Goal: Information Seeking & Learning: Learn about a topic

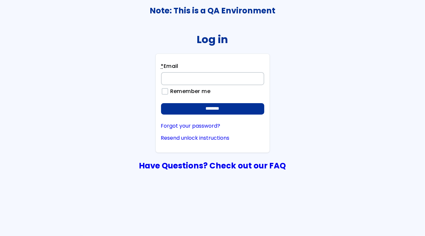
type input "**********"
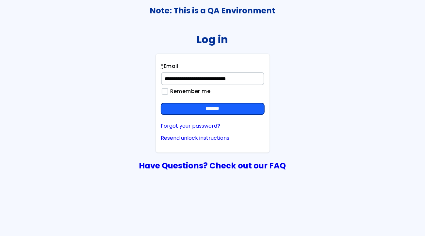
click at [223, 109] on input "********" at bounding box center [212, 109] width 103 height 12
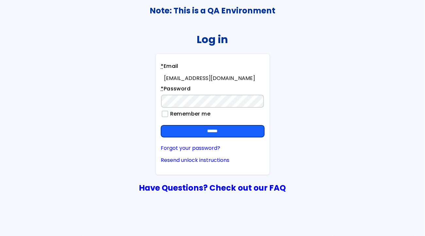
click at [221, 128] on input "******" at bounding box center [212, 132] width 103 height 12
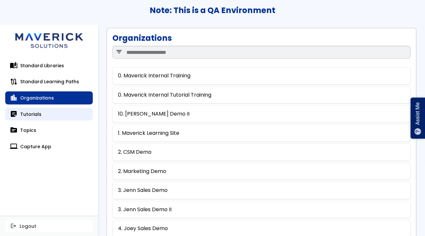
click at [37, 111] on link "sticky_note_2 Tutorials" at bounding box center [49, 114] width 88 height 13
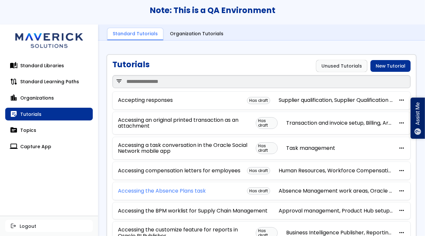
scroll to position [413, 0]
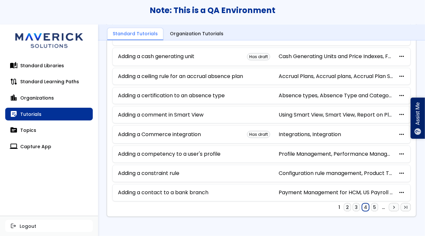
click at [362, 208] on link "4" at bounding box center [365, 208] width 7 height 8
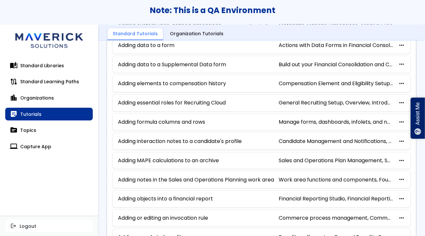
scroll to position [382, 0]
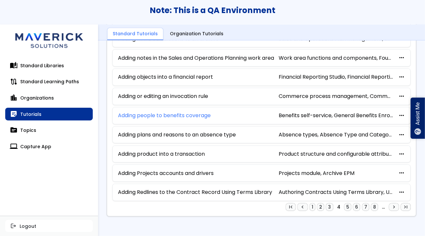
click at [175, 115] on link "Adding people to benefits coverage" at bounding box center [164, 116] width 93 height 6
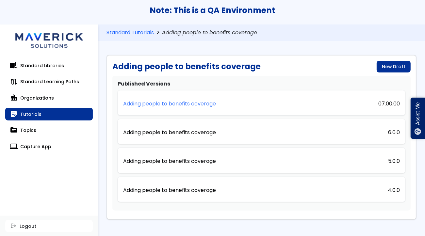
click at [176, 98] on link "Adding people to benefits coverage" at bounding box center [169, 103] width 93 height 14
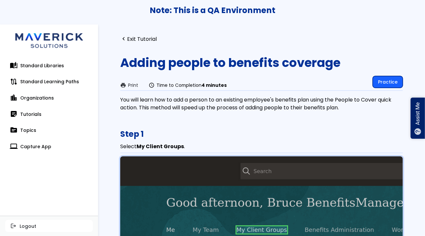
click at [378, 80] on link "Practice" at bounding box center [388, 82] width 30 height 12
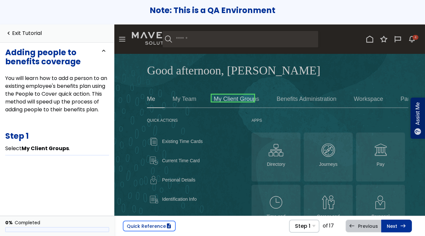
click at [233, 97] on link at bounding box center [233, 98] width 43 height 13
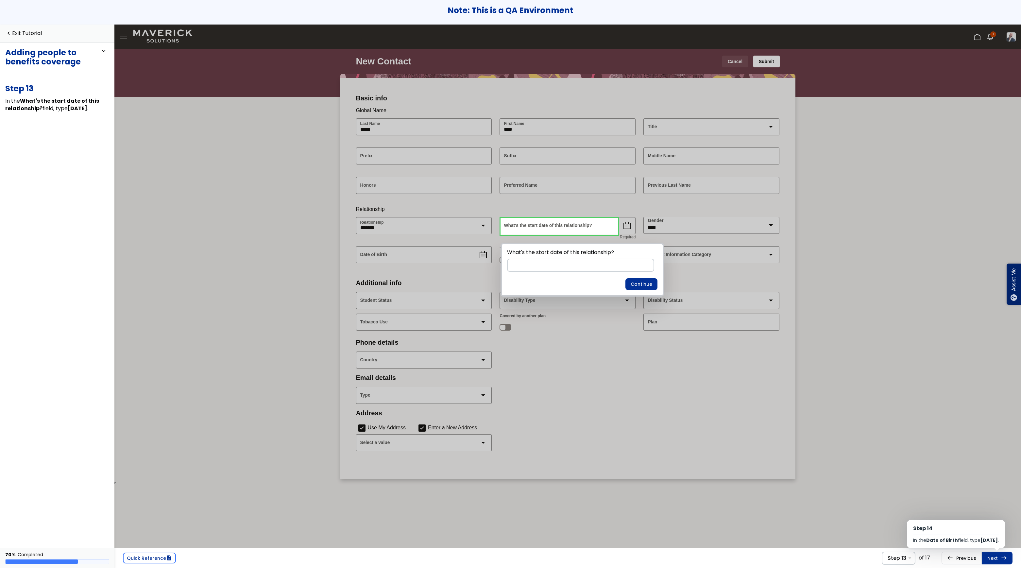
scroll to position [1, 0]
click at [986, 556] on link "Next east Step 14 In the Date of Birth field, type 01/01/51 ." at bounding box center [997, 558] width 31 height 12
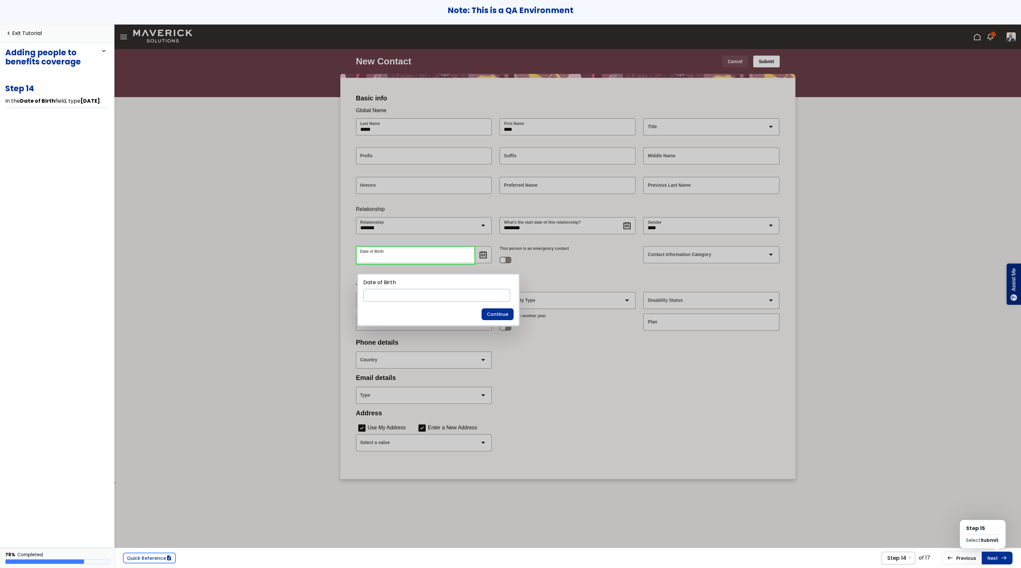
scroll to position [1, 0]
click at [986, 556] on link "Next east Step 15 Select Submit ." at bounding box center [997, 558] width 31 height 12
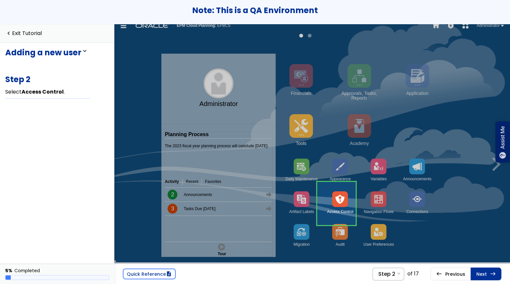
scroll to position [6, 0]
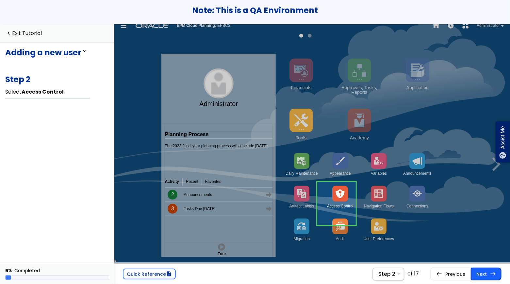
click at [481, 279] on link "Next east Step 3 Select Manage Users ." at bounding box center [486, 274] width 31 height 12
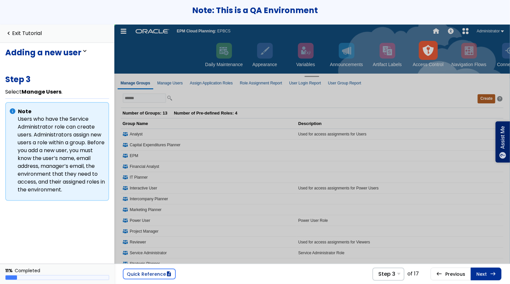
click at [335, 16] on div "Note: This is a QA Environment" at bounding box center [255, 12] width 510 height 25
click at [484, 278] on link "Next east Step 4 Select Create ." at bounding box center [486, 274] width 31 height 12
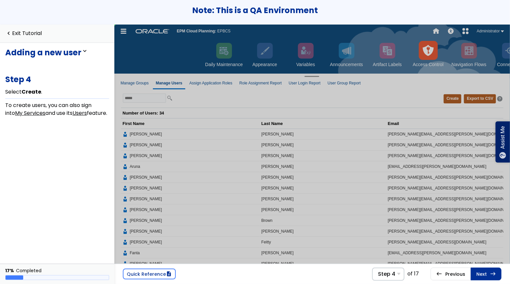
click at [308, 17] on div "Note: This is a QA Environment" at bounding box center [255, 12] width 510 height 25
click at [445, 98] on button "Create" at bounding box center [453, 98] width 18 height 9
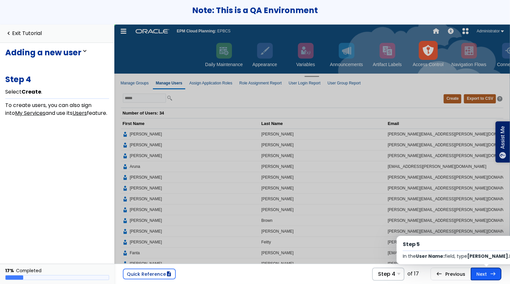
click at [499, 274] on link "Next east Step 5 In the User Name: field, type Sarah.Long ." at bounding box center [486, 274] width 31 height 12
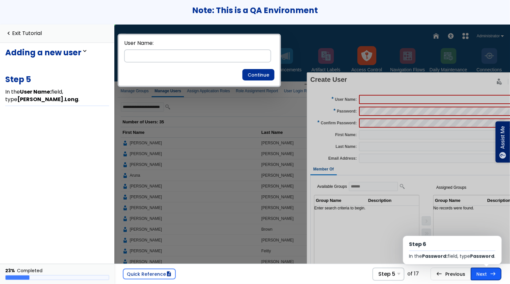
click at [490, 273] on link "Next east Step 6 In the Password: field, type Password ." at bounding box center [486, 274] width 31 height 12
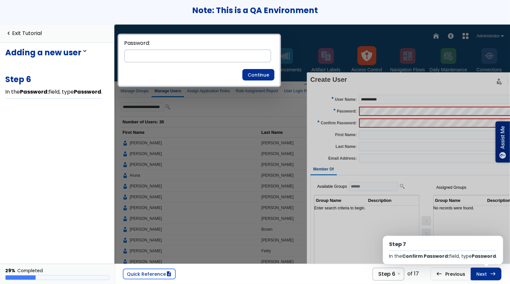
click at [490, 273] on link "Next east Step 7 In the Confirm Password: field, type Password ." at bounding box center [486, 274] width 31 height 12
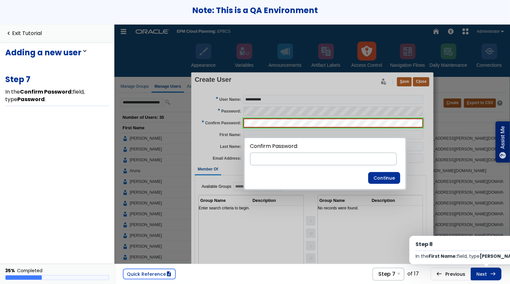
click at [490, 273] on link "Next east Step 8 In the First Name: field, type [PERSON_NAME] ." at bounding box center [486, 274] width 31 height 12
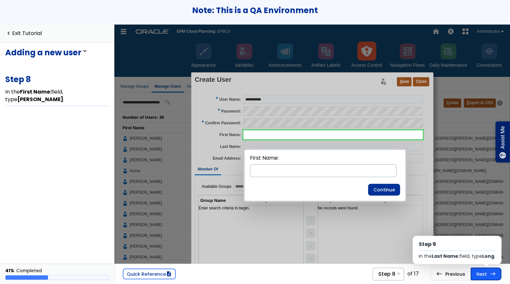
click at [484, 275] on link "Next east Step 9 In the Last Name: field, type Long ." at bounding box center [486, 274] width 31 height 12
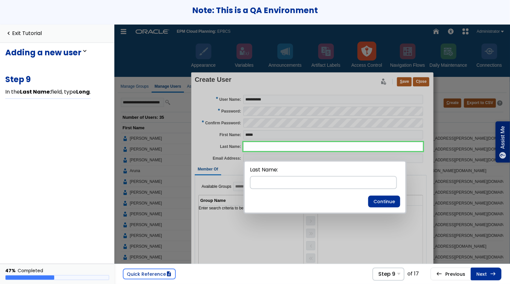
click at [484, 275] on link "Next east Step 10 In the Email Address: field, type [email protected] ." at bounding box center [486, 274] width 31 height 12
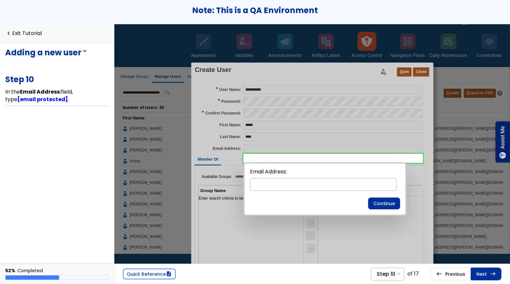
click at [484, 275] on link "Next east Step 11 In the Groups field, type User ." at bounding box center [486, 274] width 31 height 12
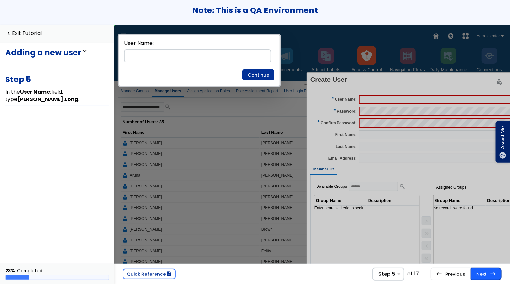
click at [486, 278] on link "Next east Step 6 In the Password: field, type Password ." at bounding box center [486, 274] width 31 height 12
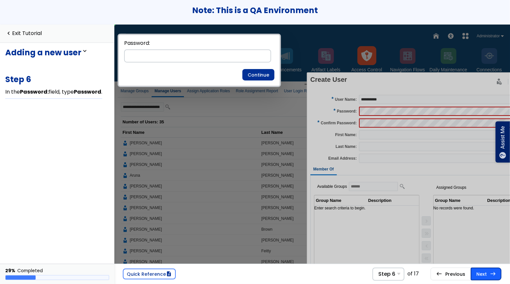
click at [489, 270] on link "Next east Step 7 In the Confirm Password: field, type Password ." at bounding box center [486, 274] width 31 height 12
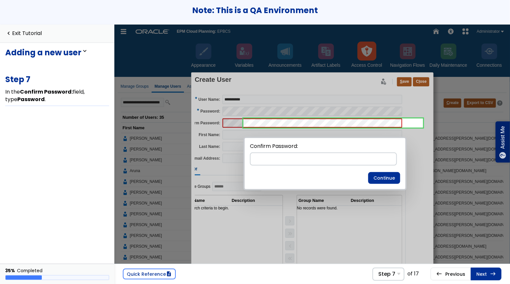
scroll to position [0, 3]
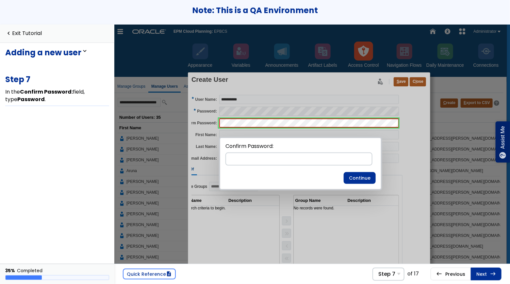
drag, startPoint x: 272, startPoint y: 0, endPoint x: 387, endPoint y: 22, distance: 116.8
click at [387, 22] on div "Note: This is a QA Environment" at bounding box center [255, 12] width 510 height 25
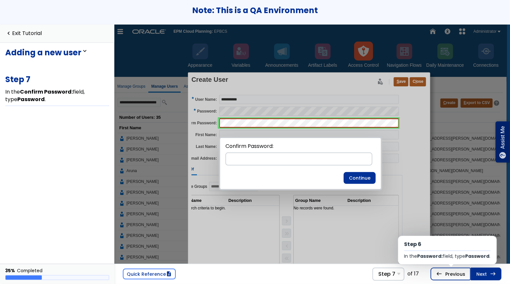
click at [455, 276] on link "west Previous Step 6 In the Password: field, type Password ." at bounding box center [451, 274] width 40 height 12
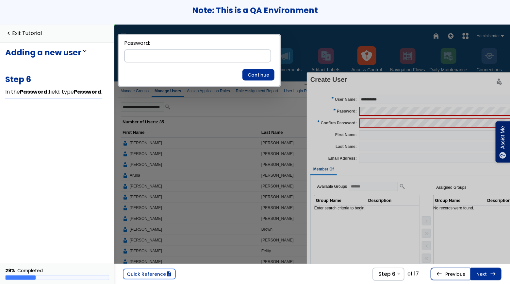
click at [455, 276] on link "west Previous Step 5 In the User Name: field, type Sarah.Long ." at bounding box center [451, 274] width 40 height 12
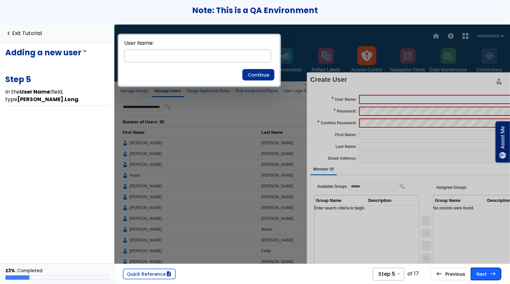
click at [483, 274] on link "Next east Step 6 In the Password: field, type Password ." at bounding box center [486, 274] width 31 height 12
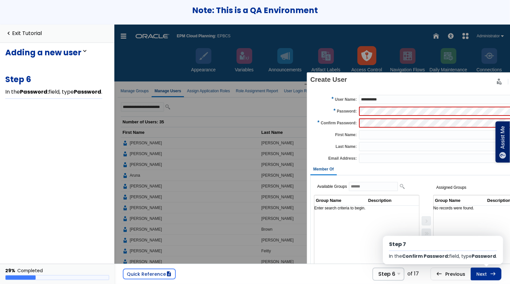
click at [483, 274] on link "Next east Step 7 In the Confirm Password: field, type Password ." at bounding box center [486, 274] width 31 height 12
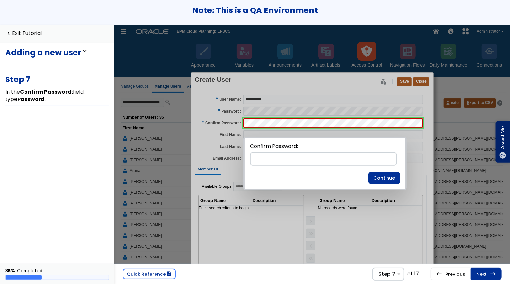
click at [483, 274] on link "Next east Step 8 In the First Name: field, type Sarah ." at bounding box center [486, 274] width 31 height 12
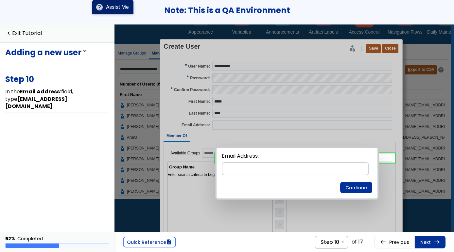
scroll to position [0, 21]
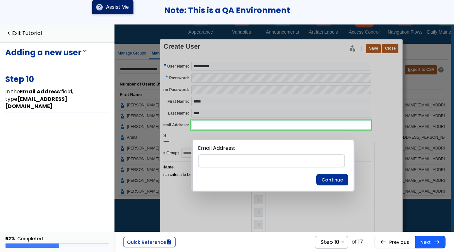
click at [425, 243] on link "Next east Step 11 In the Groups field, type User ." at bounding box center [430, 242] width 31 height 12
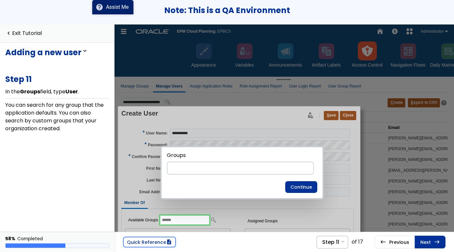
scroll to position [7, 0]
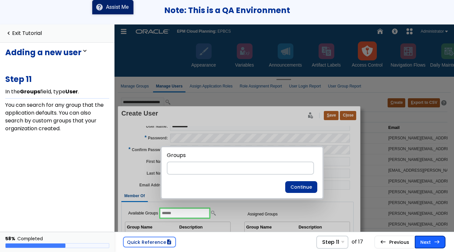
click at [428, 243] on link "Next east Step 12 Select ." at bounding box center [430, 242] width 31 height 12
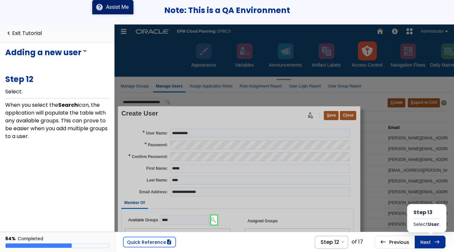
scroll to position [57, 0]
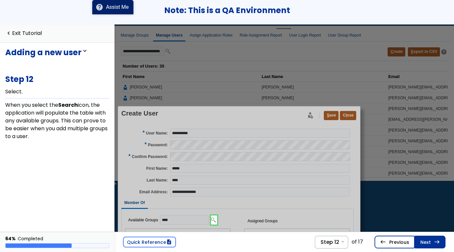
click at [392, 240] on link "west Previous Step 11 In the Groups field, type User ." at bounding box center [394, 242] width 40 height 12
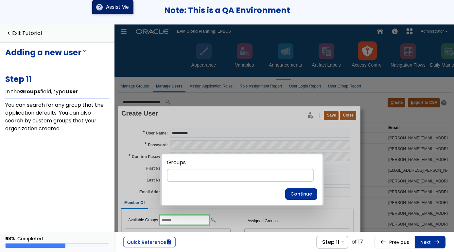
scroll to position [7, 0]
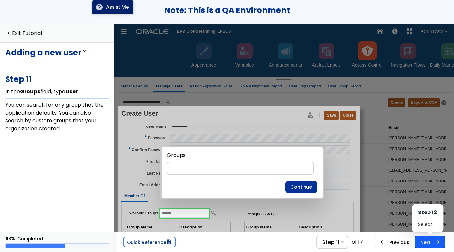
click at [432, 242] on link "Next east Step 12 Select ." at bounding box center [430, 242] width 31 height 12
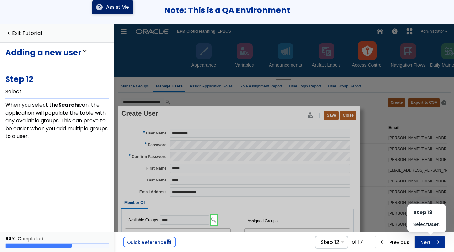
scroll to position [57, 0]
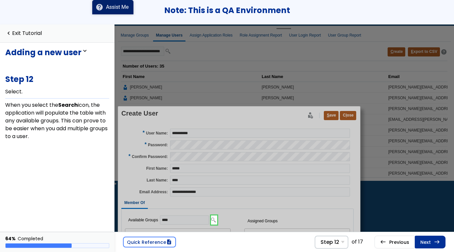
click at [432, 242] on link "Next east Step 13 Select User ." at bounding box center [430, 242] width 31 height 12
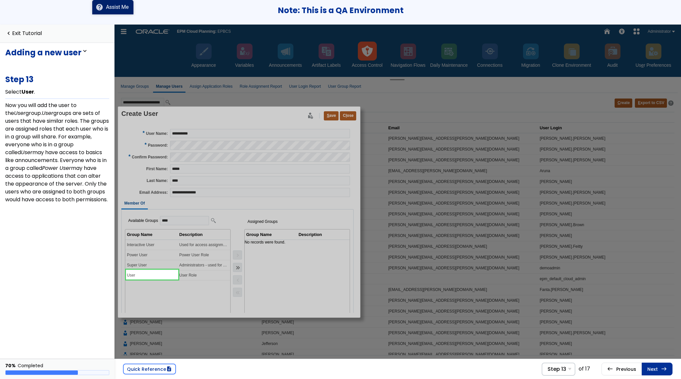
drag, startPoint x: 530, startPoint y: 24, endPoint x: 260, endPoint y: 202, distance: 323.3
click at [260, 202] on div "Member Of" at bounding box center [233, 204] width 225 height 12
click at [454, 252] on link "Next east Step 14 Select Move selected items to other list ." at bounding box center [657, 368] width 31 height 12
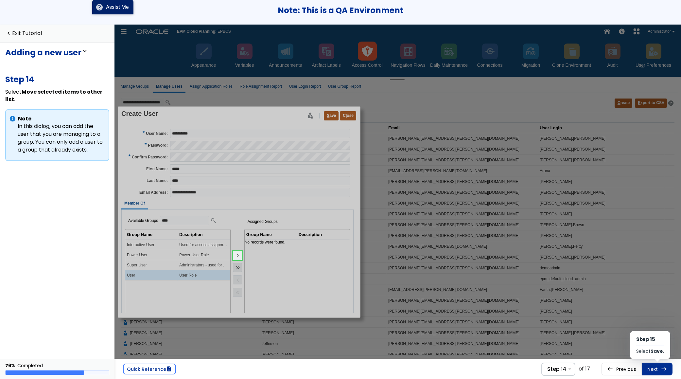
scroll to position [3, 0]
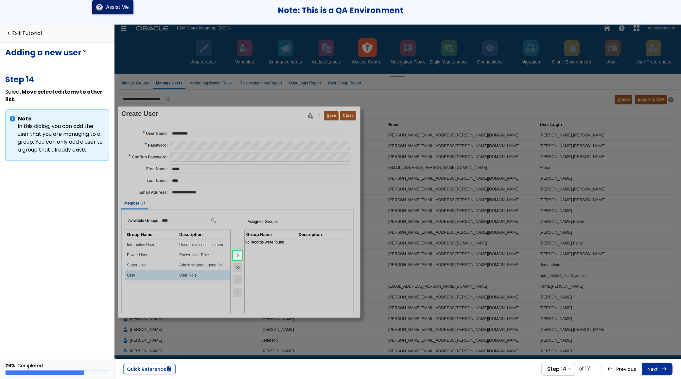
click at [454, 252] on link "Next east Step 15 Select Save ." at bounding box center [657, 368] width 31 height 12
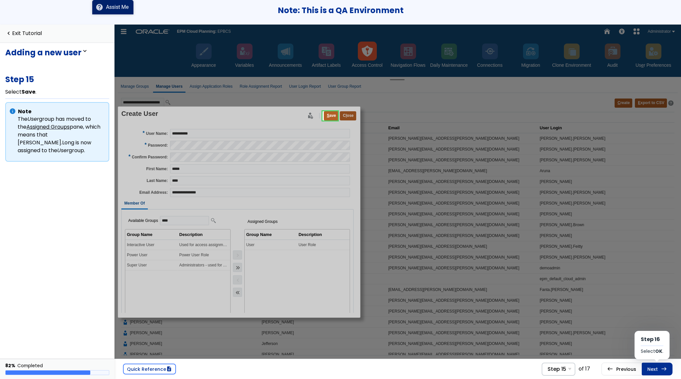
click at [454, 252] on link "Next east Step 16 Select OK ." at bounding box center [657, 368] width 31 height 12
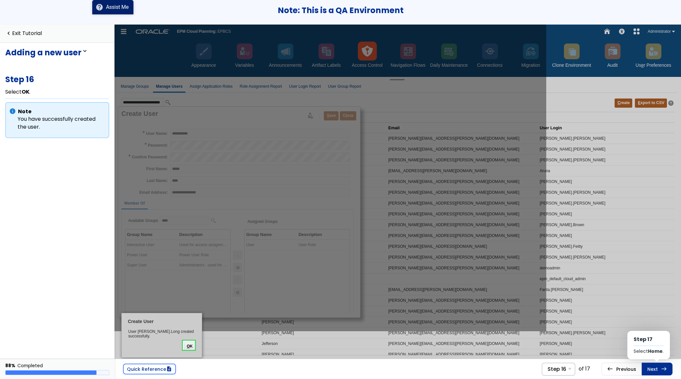
scroll to position [3, 0]
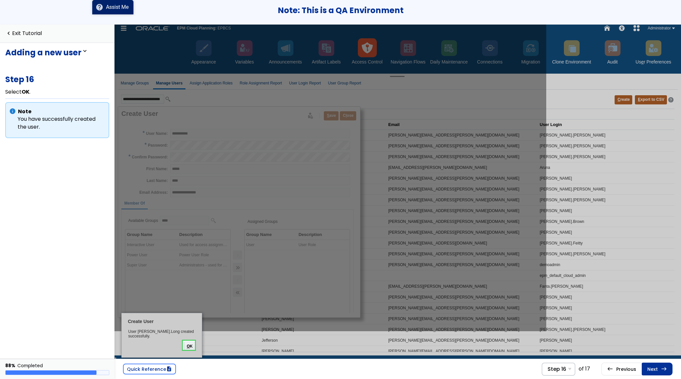
click at [454, 252] on link "Next east Step 17 Select Home ." at bounding box center [657, 368] width 31 height 12
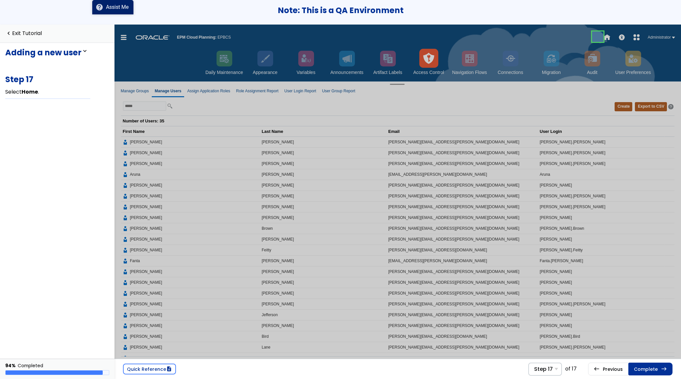
click at [454, 252] on link "Complete east" at bounding box center [650, 368] width 44 height 12
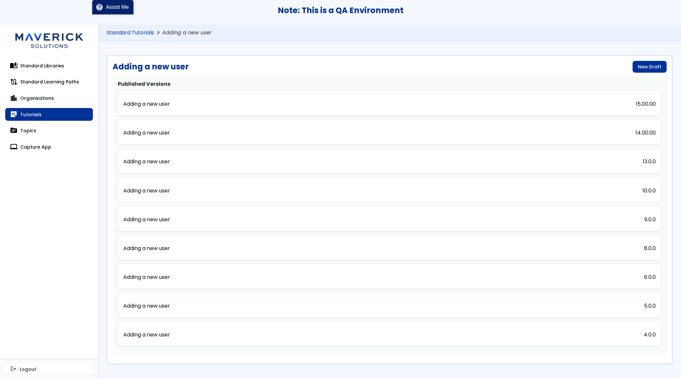
click at [148, 31] on link "Standard Tutorials" at bounding box center [130, 33] width 47 height 6
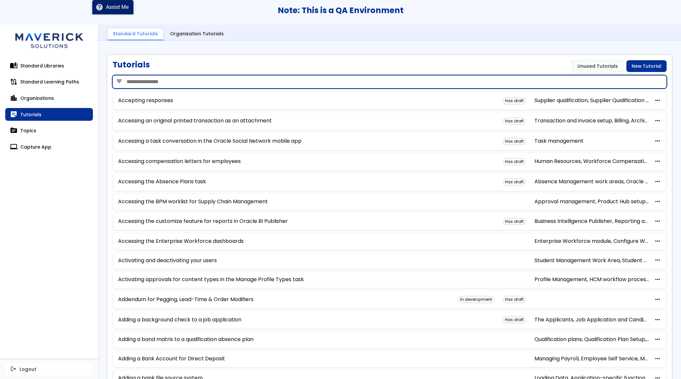
click at [219, 86] on input "search" at bounding box center [389, 81] width 554 height 13
type input "***"
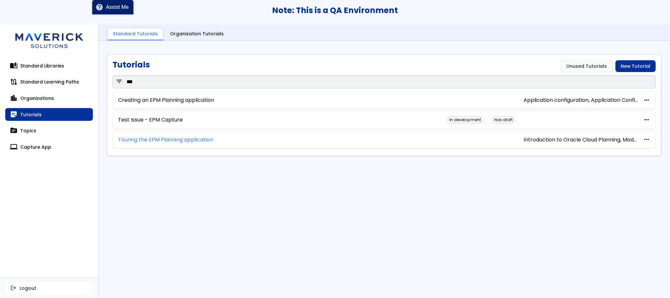
click at [165, 140] on link "Touring the EPM Planning application" at bounding box center [165, 140] width 95 height 6
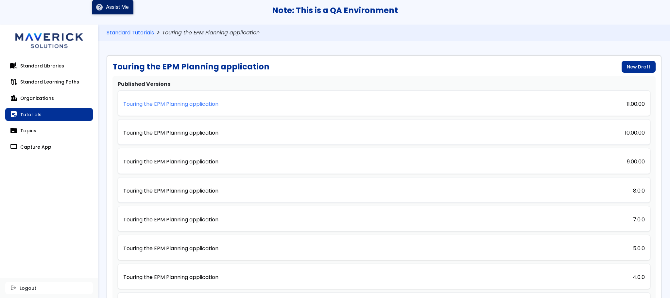
click at [191, 104] on p "Touring the EPM Planning application" at bounding box center [170, 104] width 95 height 6
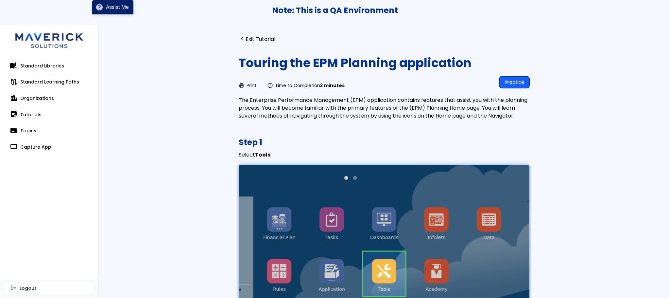
click at [454, 77] on link "Practice" at bounding box center [514, 82] width 30 height 12
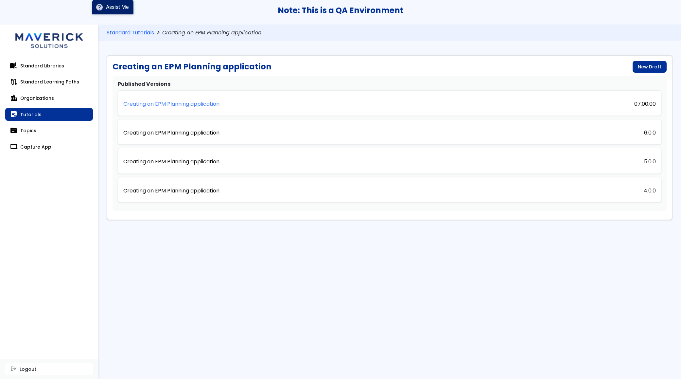
click at [188, 105] on p "Creating an EPM Planning application" at bounding box center [171, 104] width 96 height 6
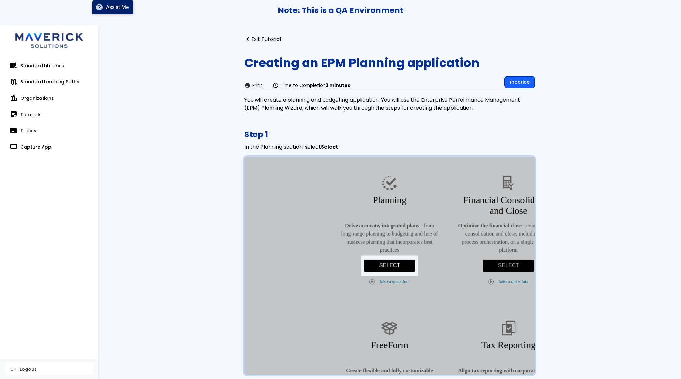
click at [511, 80] on link "Practice" at bounding box center [520, 82] width 30 height 12
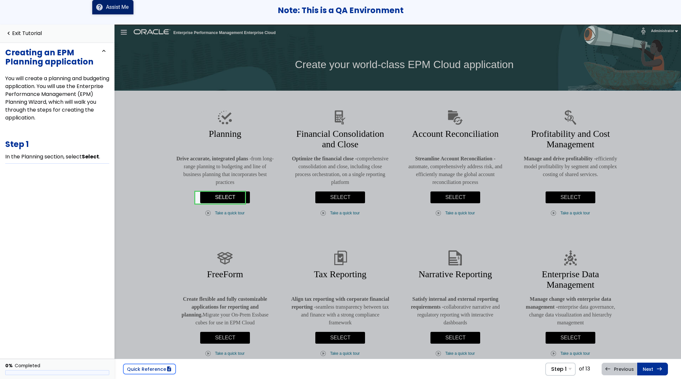
scroll to position [10, 0]
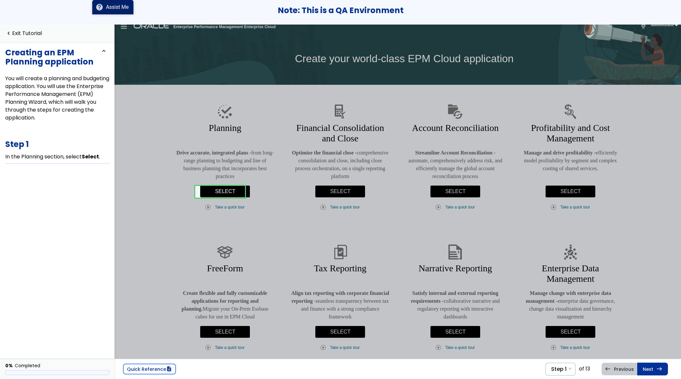
click at [225, 188] on link at bounding box center [220, 191] width 50 height 13
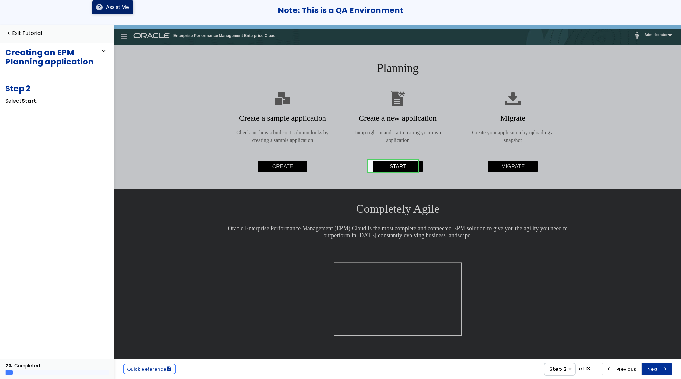
click at [390, 162] on link at bounding box center [393, 165] width 50 height 13
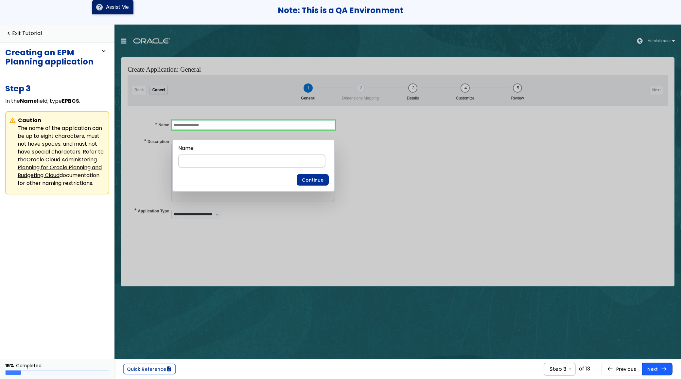
click at [652, 372] on link "Next east Step 4 In the Description field, type Application Description ." at bounding box center [657, 368] width 31 height 12
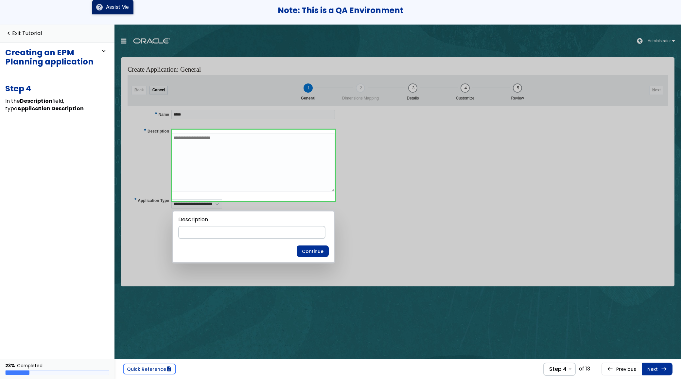
click at [652, 372] on link "Next east Step 5 Select Application Type ." at bounding box center [657, 368] width 31 height 12
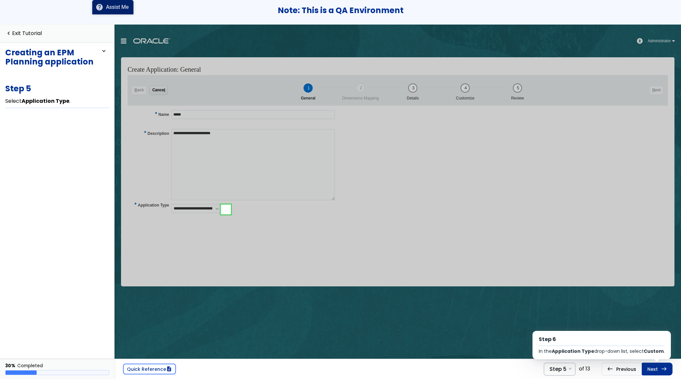
click at [652, 372] on link "Next east Step 6 In the Application Type drop-down list, select Custom ." at bounding box center [657, 368] width 31 height 12
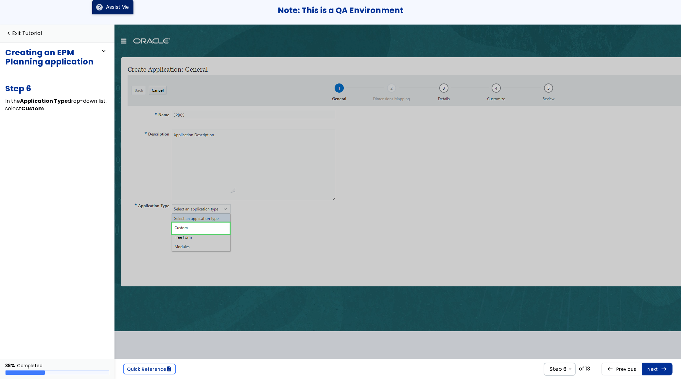
click at [652, 372] on link "Next east Step 7 Select Next ." at bounding box center [657, 368] width 31 height 12
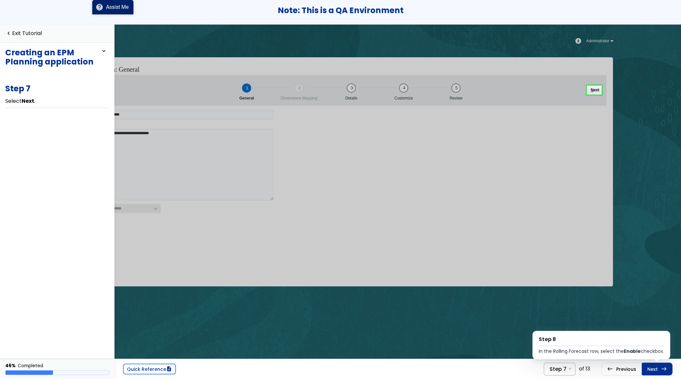
click at [652, 372] on link "Next east Step 8 In the Rolling Forecast row, select the Enable checkbox." at bounding box center [657, 368] width 31 height 12
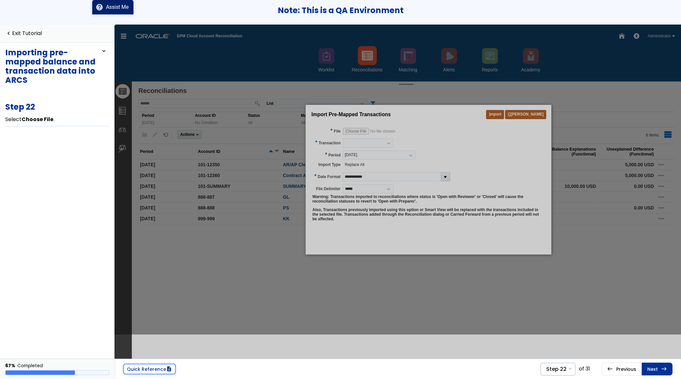
click at [280, 25] on iframe at bounding box center [397, 192] width 566 height 334
click at [659, 368] on link "Next east Step 23 Select 08132021 Pre-mapped Transactions ." at bounding box center [657, 368] width 31 height 12
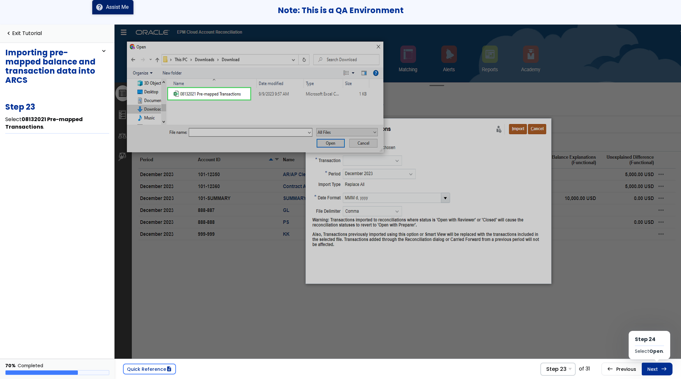
click at [659, 368] on link "Next east Step 24 Select Open ." at bounding box center [657, 368] width 31 height 12
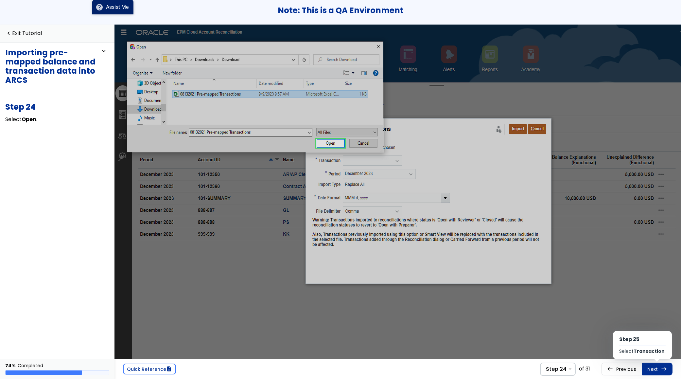
click at [659, 368] on link "Next east Step 25 Select Transaction ." at bounding box center [657, 368] width 31 height 12
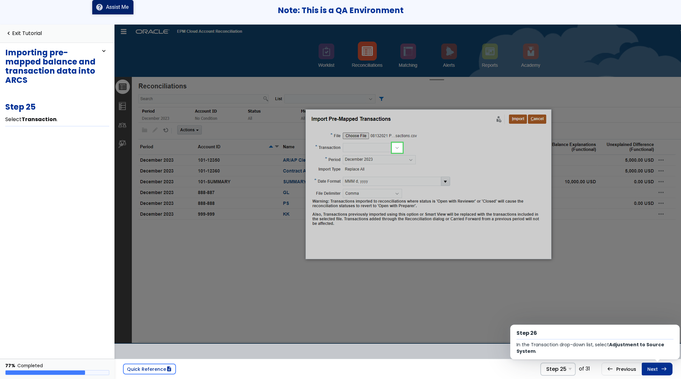
click at [659, 368] on link "Next east Step 26 In the Transaction drop-down list, select Adjustment to Sourc…" at bounding box center [657, 368] width 31 height 12
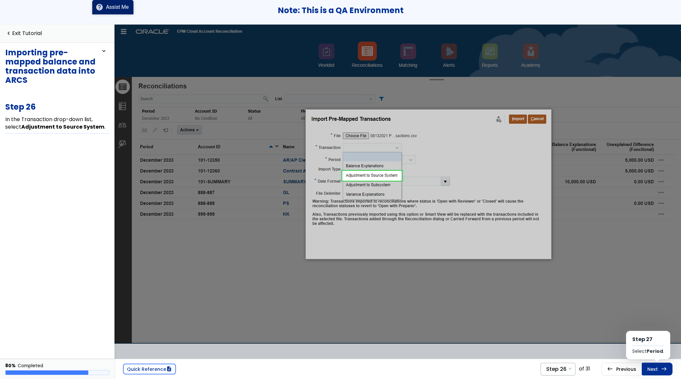
click at [659, 368] on link "Next east Step 27 Select Period ." at bounding box center [657, 368] width 31 height 12
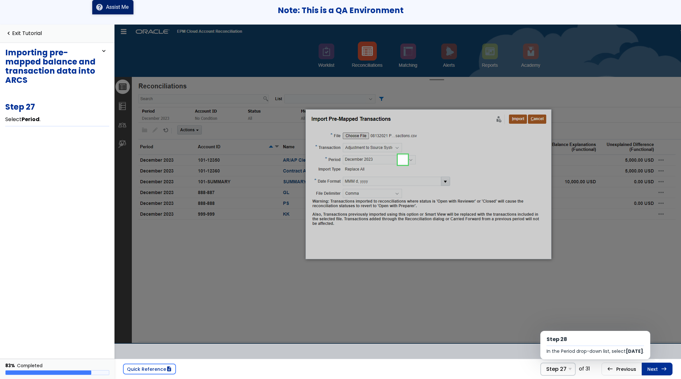
scroll to position [0, 8]
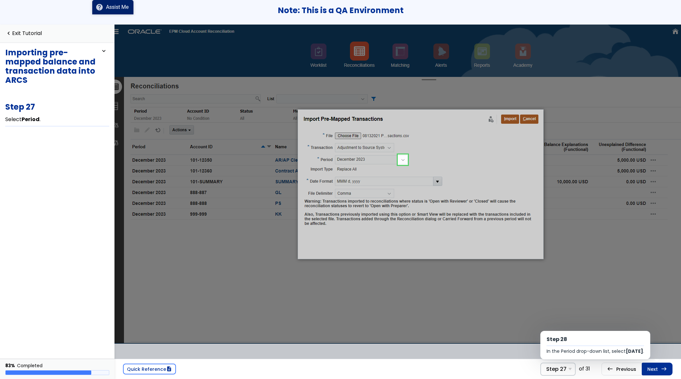
click at [659, 368] on link "Next east Step 28 In the Period drop-down list, select December 2023 ." at bounding box center [657, 368] width 31 height 12
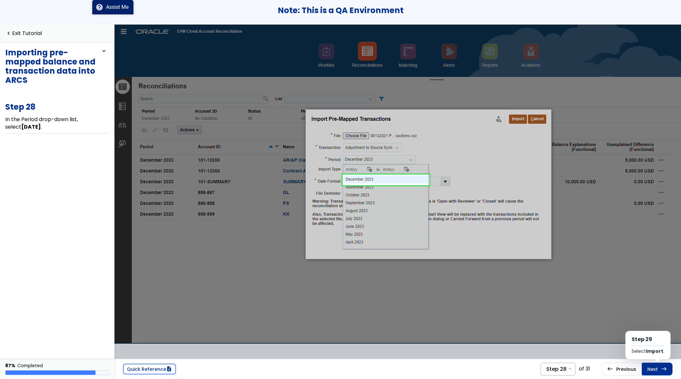
click at [659, 368] on link "Next east Step 29 Select Import ." at bounding box center [657, 368] width 31 height 12
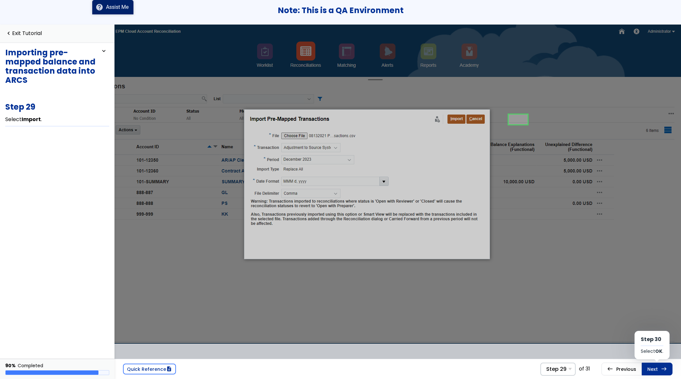
scroll to position [0, 61]
click at [659, 368] on link "Next east Step 30 Select OK ." at bounding box center [657, 368] width 31 height 12
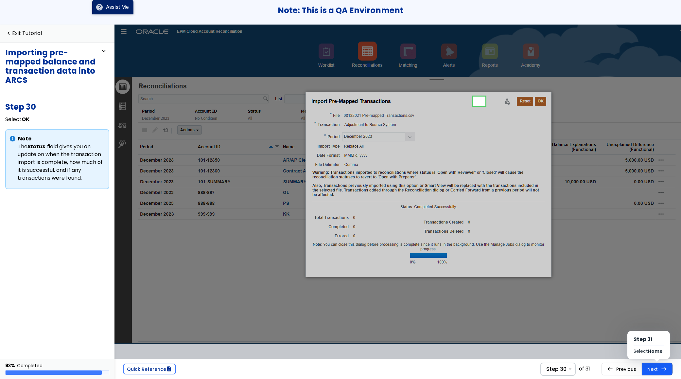
scroll to position [0, 61]
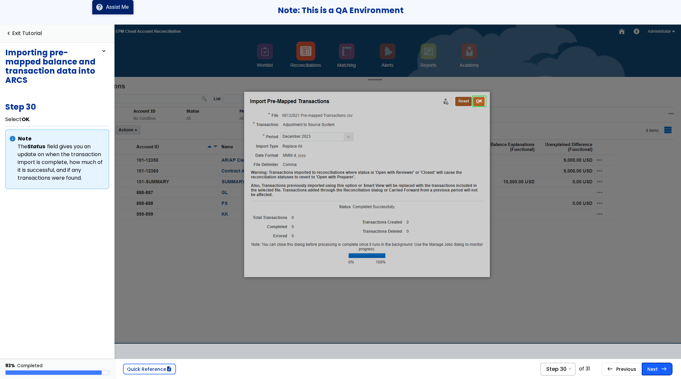
click at [647, 367] on link "Next east Step 31 Select Home ." at bounding box center [657, 368] width 31 height 12
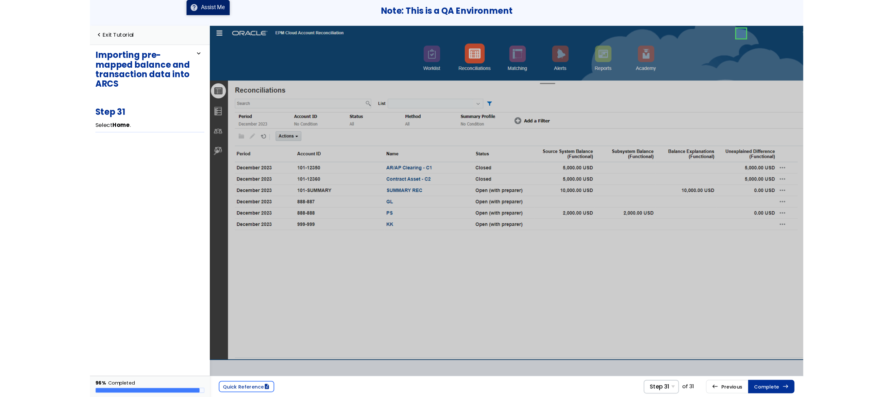
scroll to position [0, 61]
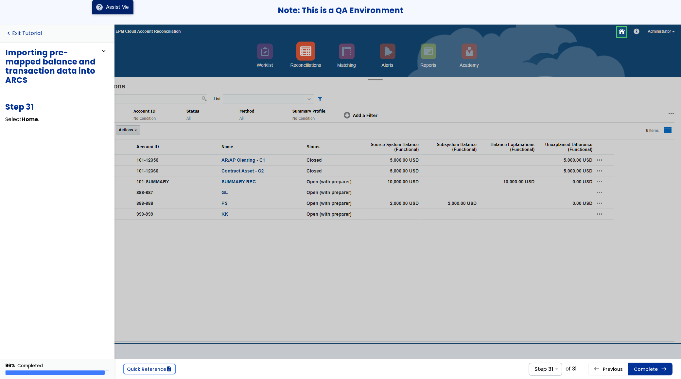
click at [32, 33] on link "navigate_before Exit Tutorial" at bounding box center [23, 33] width 37 height 6
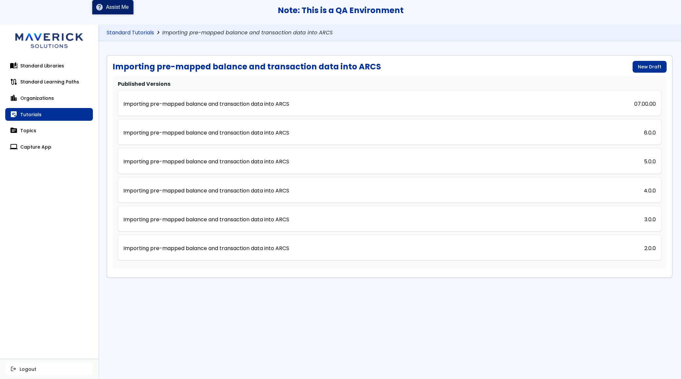
click at [148, 31] on link "Standard Tutorials" at bounding box center [130, 33] width 47 height 6
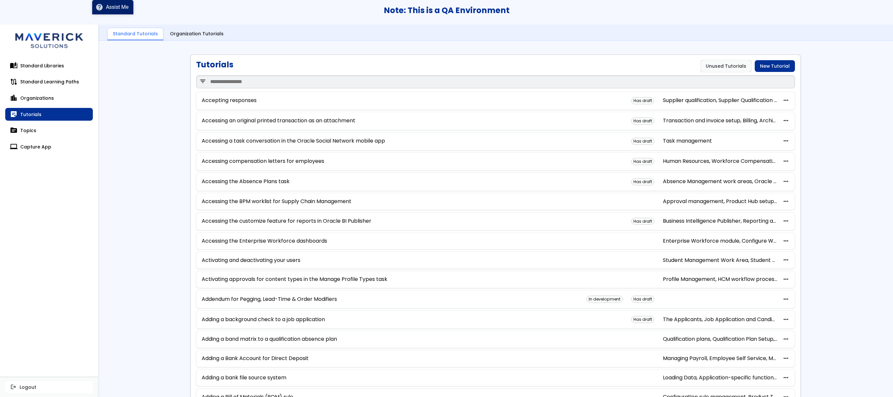
click at [352, 67] on div "Tutorials Unused Tutorials New Tutorial" at bounding box center [495, 66] width 599 height 12
click at [252, 73] on div "filter_list" at bounding box center [495, 82] width 599 height 20
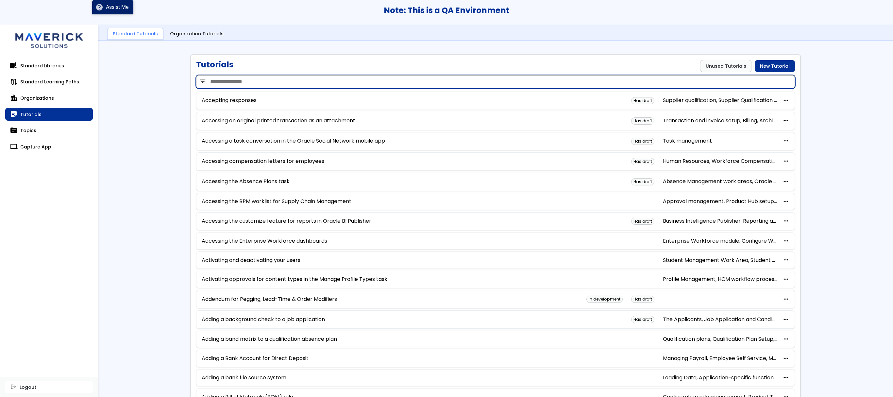
click at [254, 82] on input "search" at bounding box center [495, 81] width 599 height 13
type input "**********"
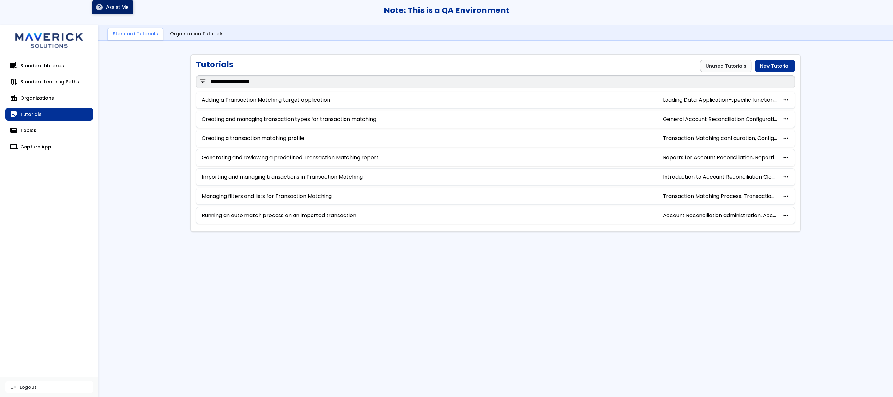
click at [681, 25] on div "Standard Tutorials Organization Tutorials" at bounding box center [495, 33] width 795 height 16
click at [256, 101] on link "Adding a Transaction Matching target application" at bounding box center [266, 100] width 129 height 6
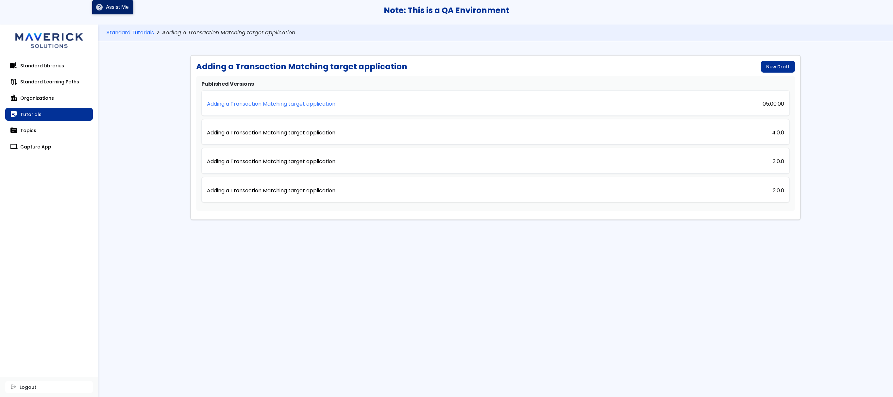
click at [258, 104] on p "Adding a Transaction Matching target application" at bounding box center [271, 104] width 129 height 6
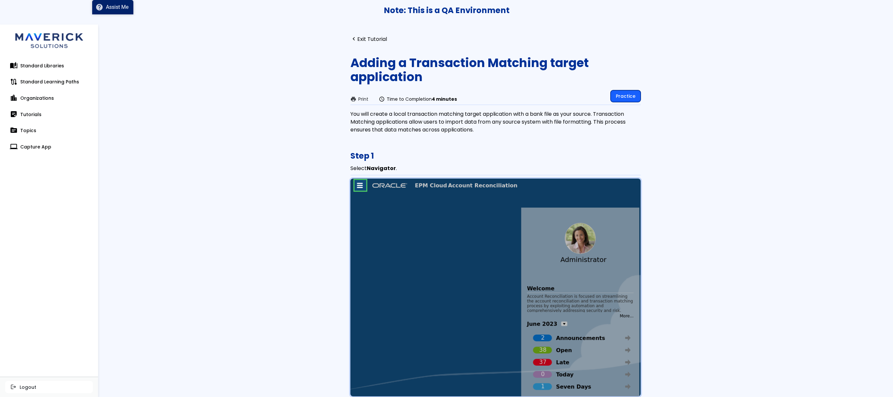
click at [629, 99] on link "Practice" at bounding box center [626, 96] width 30 height 12
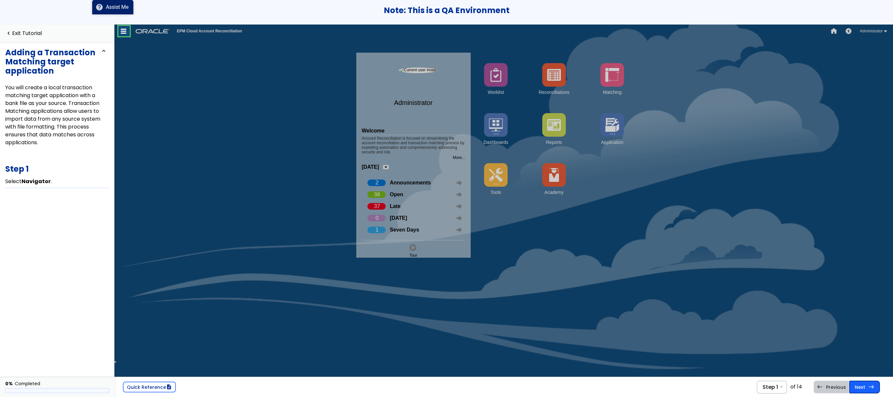
click at [681, 378] on span "east" at bounding box center [872, 386] width 6 height 5
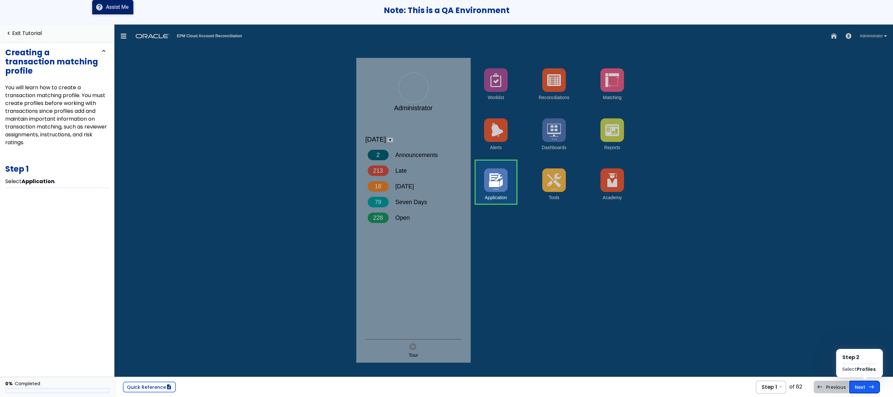
click at [863, 390] on link "Next east Step 2 Select Profiles ." at bounding box center [865, 387] width 31 height 12
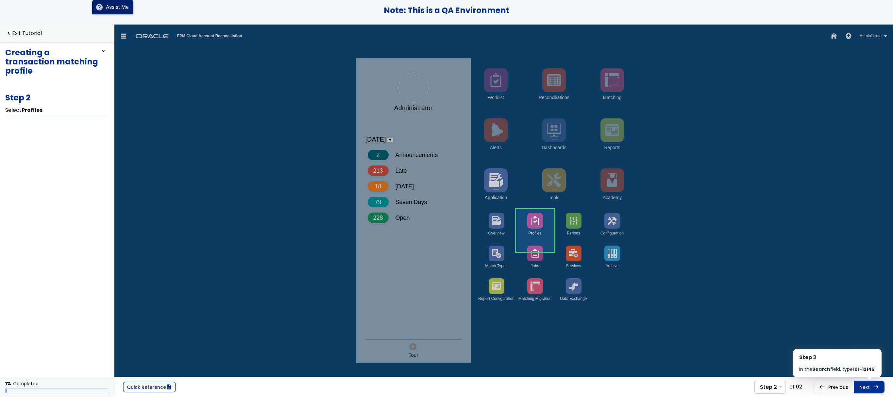
click at [863, 390] on link "Next east Step 3 In the Search field, type 101-12145 ." at bounding box center [869, 387] width 31 height 12
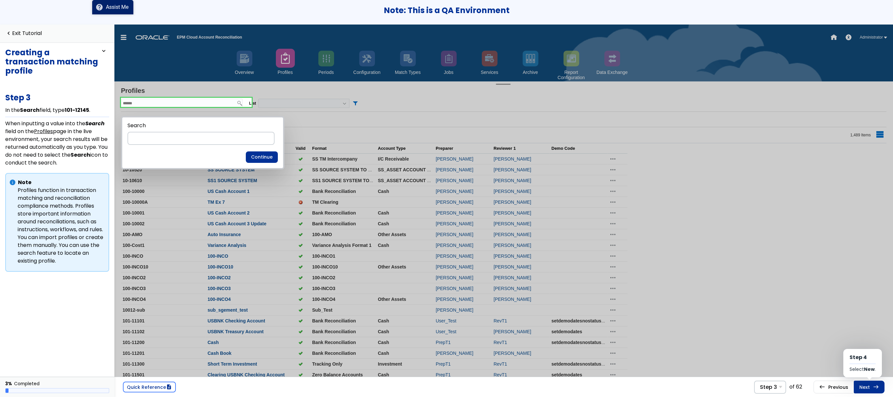
click at [863, 390] on link "Next east Step 4 Select New ." at bounding box center [869, 387] width 31 height 12
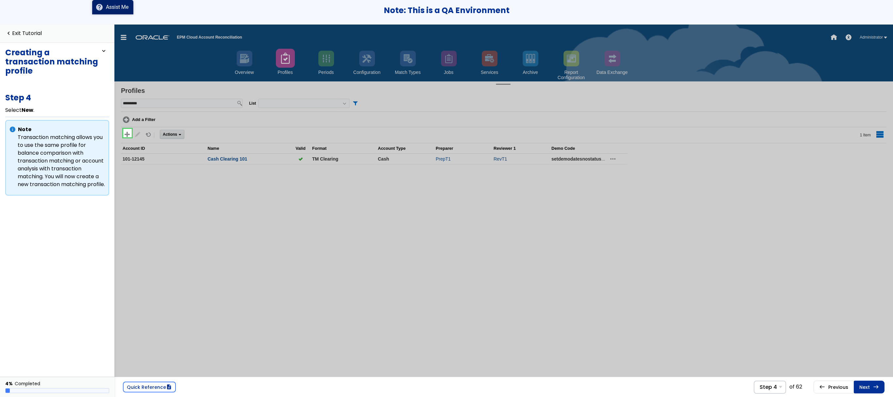
click at [863, 390] on link "Next east Step 5 In the first Account ID field, type TM235 ." at bounding box center [869, 387] width 31 height 12
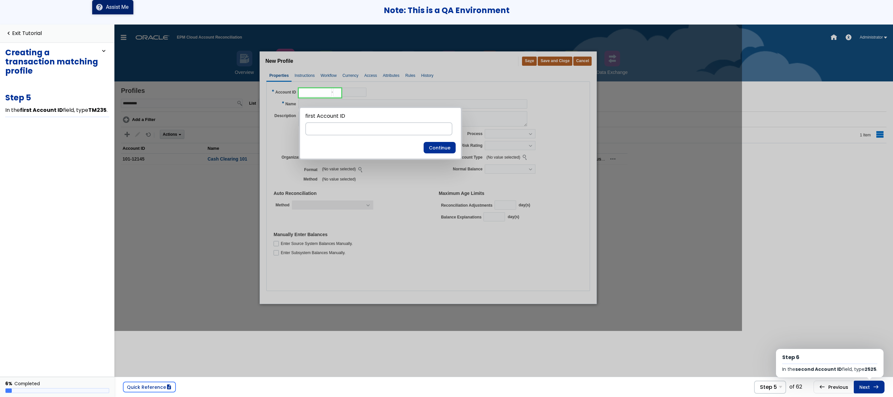
click at [863, 390] on link "Next east Step 6 In the second Account ID field, type 2525 ." at bounding box center [869, 387] width 31 height 12
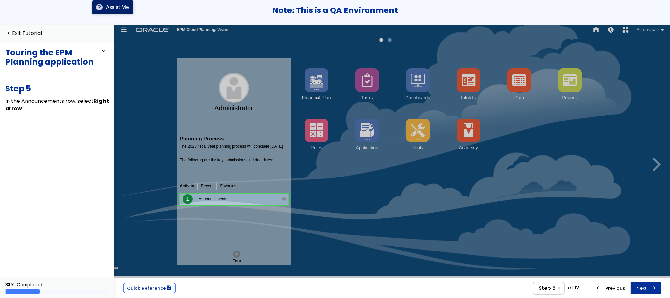
scroll to position [5, 0]
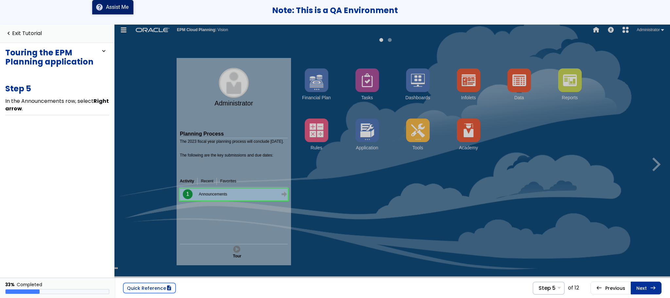
click at [238, 196] on link at bounding box center [234, 194] width 108 height 13
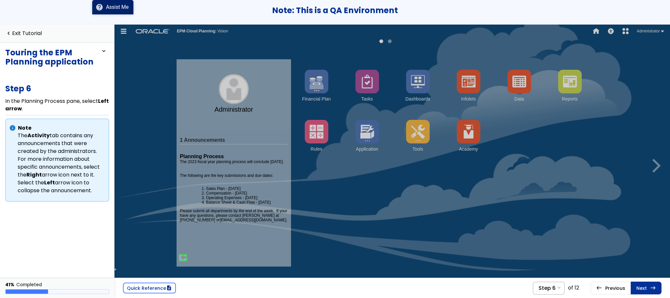
scroll to position [1, 0]
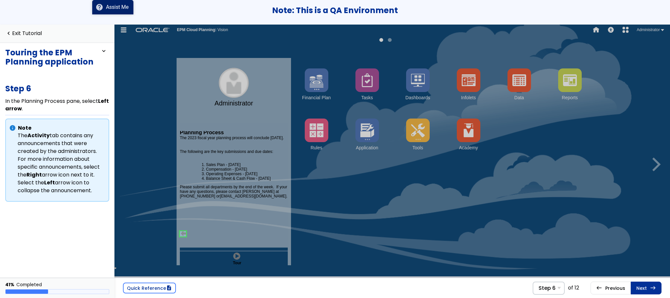
click at [181, 231] on link at bounding box center [183, 233] width 13 height 13
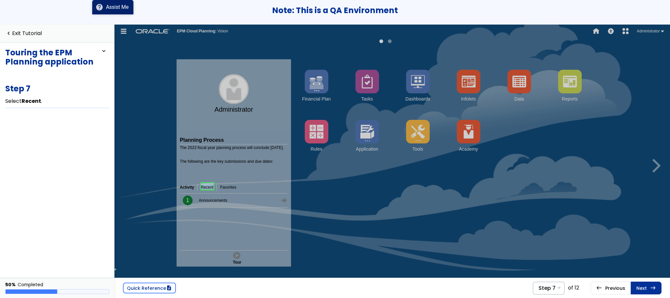
scroll to position [1, 0]
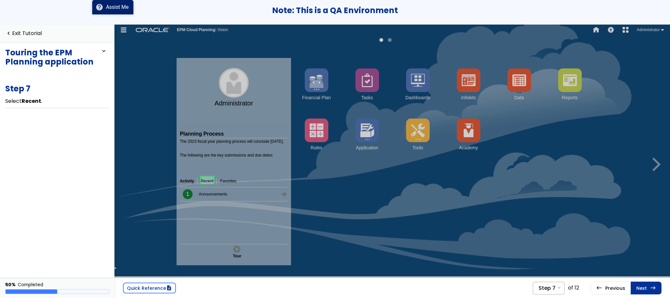
click at [203, 182] on link at bounding box center [207, 179] width 13 height 13
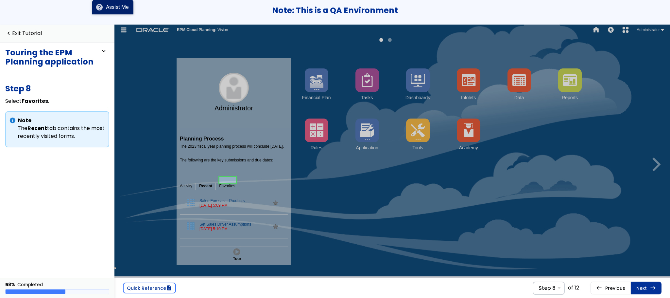
scroll to position [5, 0]
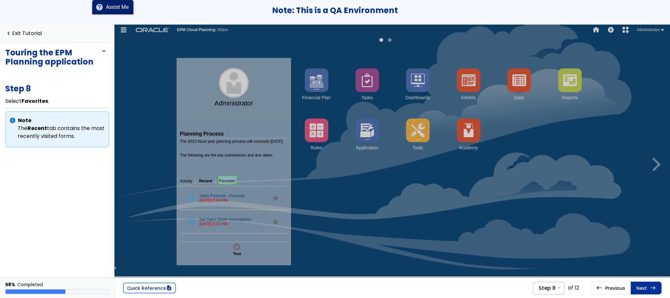
click at [231, 179] on link at bounding box center [227, 179] width 16 height 13
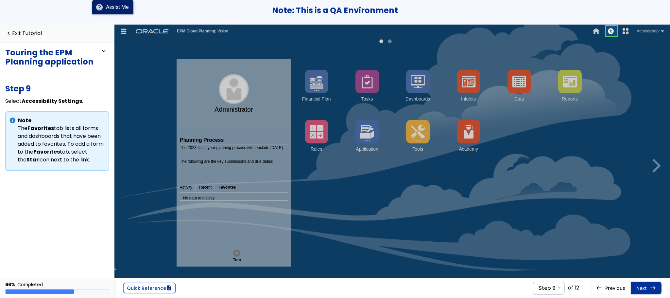
scroll to position [39, 0]
click at [609, 28] on link at bounding box center [611, 31] width 13 height 13
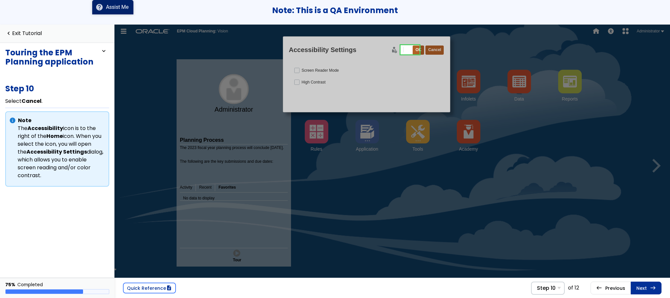
scroll to position [0, 25]
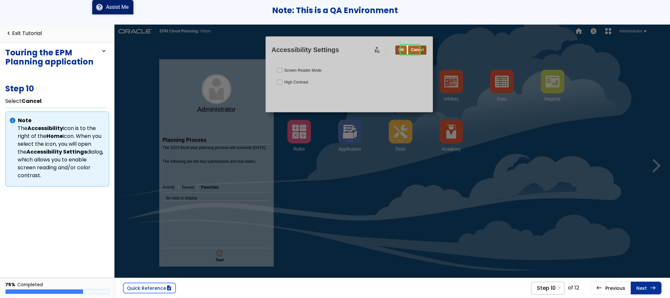
click at [406, 49] on link at bounding box center [410, 49] width 19 height 13
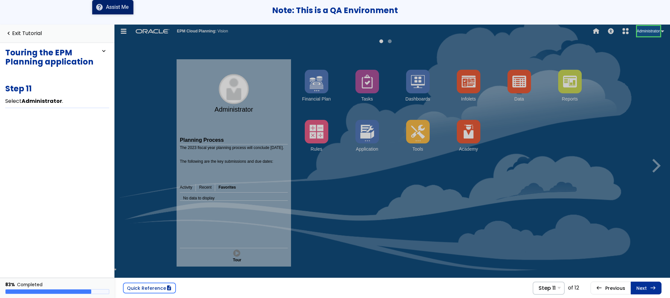
click at [646, 28] on link at bounding box center [648, 31] width 23 height 13
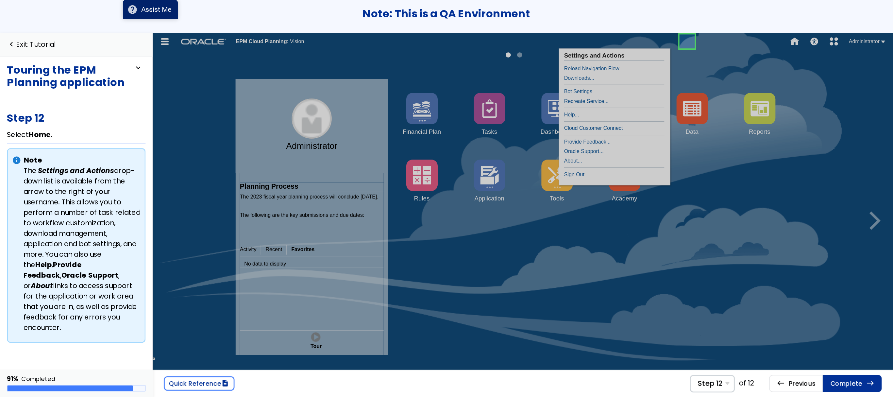
scroll to position [0, 74]
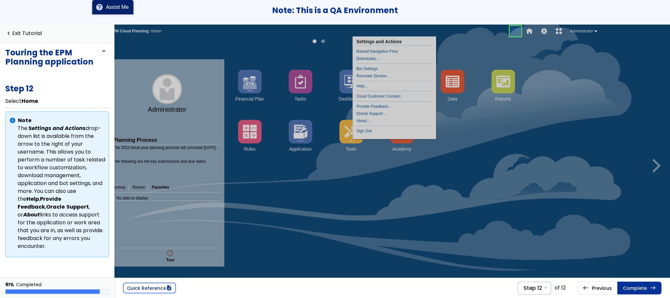
click at [513, 31] on link at bounding box center [515, 31] width 13 height 13
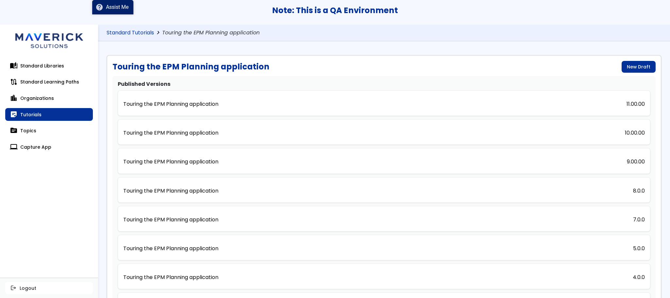
click at [139, 35] on link "Standard Tutorials" at bounding box center [130, 33] width 47 height 6
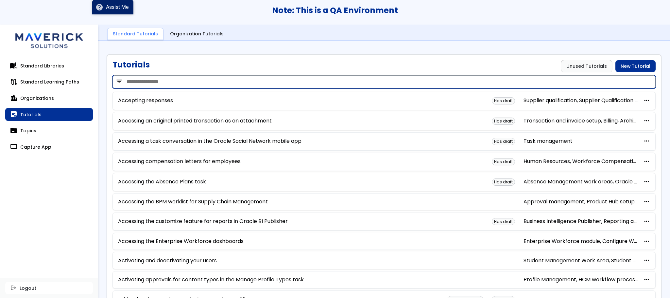
click at [191, 80] on input "search" at bounding box center [383, 81] width 543 height 13
type input "****"
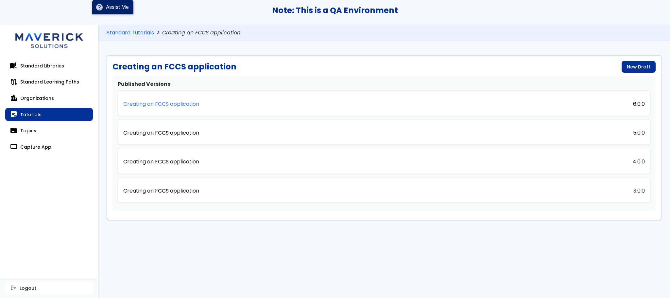
click at [157, 103] on p "Creating an FCCS application" at bounding box center [161, 104] width 76 height 6
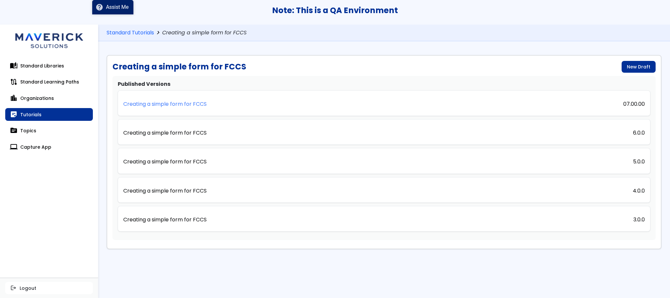
click at [154, 103] on p "Creating a simple form for FCCS" at bounding box center [164, 104] width 83 height 6
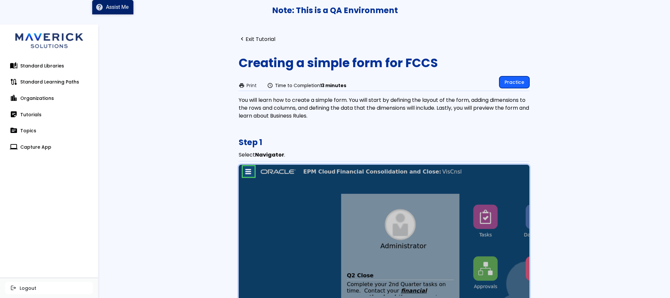
click at [506, 80] on link "Practice" at bounding box center [514, 82] width 30 height 12
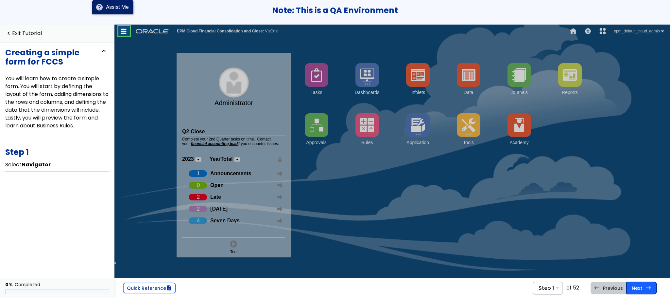
click at [639, 292] on link "Next east Step 2 Select Forms ." at bounding box center [641, 287] width 31 height 12
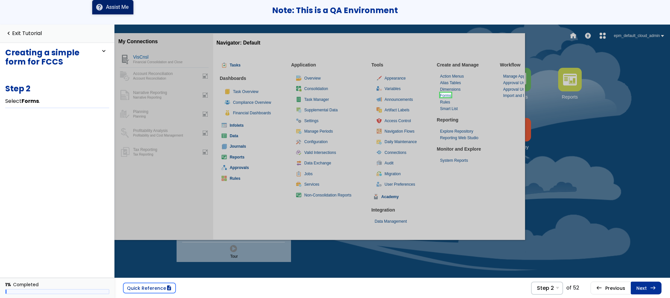
click at [639, 292] on link "Next east Step 3 Select Actions ." at bounding box center [646, 287] width 31 height 12
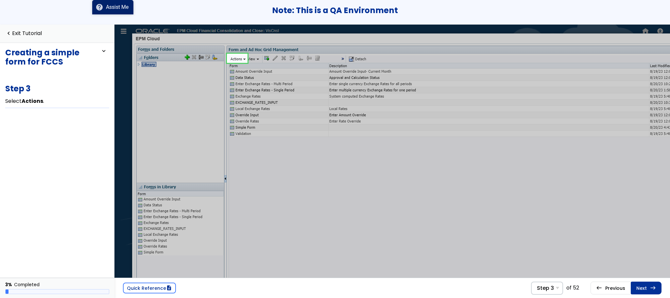
click at [639, 292] on link "Next east Step 4 In the Actions drop-down list, select Create simple form ." at bounding box center [646, 287] width 31 height 12
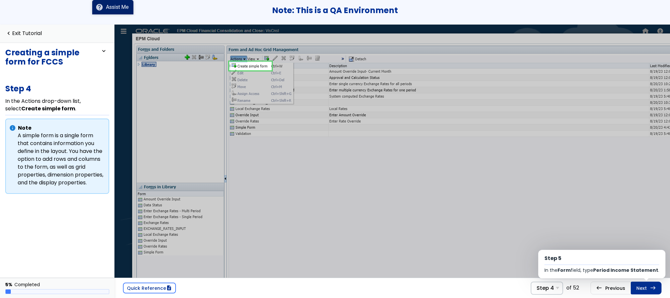
click at [639, 292] on link "Next east Step 5 In the Form field, type Period Income Statement ." at bounding box center [646, 287] width 31 height 12
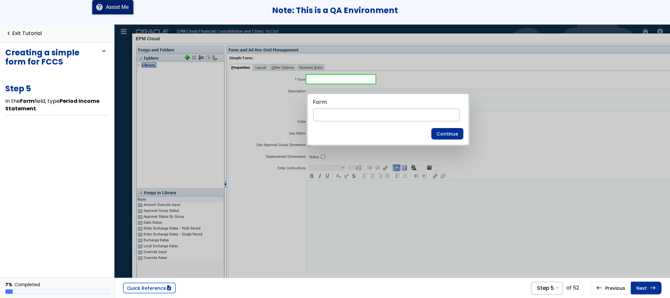
click at [639, 292] on link "Next east Step 6 In the Description field, type Period Income Statement ." at bounding box center [646, 287] width 31 height 12
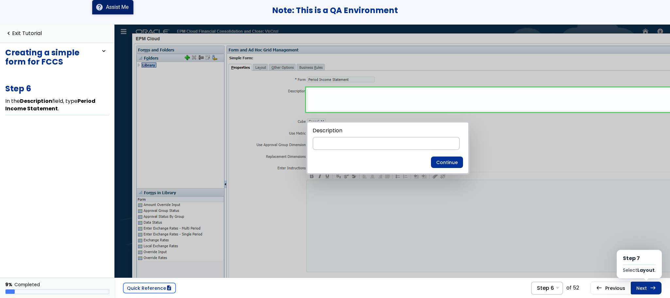
click at [639, 292] on link "Next east Step 7 Select Layout ." at bounding box center [646, 287] width 31 height 12
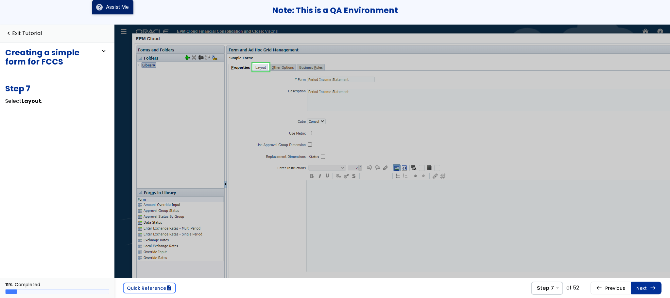
click at [639, 292] on link "Next east Step 8 Select Scenario ." at bounding box center [646, 287] width 31 height 12
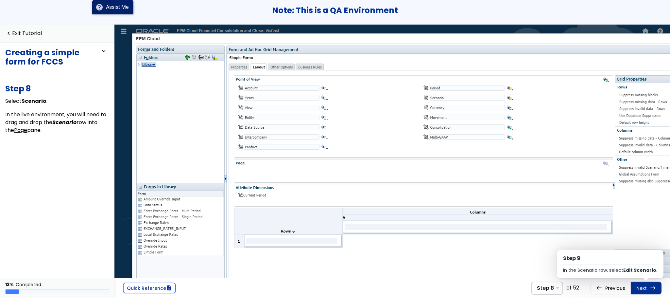
scroll to position [0, 30]
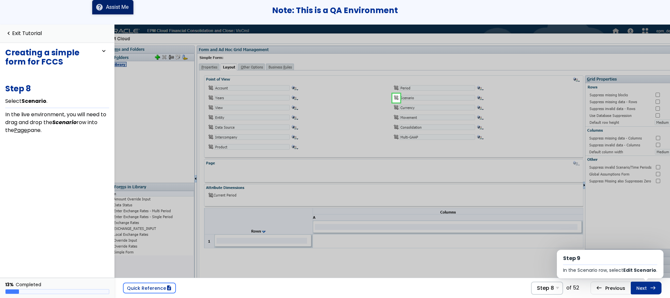
click at [639, 292] on link "Next east Step 9 In the Scenario row, select Edit Scenario ." at bounding box center [646, 287] width 31 height 12
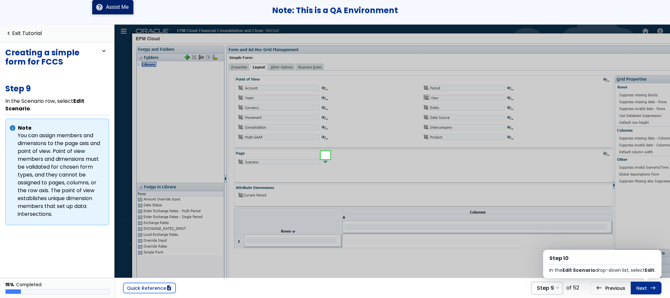
scroll to position [6, 0]
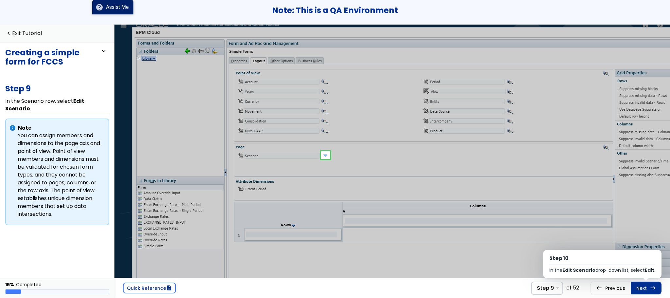
click at [639, 292] on link "Next east Step 10 In the Edit Scenario drop-down list, select Edit ." at bounding box center [646, 287] width 31 height 12
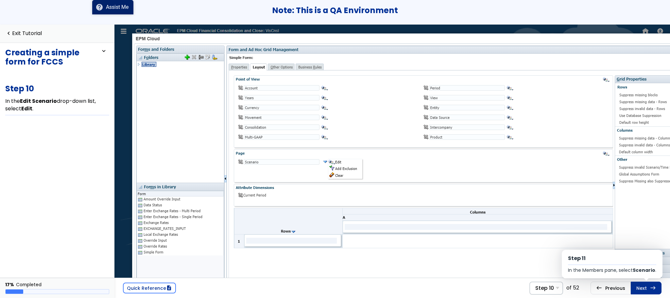
scroll to position [6, 0]
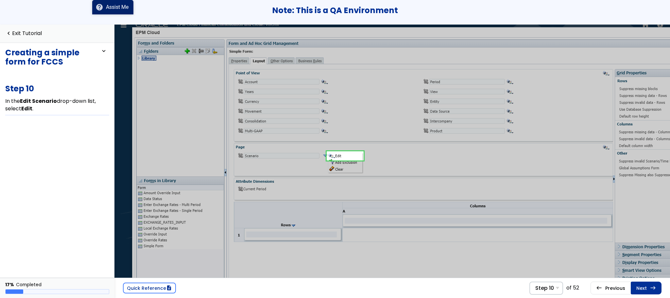
click at [639, 292] on link "Next east Step 11 In the Members pane, select Scenario ." at bounding box center [646, 287] width 31 height 12
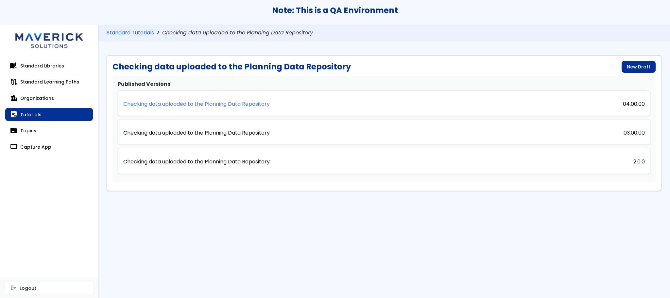
click at [200, 105] on p "Checking data uploaded to the Planning Data Repository" at bounding box center [196, 104] width 147 height 6
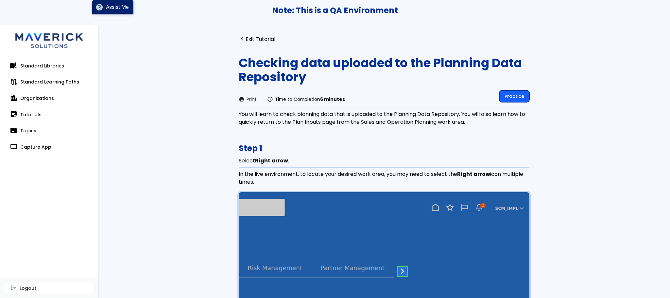
click at [502, 96] on link "Practice" at bounding box center [514, 96] width 30 height 12
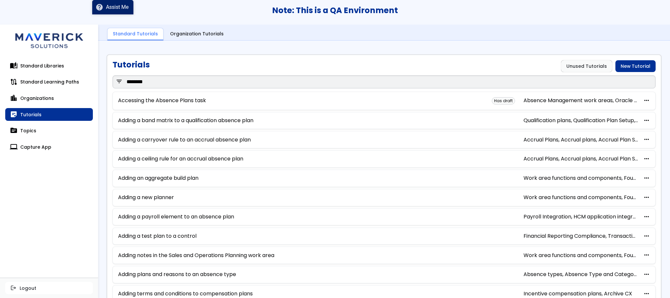
scroll to position [310, 0]
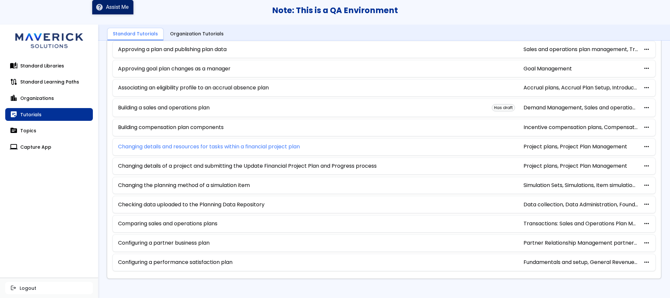
click at [207, 144] on link "Changing details and resources for tasks within a financial project plan" at bounding box center [209, 147] width 182 height 6
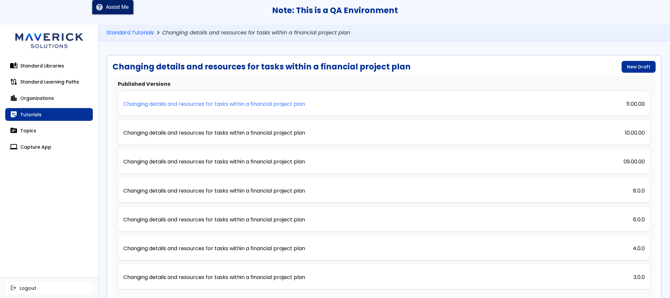
click at [250, 107] on link "Changing details and resources for tasks within a financial project plan" at bounding box center [214, 103] width 182 height 14
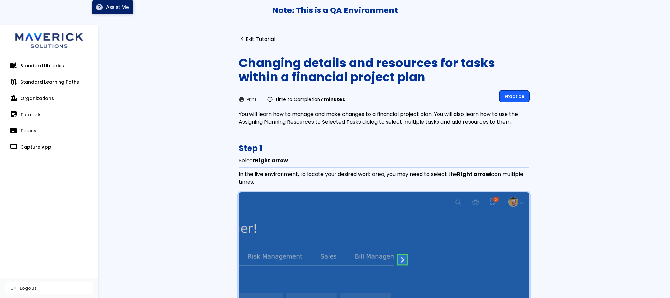
click at [507, 96] on link "Practice" at bounding box center [514, 96] width 30 height 12
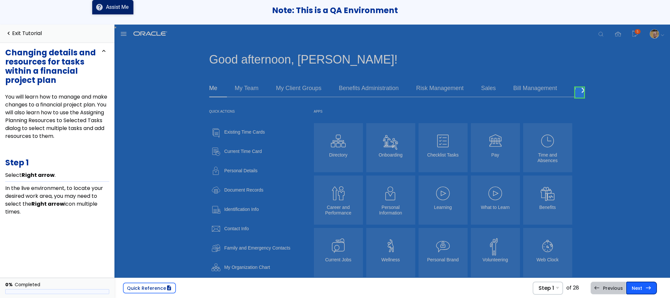
drag, startPoint x: 644, startPoint y: 289, endPoint x: 455, endPoint y: 215, distance: 202.9
click at [644, 289] on link "Next east Step 2 Select Projects ." at bounding box center [641, 287] width 31 height 12
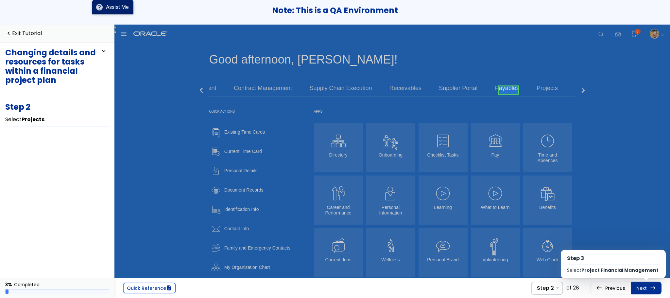
click at [644, 289] on link "Next east Step 3 Select Project Financial Management ." at bounding box center [646, 287] width 31 height 12
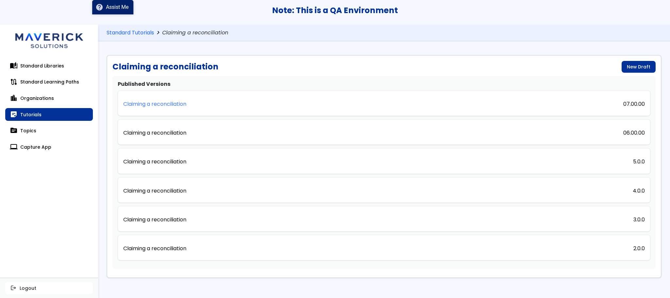
click at [172, 108] on link "Claiming a reconciliation" at bounding box center [154, 103] width 63 height 14
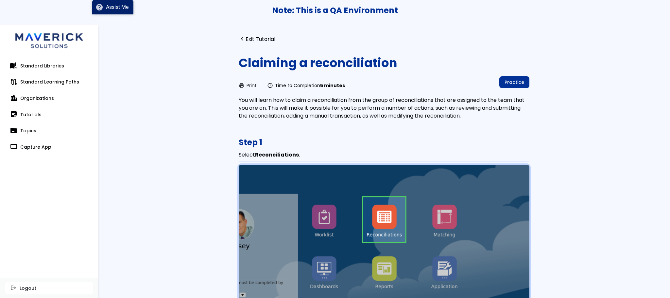
click at [515, 83] on link "Practice" at bounding box center [514, 82] width 30 height 12
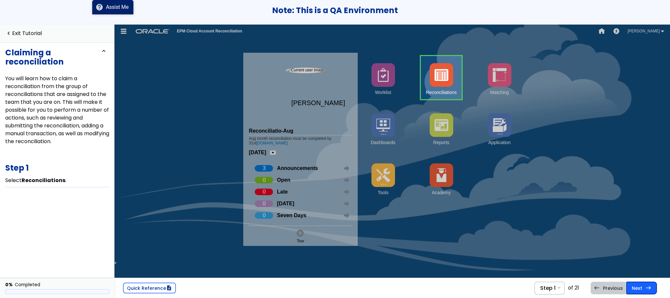
click at [634, 287] on link "Next east Step 2 Select Add a Filter ." at bounding box center [641, 287] width 31 height 12
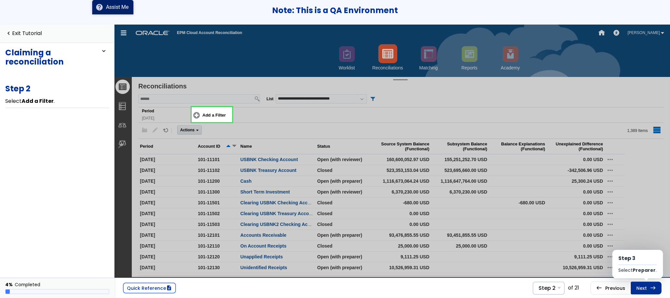
click at [634, 287] on link "Next east Step 3 Select Preparer ." at bounding box center [646, 287] width 31 height 12
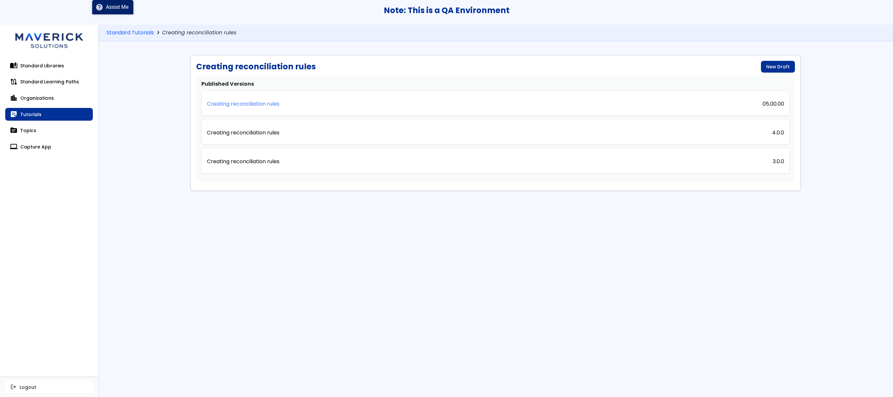
click at [255, 101] on p "Creating reconciliation rules" at bounding box center [243, 104] width 73 height 6
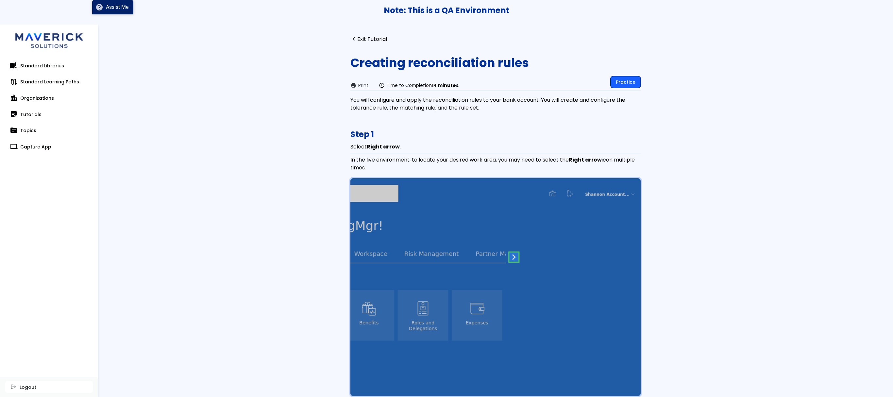
click at [612, 78] on link "Practice" at bounding box center [626, 82] width 30 height 12
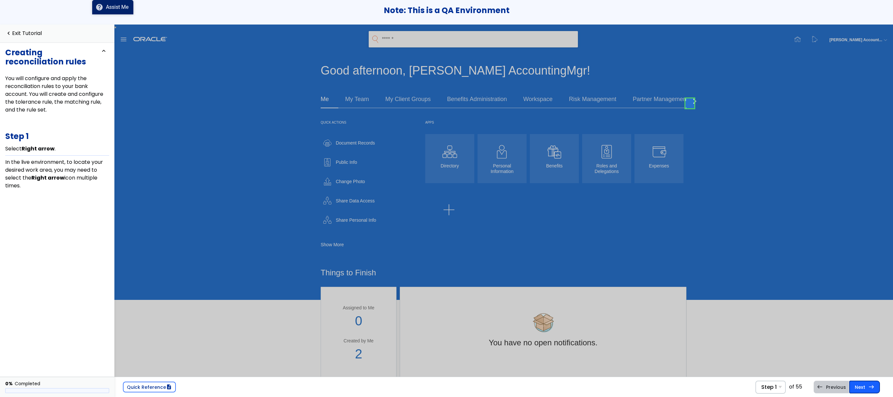
click at [670, 297] on link "Next east Step 2 Select My Enterprise ." at bounding box center [865, 387] width 31 height 12
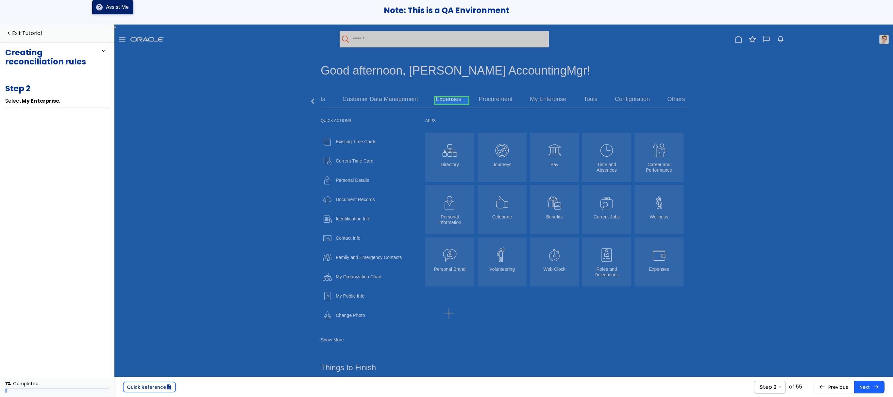
click at [670, 297] on link "Next east Step 3 Select Setup and Maintenance ." at bounding box center [869, 387] width 31 height 12
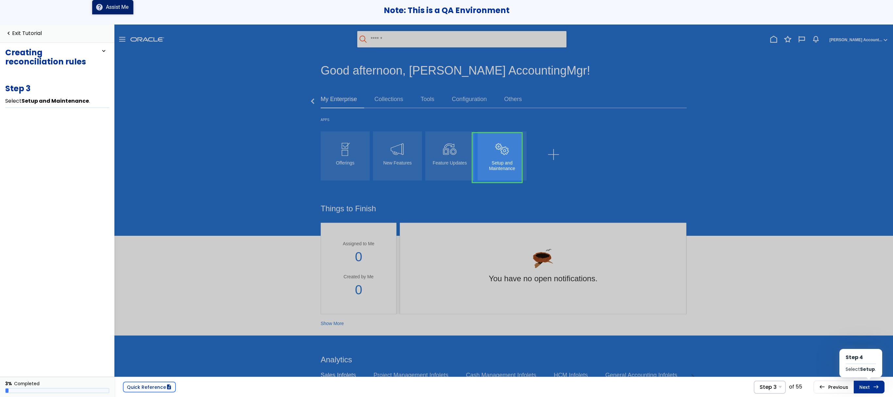
click at [670, 297] on link "Next east Step 4 Select Setup ." at bounding box center [869, 387] width 31 height 12
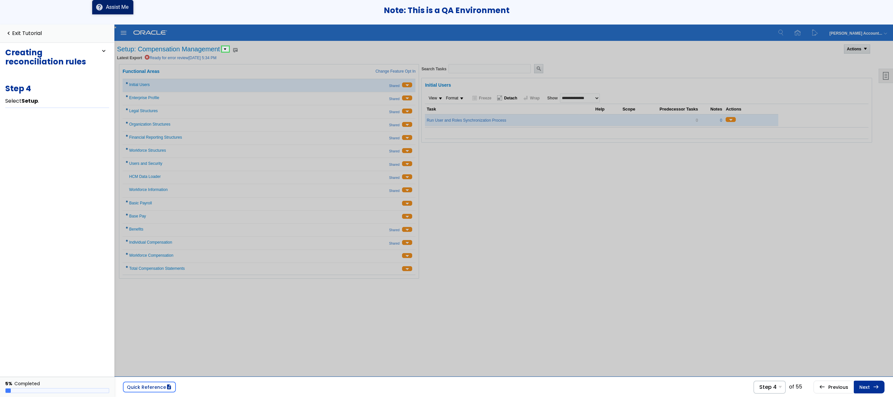
click at [670, 297] on link "Next east Step 5 In the Setup drop-down list, select Financials ." at bounding box center [869, 387] width 31 height 12
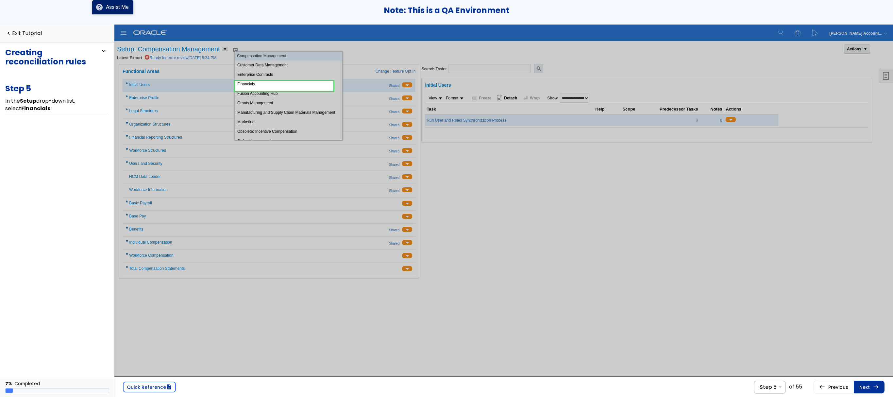
click at [670, 297] on link "Next east Step 6 In the Search Tasks field, type Manage Bank Statement Reconcil…" at bounding box center [869, 387] width 31 height 12
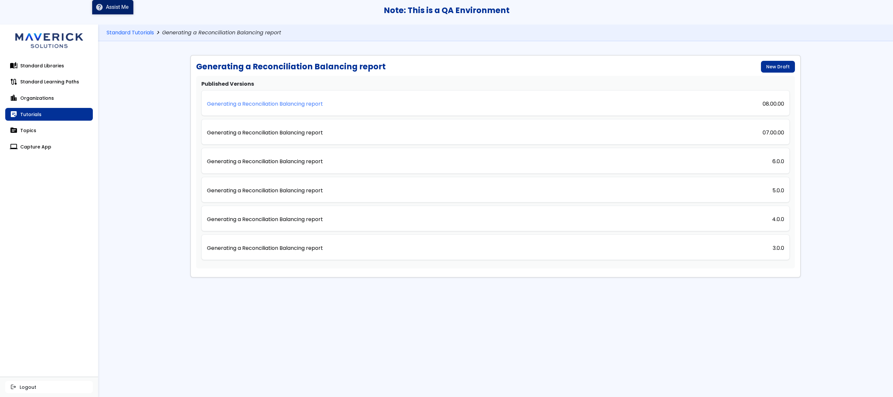
click at [309, 103] on p "Generating a Reconciliation Balancing report" at bounding box center [265, 104] width 116 height 6
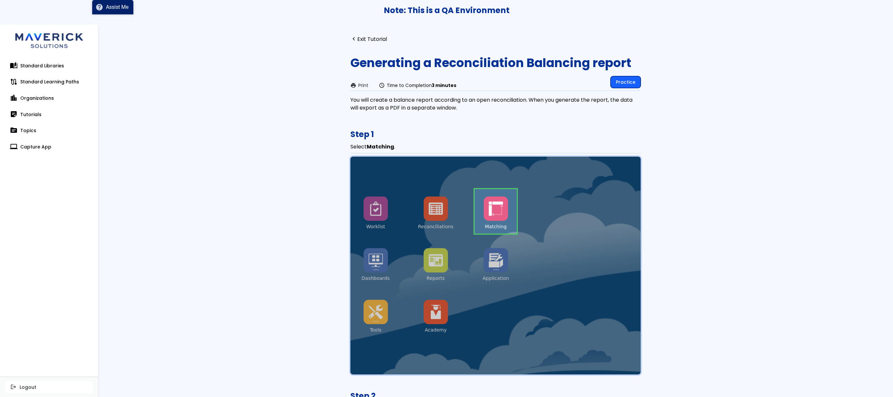
click at [629, 77] on link "Practice" at bounding box center [626, 82] width 30 height 12
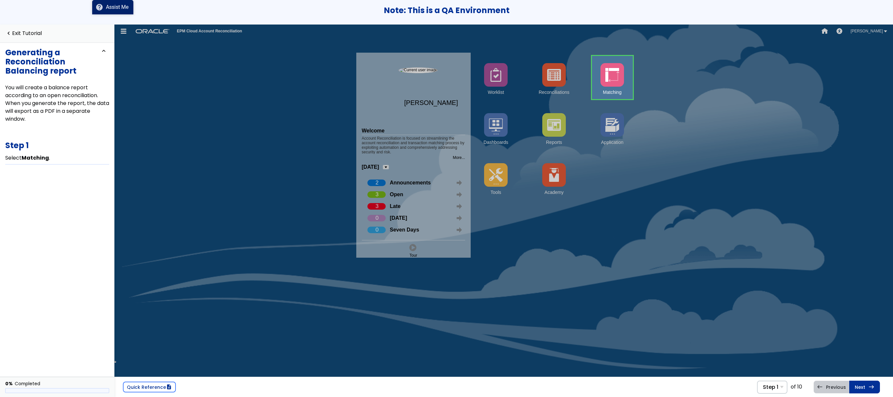
click at [606, 80] on link at bounding box center [612, 77] width 41 height 43
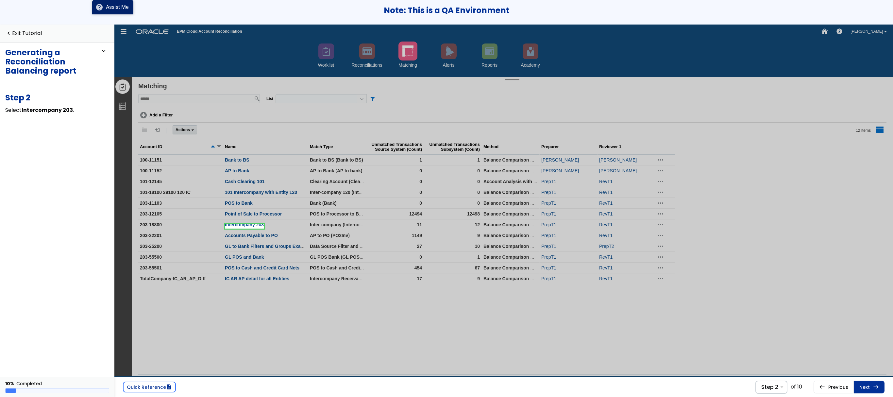
scroll to position [1, 0]
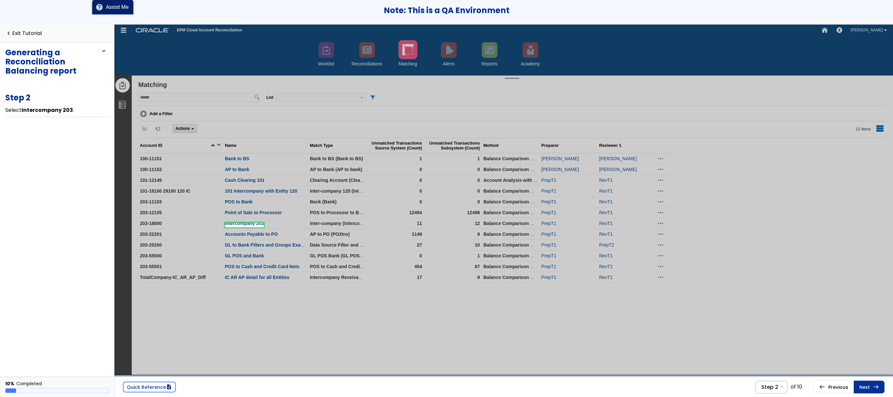
click at [254, 223] on link at bounding box center [244, 224] width 39 height 13
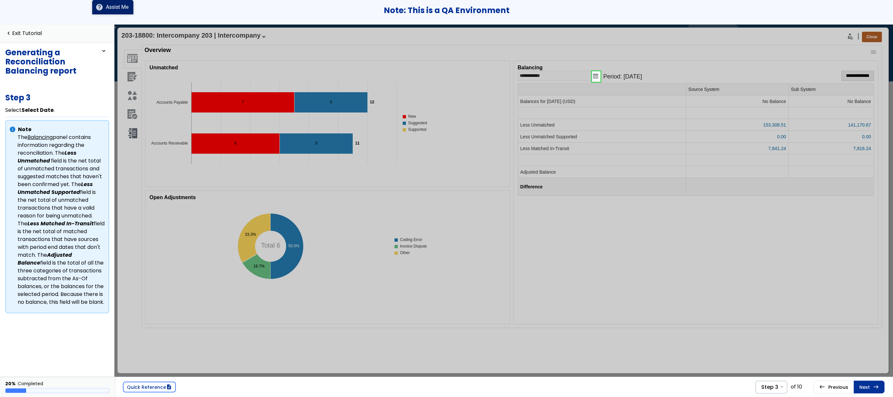
scroll to position [0, 6]
click at [591, 77] on link at bounding box center [590, 76] width 13 height 13
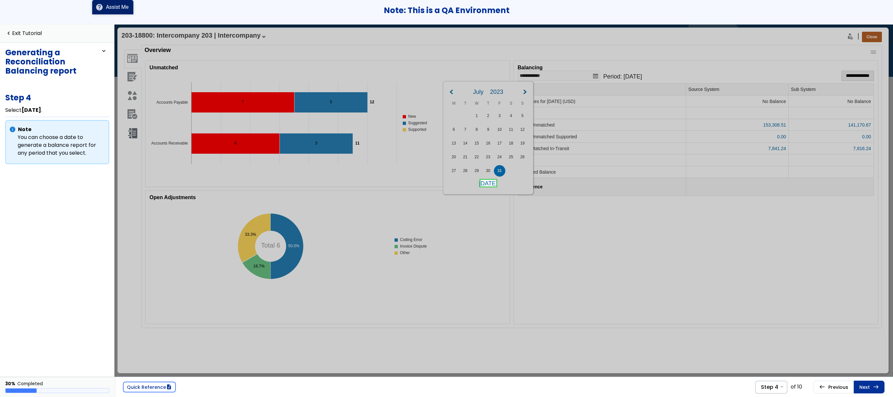
click at [487, 183] on link at bounding box center [489, 183] width 16 height 13
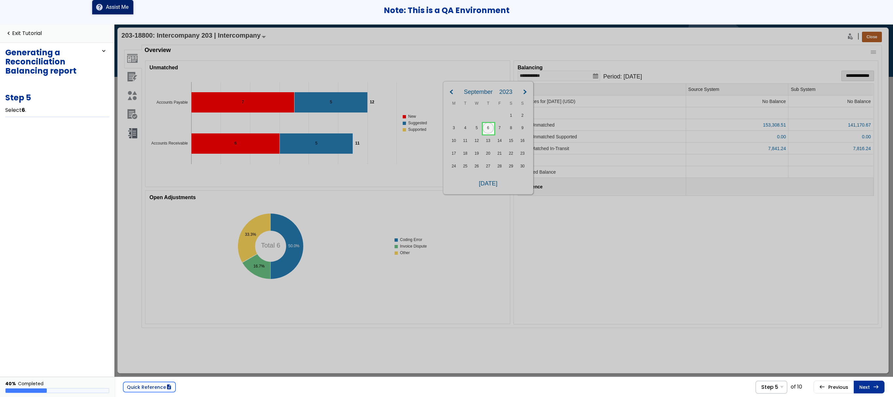
click at [489, 125] on link at bounding box center [488, 128] width 13 height 13
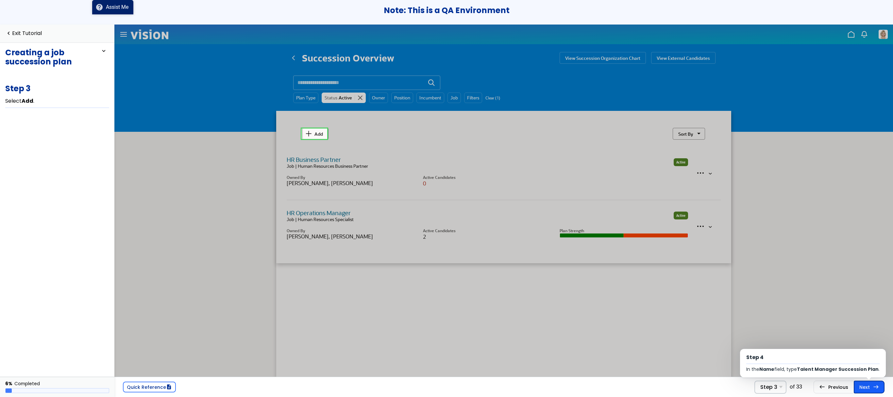
click at [864, 385] on link "Next east Step 4 In the Name field, type Talent Manager Succession Plan ." at bounding box center [869, 387] width 31 height 12
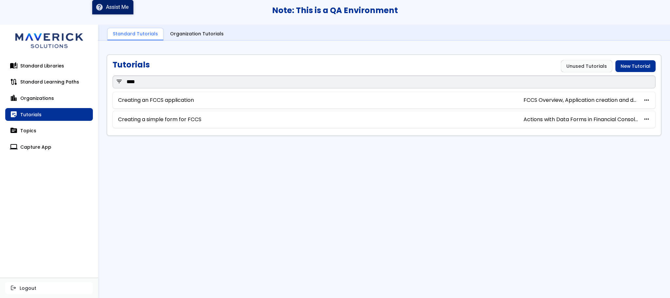
click at [207, 23] on div "Note: This is a QA Environment" at bounding box center [335, 12] width 670 height 25
click at [205, 34] on link "Organization Tutorials" at bounding box center [197, 34] width 64 height 12
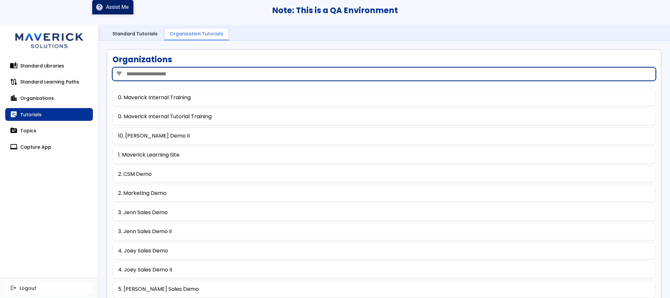
click at [192, 78] on input "search" at bounding box center [383, 73] width 543 height 13
type input "***"
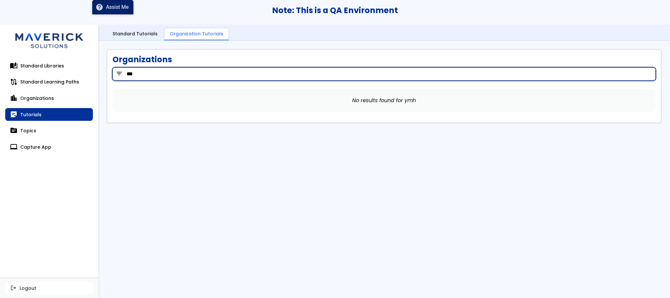
drag, startPoint x: 192, startPoint y: 78, endPoint x: 20, endPoint y: 110, distance: 175.1
click at [20, 110] on div "Cancel Yes, I'm sure Note: This is a QA Environment auto_stories Standard Libra…" at bounding box center [335, 149] width 670 height 298
type input "****"
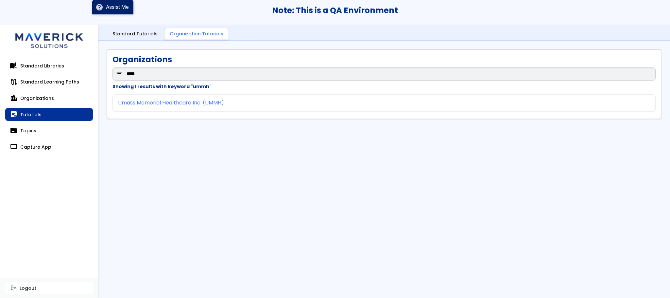
click at [154, 105] on link "Umass Memorial Healthcare Inc. (UMMH)" at bounding box center [171, 103] width 106 height 6
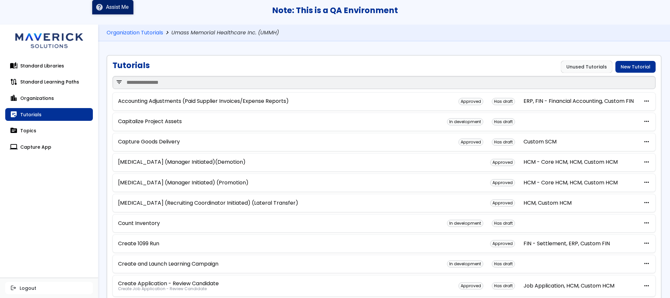
scroll to position [353, 0]
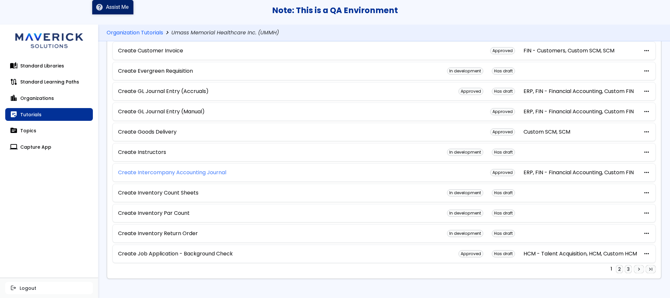
click at [181, 169] on link "Create Intercompany Accounting Journal" at bounding box center [172, 172] width 108 height 6
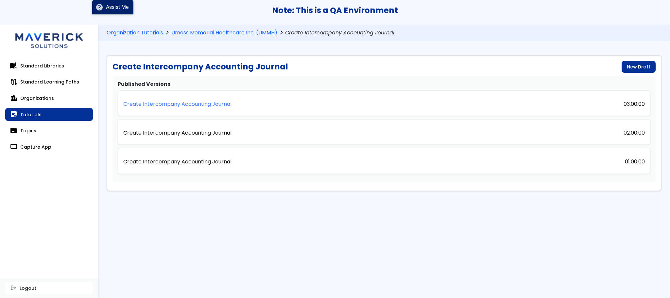
click at [212, 104] on p "Create Intercompany Accounting Journal" at bounding box center [177, 104] width 108 height 6
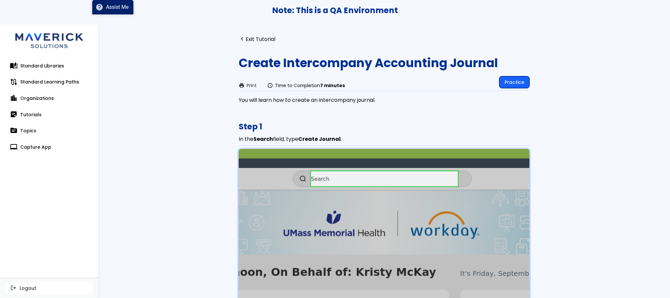
click at [510, 83] on link "Practice" at bounding box center [514, 82] width 30 height 12
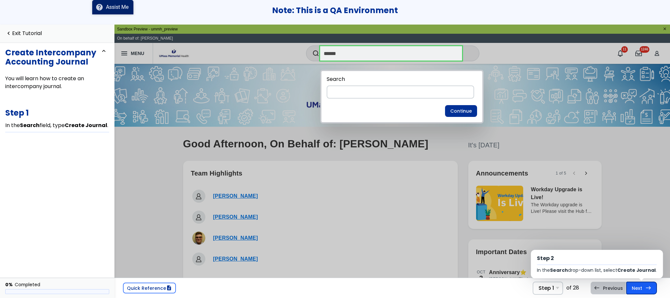
click at [647, 288] on span "east" at bounding box center [649, 287] width 6 height 5
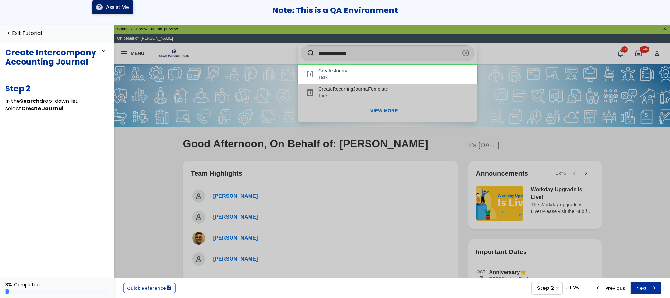
click at [253, 83] on div at bounding box center [392, 94] width 556 height 63
click at [636, 288] on link "Next east Step 3 Select Ledger ." at bounding box center [646, 287] width 31 height 12
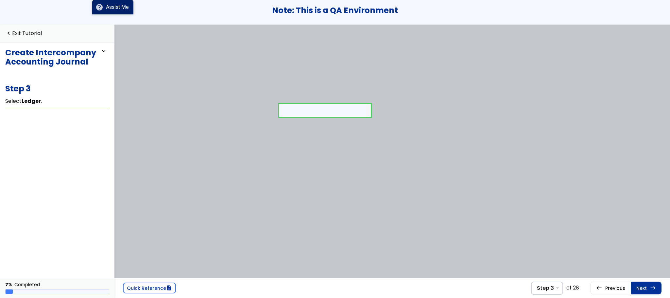
click at [636, 288] on link "Next east Step 4 In the Ledger drop-down list, select Primary Ledgers ." at bounding box center [646, 287] width 31 height 12
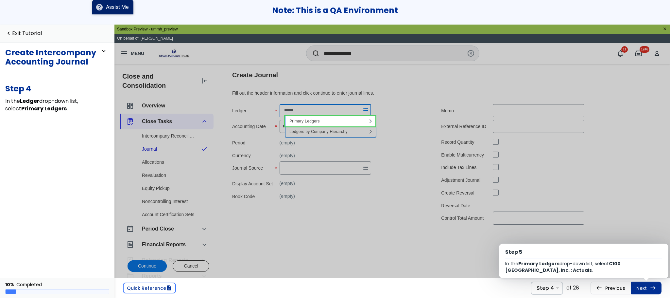
click at [636, 288] on link "Next east Step 5 In the Primary Ledgers drop-down list, select C100 UMass Memor…" at bounding box center [646, 287] width 31 height 12
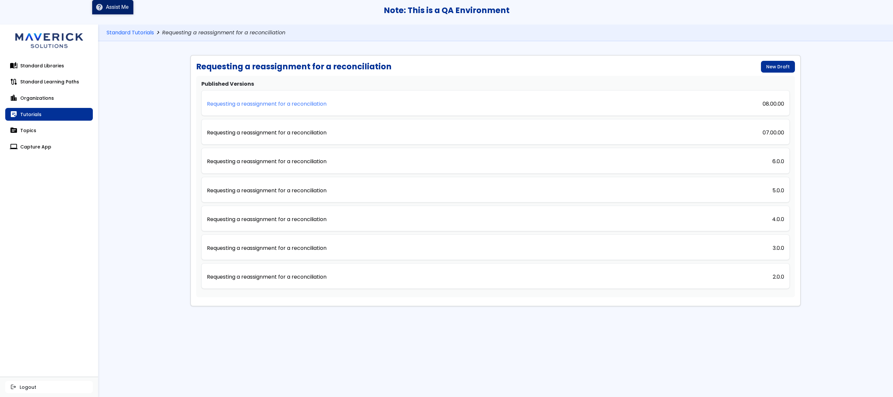
click at [314, 105] on p "Requesting a reassignment for a reconciliation" at bounding box center [267, 104] width 120 height 6
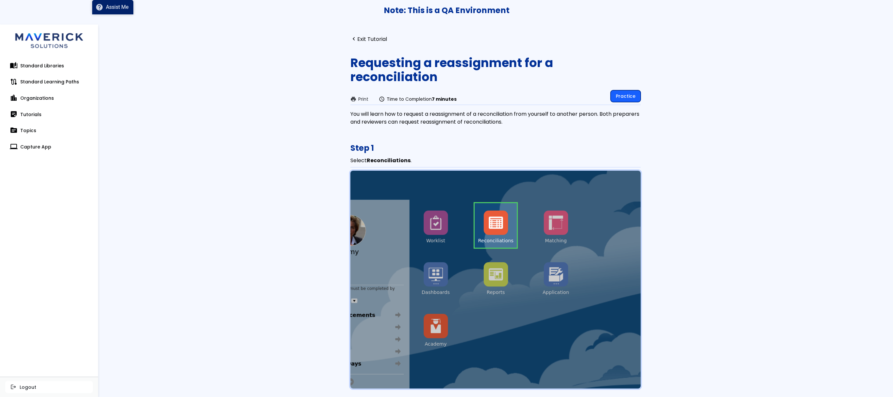
click at [630, 94] on link "Practice" at bounding box center [626, 96] width 30 height 12
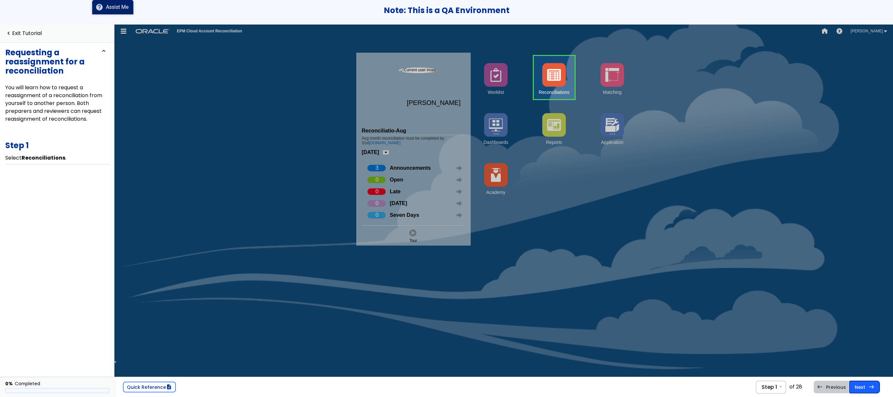
click at [866, 392] on link "Next east Step 2 Select Cash ." at bounding box center [865, 387] width 31 height 12
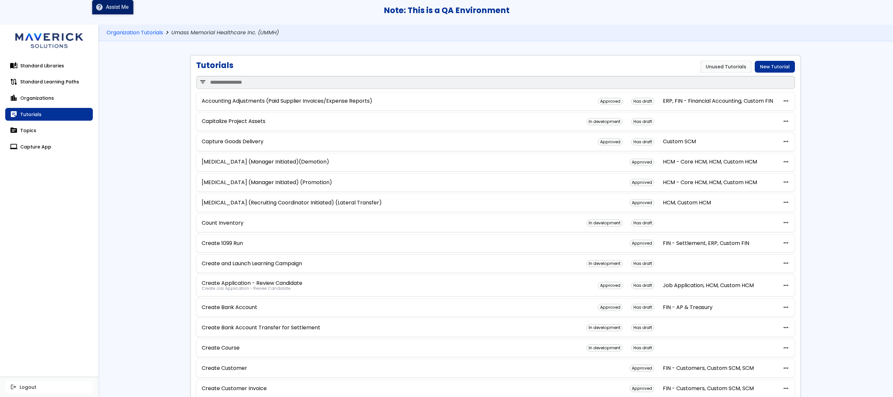
click at [156, 127] on div "Tutorials Unused Tutorials New Tutorial filter_list Accounting Adjustments (Pai…" at bounding box center [495, 342] width 795 height 585
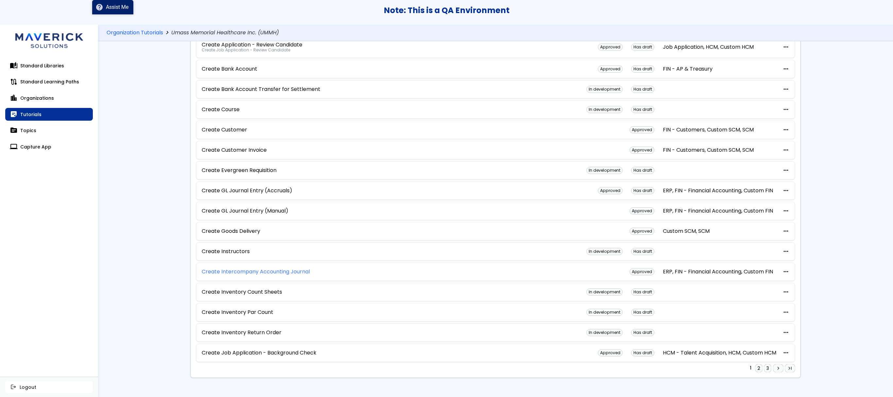
click at [240, 269] on link "Create Intercompany Accounting Journal" at bounding box center [256, 272] width 108 height 6
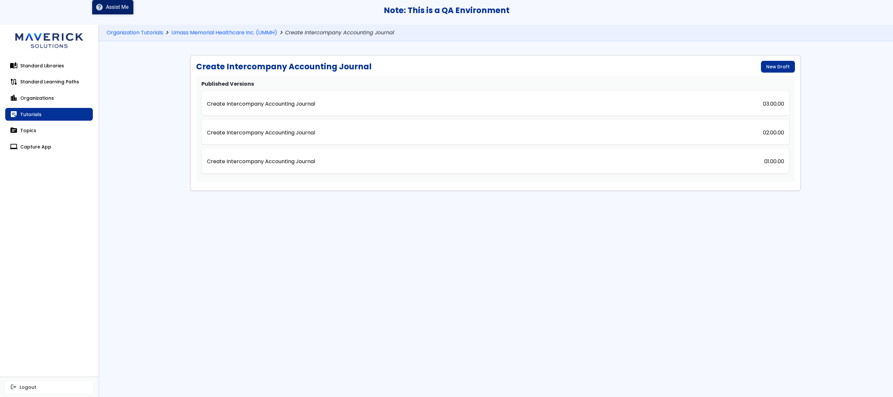
click at [235, 26] on div "Organization Tutorials chevron_right Umass Memorial Healthcare Inc. (UMMH) chev…" at bounding box center [495, 33] width 795 height 17
click at [248, 30] on link "Umass Memorial Healthcare Inc. (UMMH)" at bounding box center [224, 33] width 106 height 6
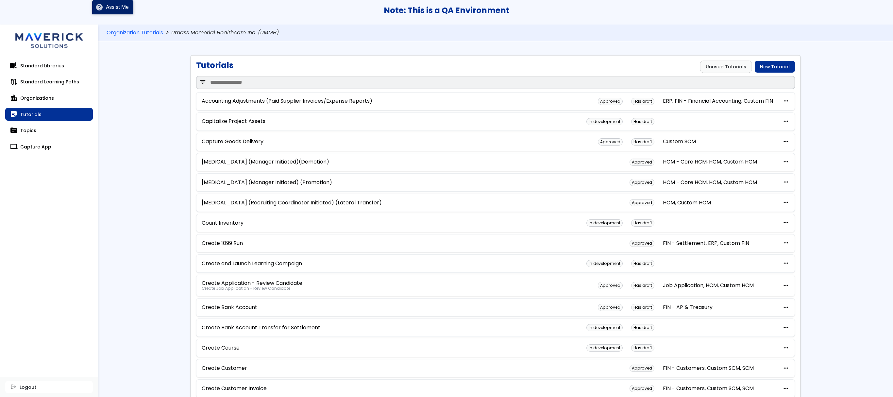
scroll to position [270, 0]
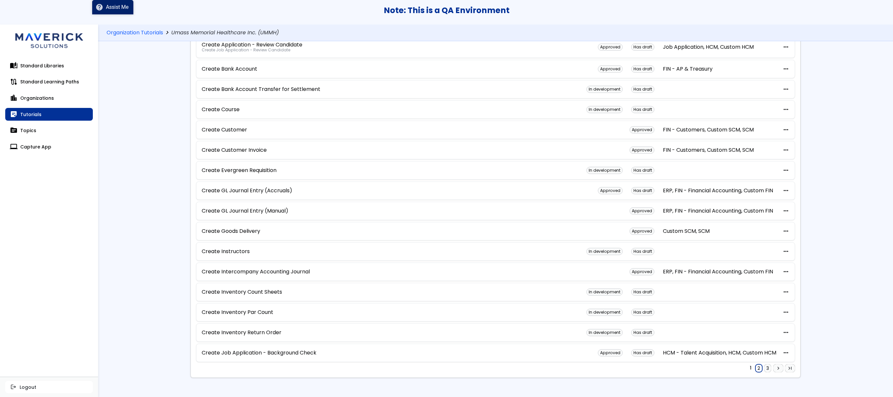
click at [756, 370] on link "2" at bounding box center [759, 368] width 7 height 8
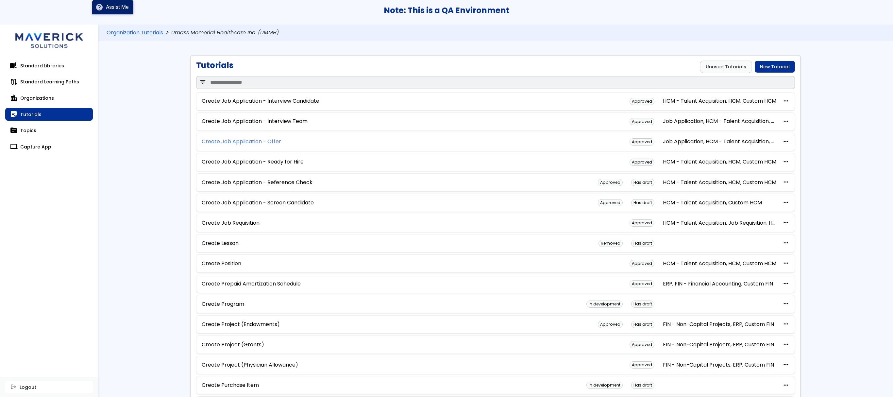
click at [262, 145] on link "Create Job Application - Offer" at bounding box center [241, 142] width 79 height 6
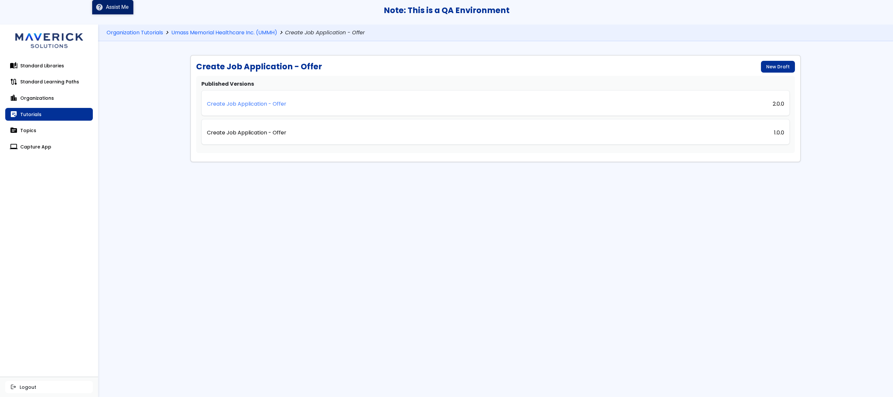
click at [261, 106] on p "Create Job Application - Offer" at bounding box center [246, 104] width 79 height 6
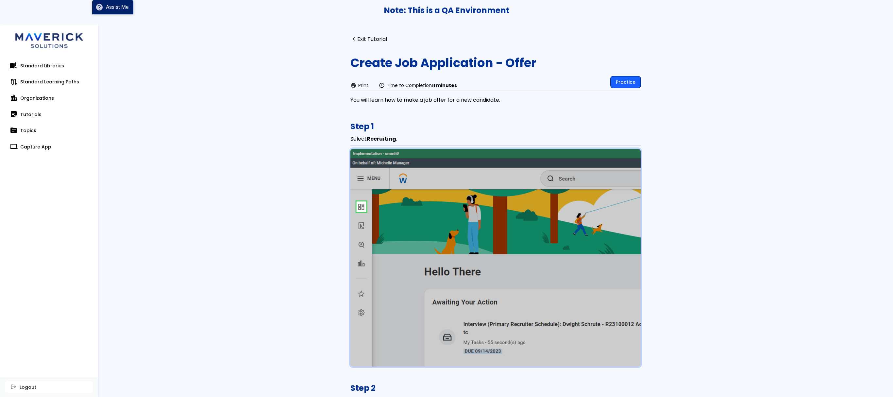
click at [613, 80] on link "Practice" at bounding box center [626, 82] width 30 height 12
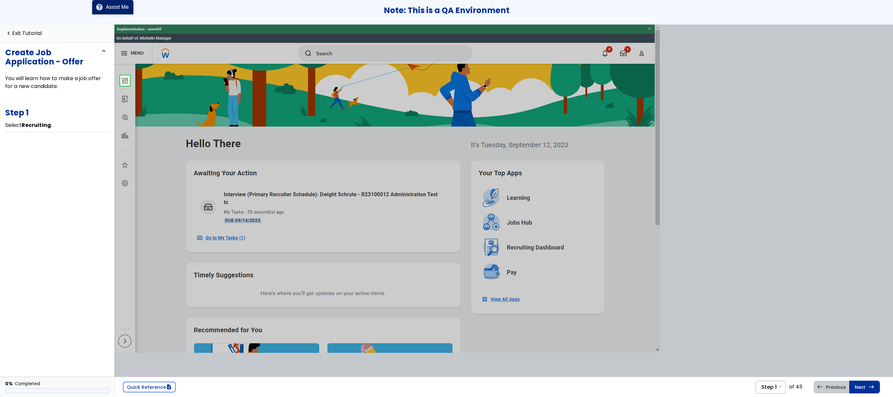
click at [122, 84] on link at bounding box center [125, 80] width 13 height 13
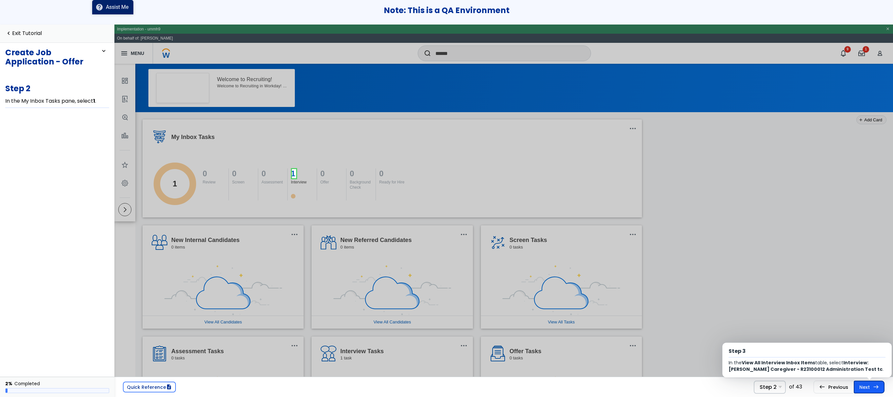
click at [866, 387] on link "Next east Step 3 In the View All Interview Inbox Items table, select Interview:…" at bounding box center [869, 387] width 31 height 12
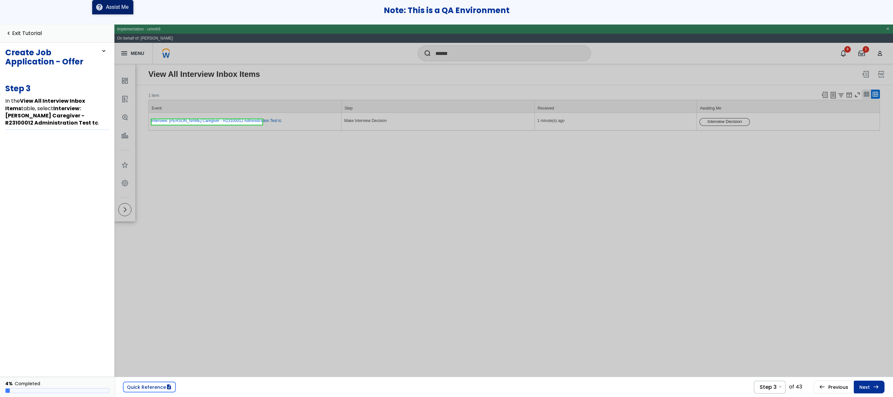
click at [866, 387] on link "Next east Step 4 In the My Actions table, select Interview Decision ." at bounding box center [869, 387] width 31 height 12
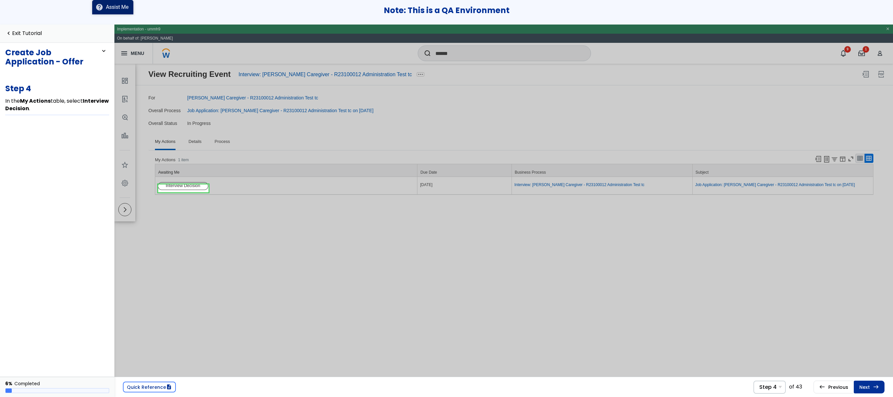
click at [866, 387] on link "Next east Step 5 Select Move Forward ." at bounding box center [869, 387] width 31 height 12
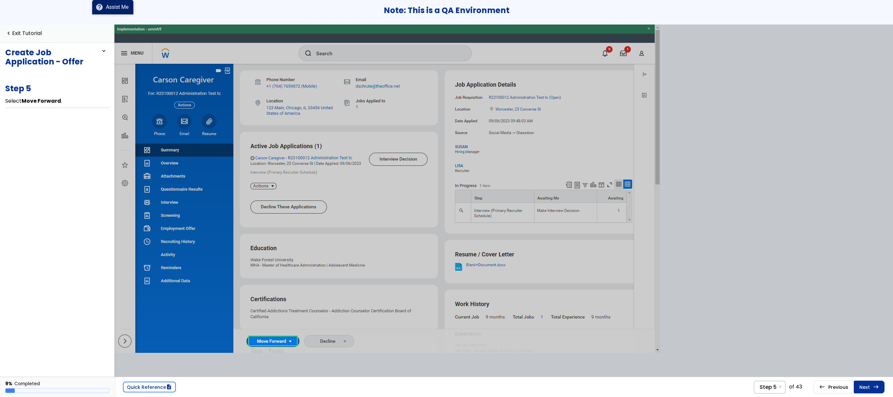
click at [866, 387] on link "Next east Step 6 In the Move Forward drop-down list, select Offer ." at bounding box center [869, 387] width 31 height 12
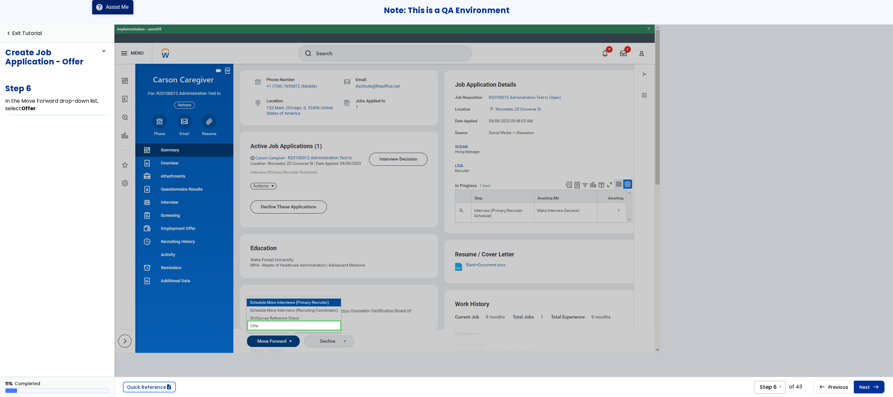
click at [866, 387] on link "Next east Step 7 In the You have submitted dialog, select Open ." at bounding box center [869, 387] width 31 height 12
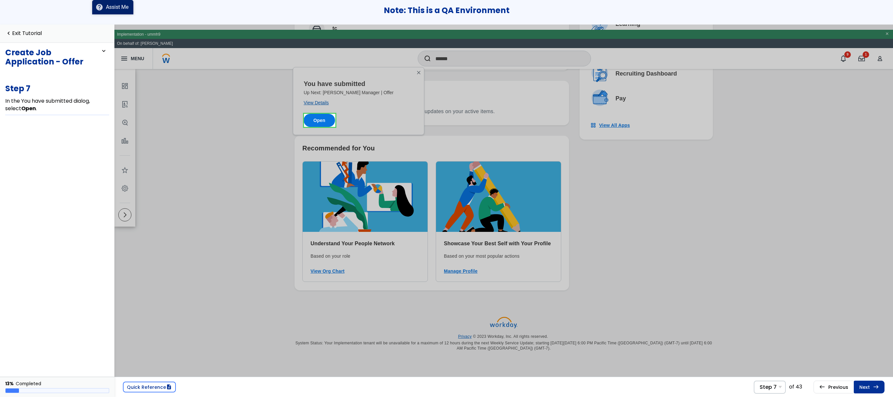
click at [866, 387] on link "Next east Step 8 In the Details section, select Edit Details ." at bounding box center [869, 387] width 31 height 12
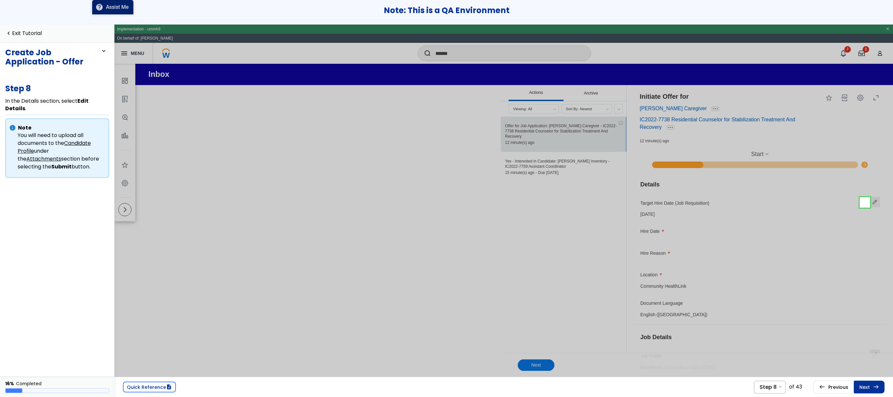
click at [866, 387] on link "Next east Step 9 Select Calendar ." at bounding box center [869, 387] width 31 height 12
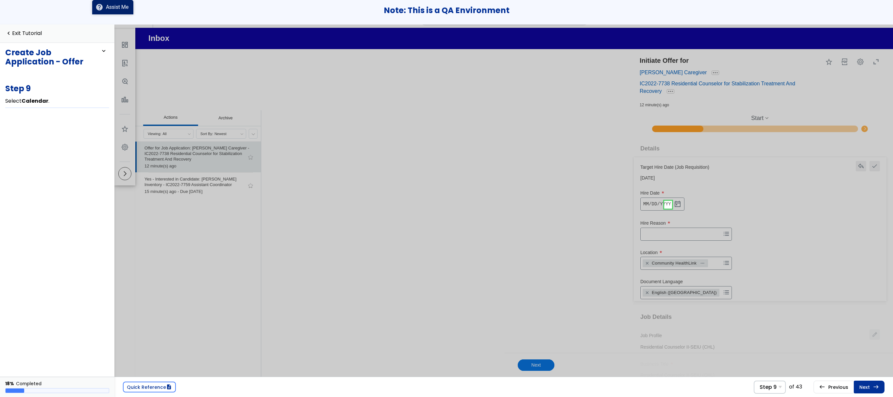
click at [866, 387] on link "Next east Step 10 Select Right arrow ." at bounding box center [869, 387] width 31 height 12
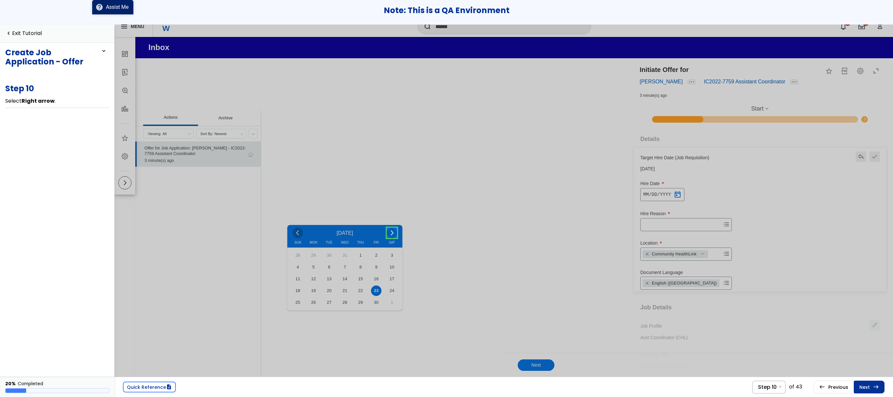
click at [866, 387] on link "Next east Step 11 Select 7/3/2023 ." at bounding box center [869, 387] width 31 height 12
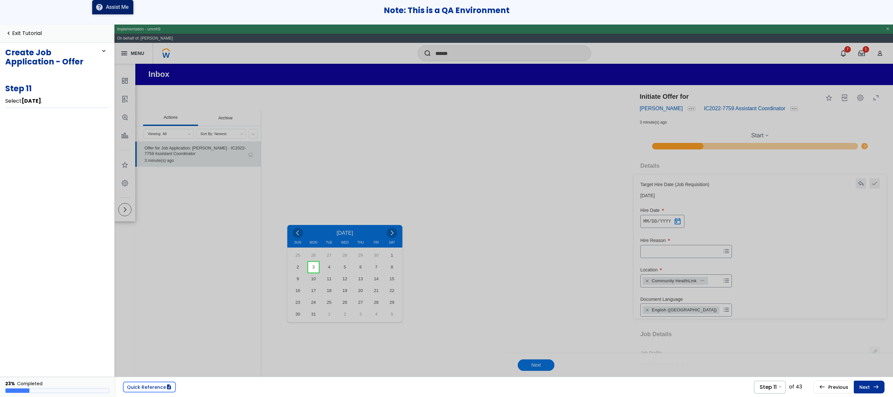
scroll to position [61, 0]
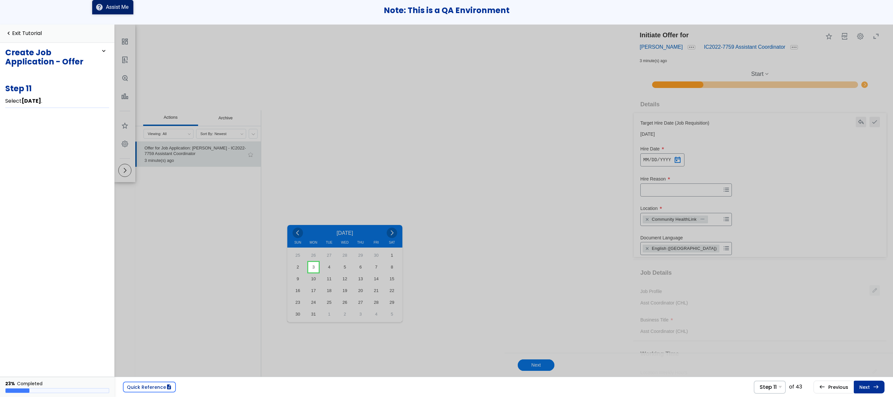
click at [866, 387] on link "Next east Step 12 Select Hire Reason ." at bounding box center [869, 387] width 31 height 12
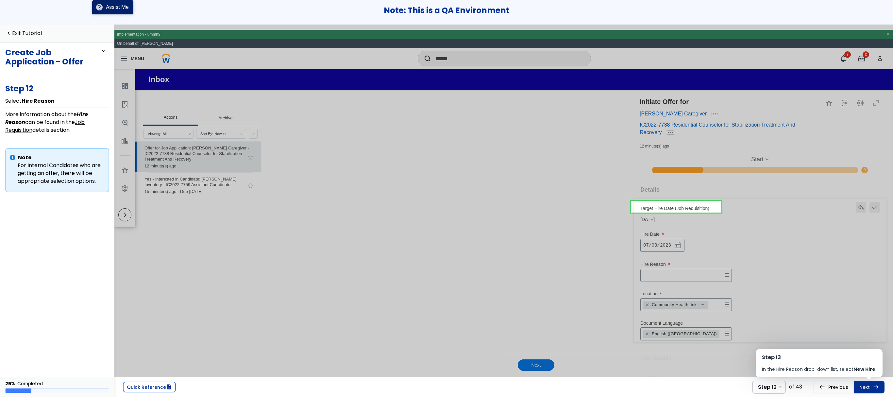
scroll to position [69, 0]
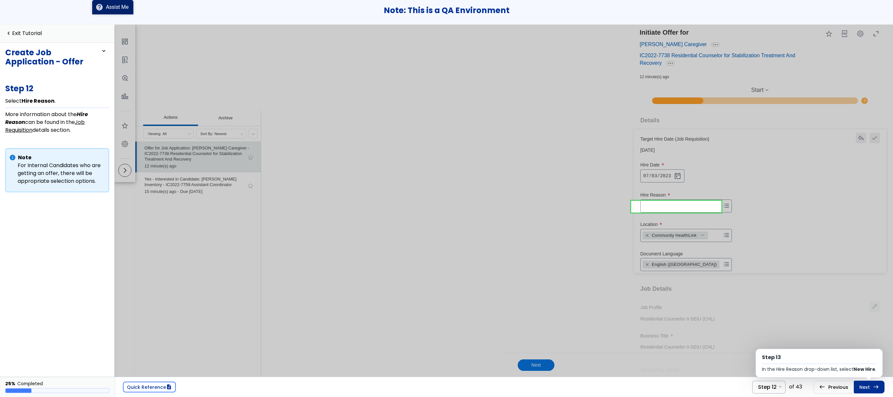
click at [866, 387] on link "Next east Step 13 In the Hire Reason drop-down list, select New Hire ." at bounding box center [869, 387] width 31 height 12
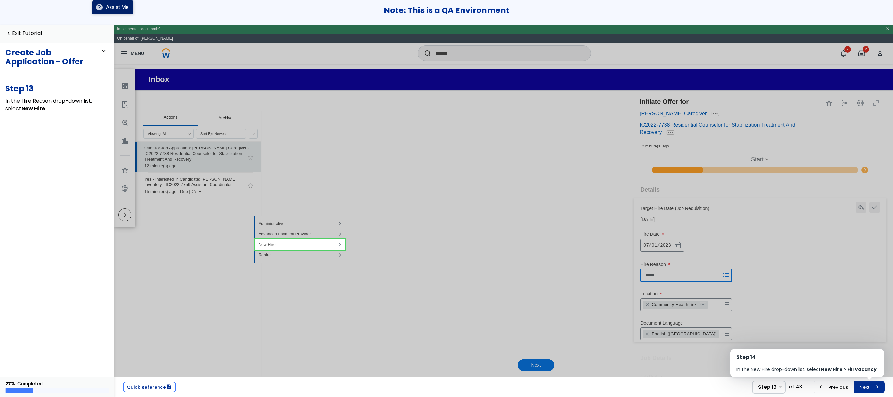
click at [866, 387] on link "Next east Step 14 In the New Hire drop-down list, select New Hire > Fill Vacanc…" at bounding box center [869, 387] width 31 height 12
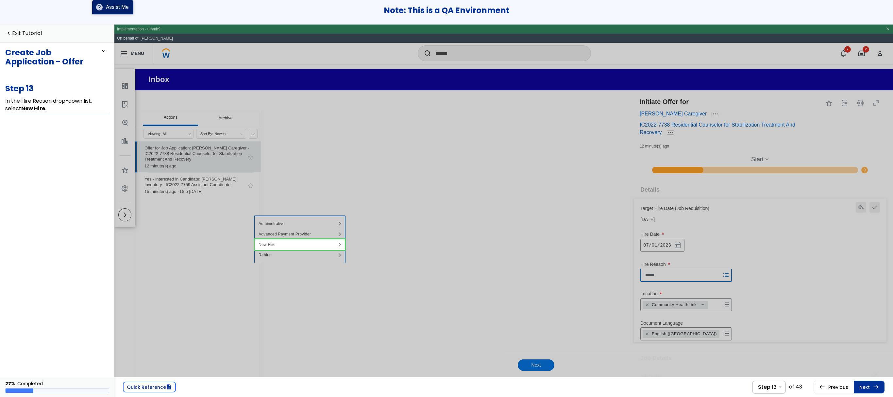
scroll to position [39, 0]
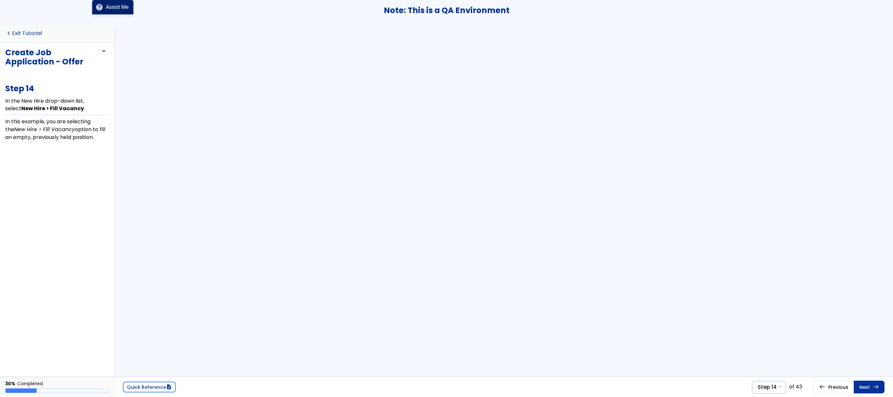
click at [39, 31] on link "navigate_before Exit Tutorial" at bounding box center [23, 33] width 37 height 6
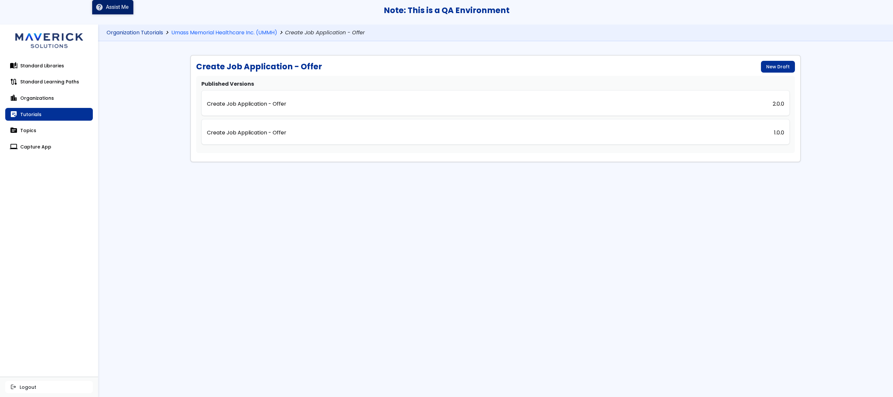
click at [120, 33] on link "Organization Tutorials" at bounding box center [135, 33] width 57 height 6
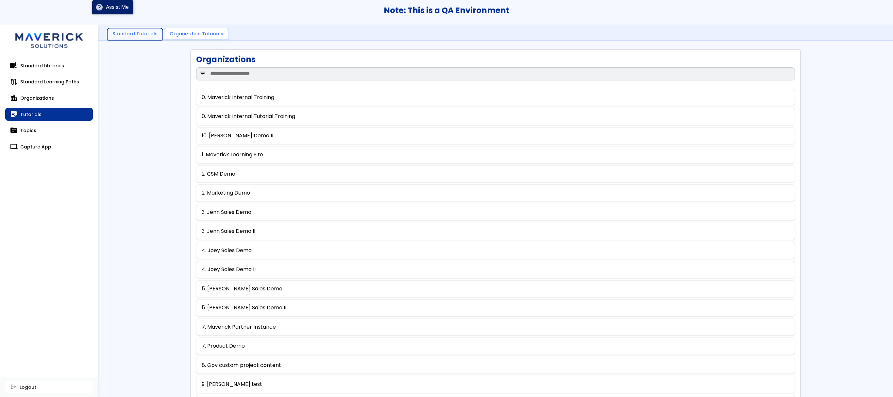
click at [126, 34] on link "Standard Tutorials" at bounding box center [135, 34] width 56 height 12
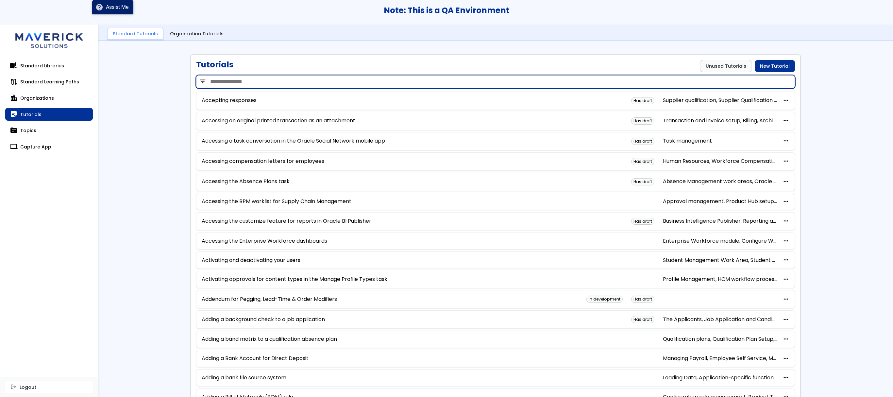
click at [237, 82] on input "search" at bounding box center [495, 81] width 599 height 13
paste input "**********"
type input "**********"
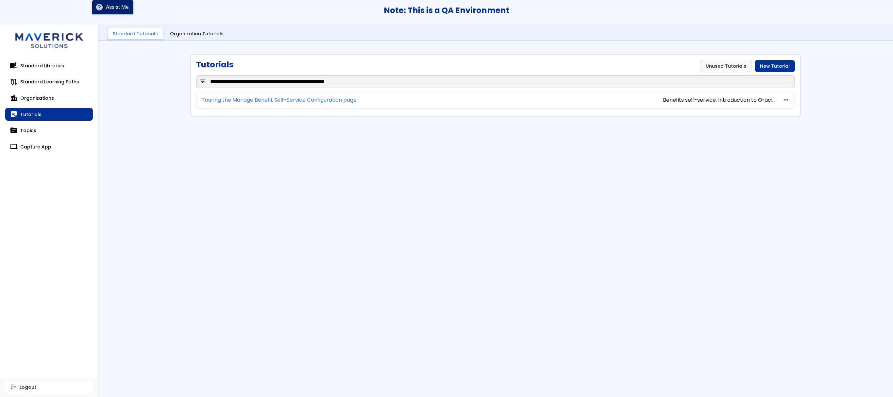
click at [239, 103] on link "Touring the Manage Benefit Self-Service Configuration page" at bounding box center [279, 100] width 155 height 6
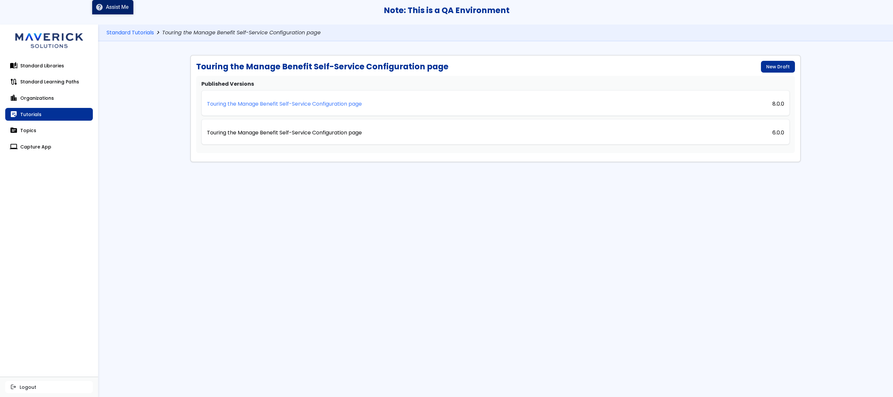
click at [271, 103] on p "Touring the Manage Benefit Self-Service Configuration page" at bounding box center [284, 104] width 155 height 6
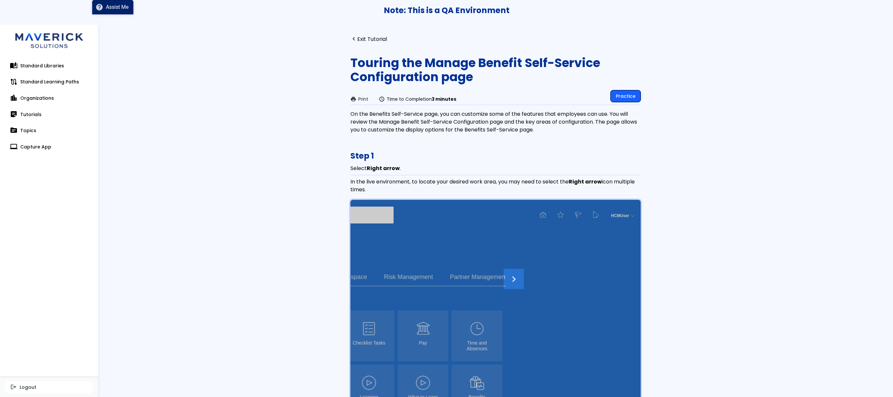
click at [621, 95] on link "Practice" at bounding box center [626, 96] width 30 height 12
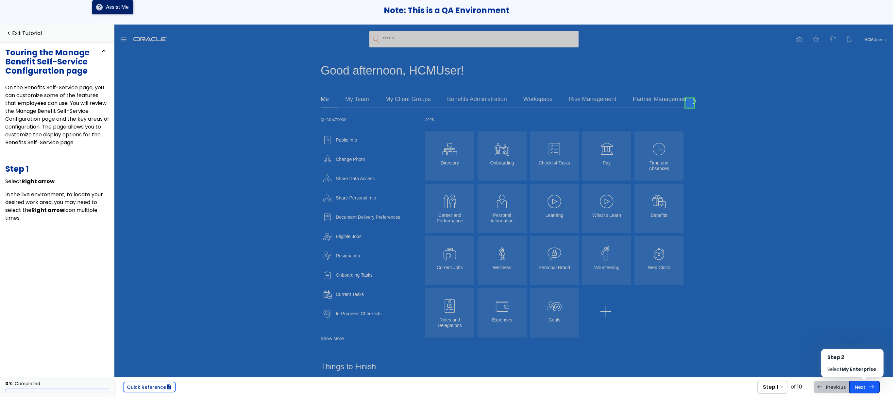
click at [863, 385] on link "Next east Step 2 Select My Enterprise ." at bounding box center [865, 387] width 31 height 12
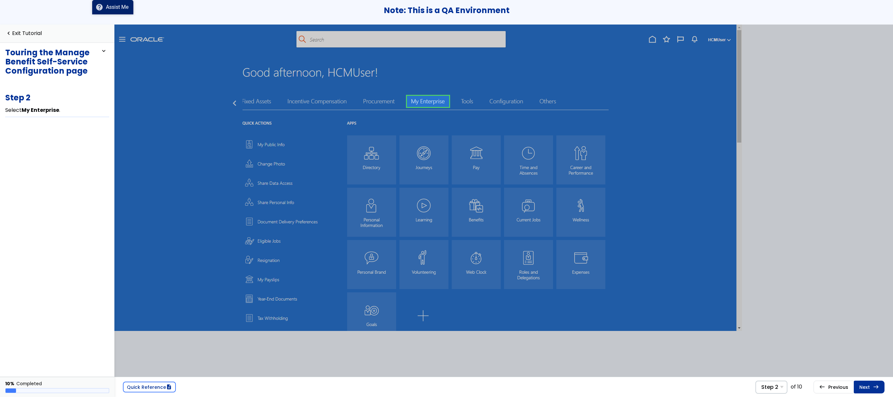
click at [863, 385] on link "Next east Step 3 Select Setup and Maintenance ." at bounding box center [869, 387] width 31 height 12
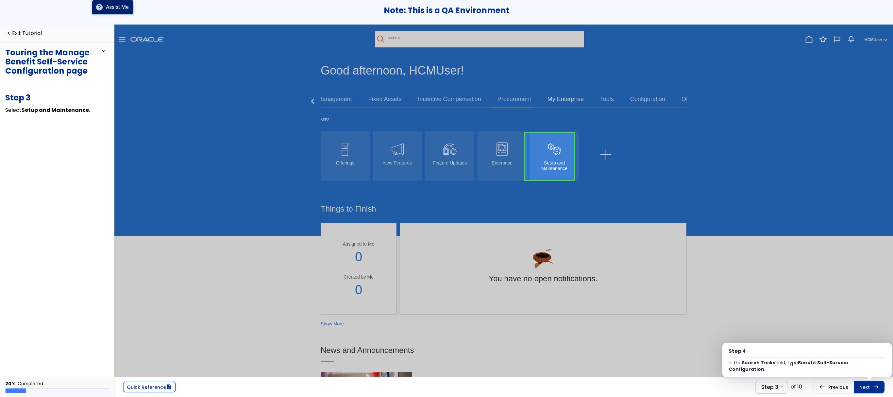
scroll to position [5, 33]
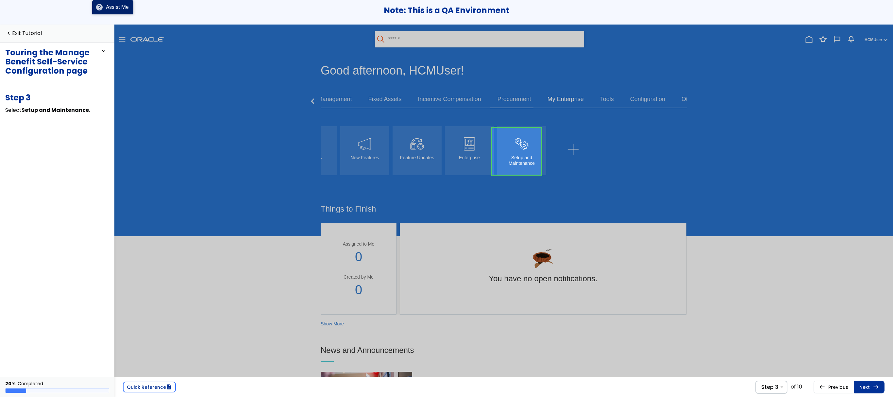
click at [863, 385] on link "Next east Step 4 In the Search Tasks field, type Benefit Self-Service Configura…" at bounding box center [869, 387] width 31 height 12
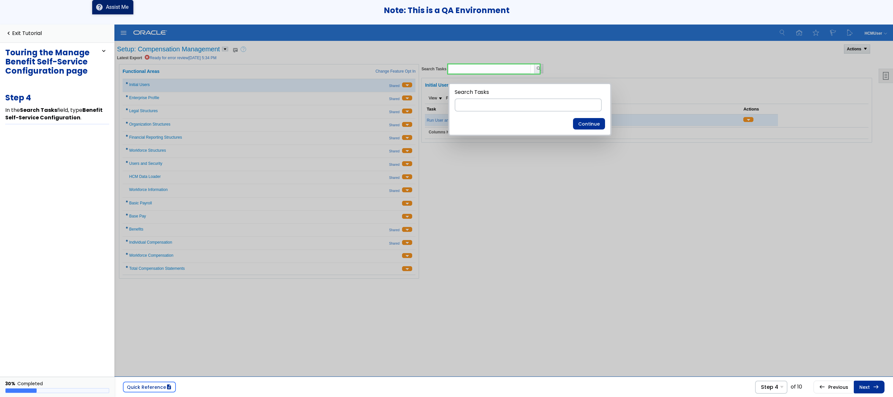
click at [863, 385] on link "Next east Step 5 Select Search ." at bounding box center [869, 387] width 31 height 12
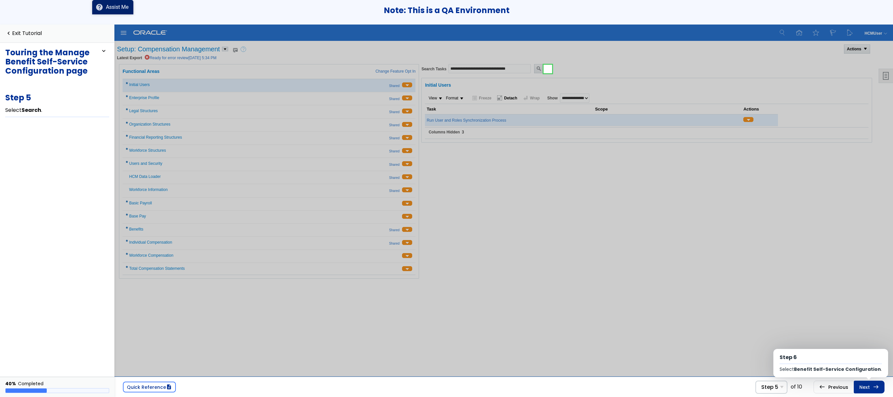
click at [863, 385] on link "Next east Step 6 Select Benefit Self-Service Configuration ." at bounding box center [869, 387] width 31 height 12
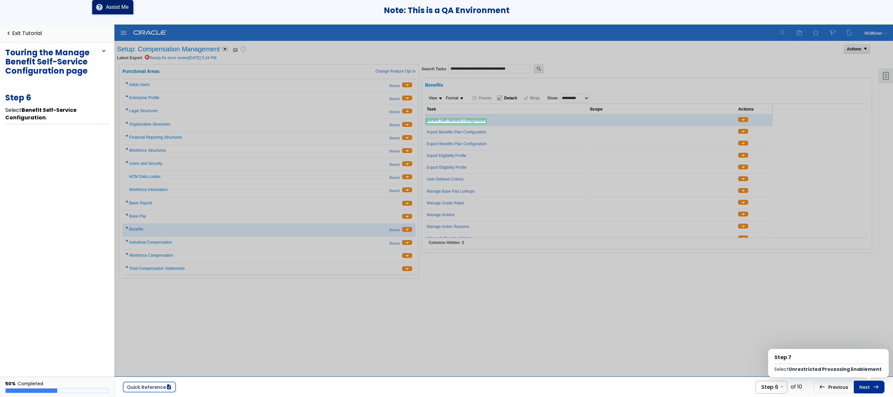
click at [863, 385] on link "Next east Step 7 Select Unrestricted Processing Enablement ." at bounding box center [869, 387] width 31 height 12
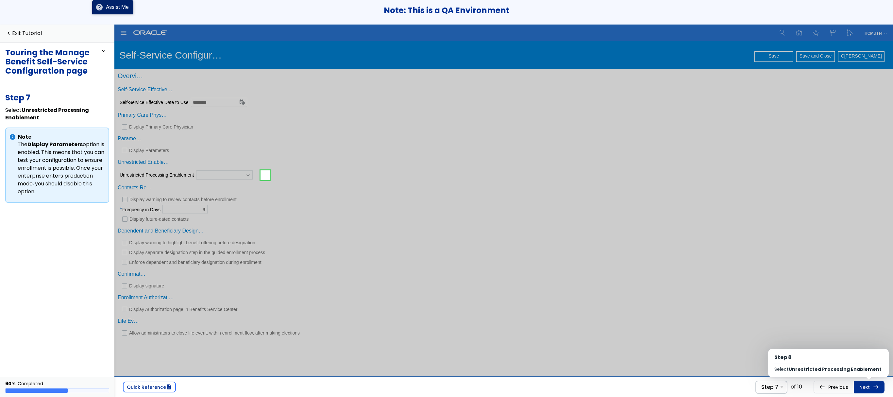
click at [863, 385] on link "Next east Step 8 Select Unrestricted Processing Enablement ." at bounding box center [869, 387] width 31 height 12
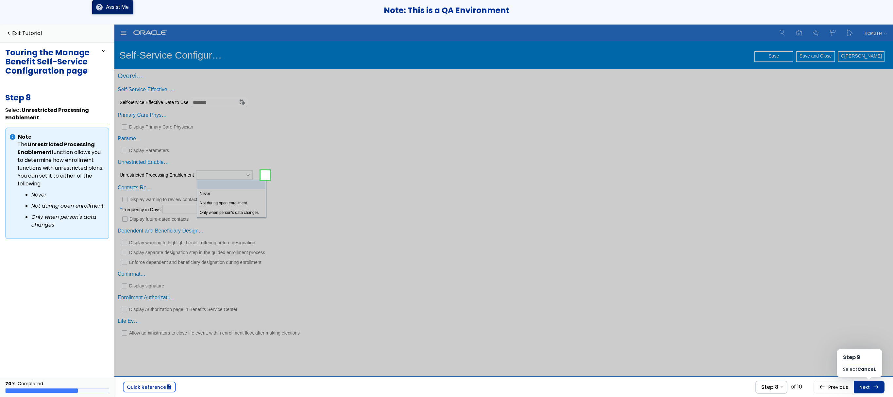
click at [863, 385] on link "Next east Step 9 Select Cancel ." at bounding box center [869, 387] width 31 height 12
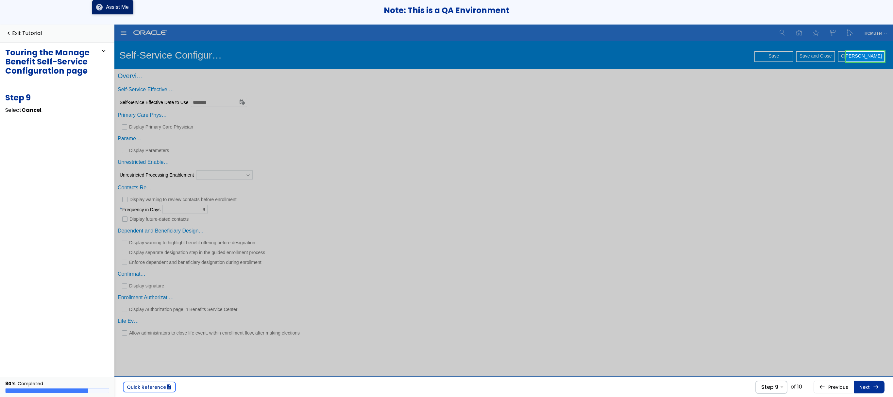
click at [863, 385] on link "Next east Step 10 Select Home ." at bounding box center [869, 387] width 31 height 12
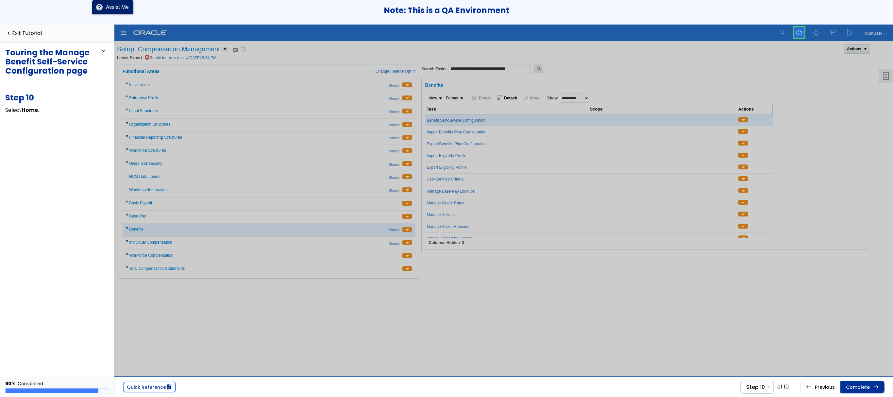
click at [863, 385] on link "Complete east" at bounding box center [863, 387] width 44 height 12
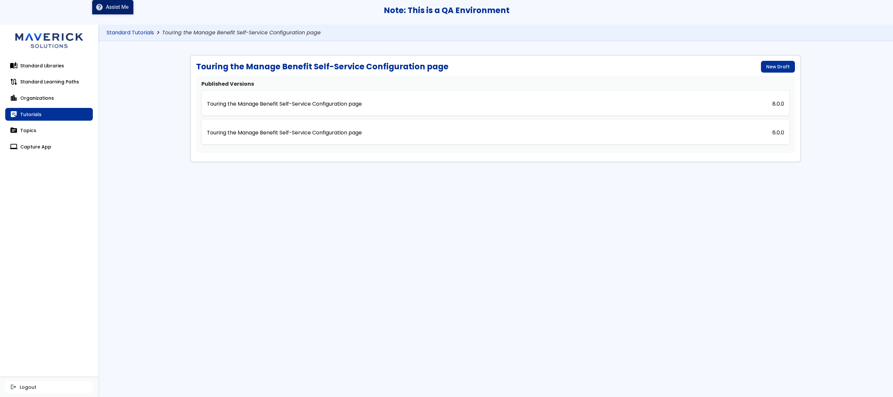
click at [144, 30] on link "Standard Tutorials" at bounding box center [130, 33] width 47 height 6
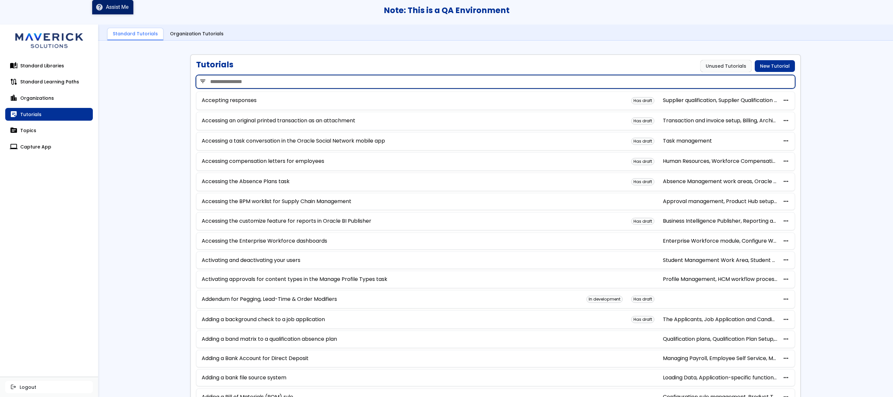
click at [334, 87] on input "search" at bounding box center [495, 81] width 599 height 13
paste input "**********"
type input "**********"
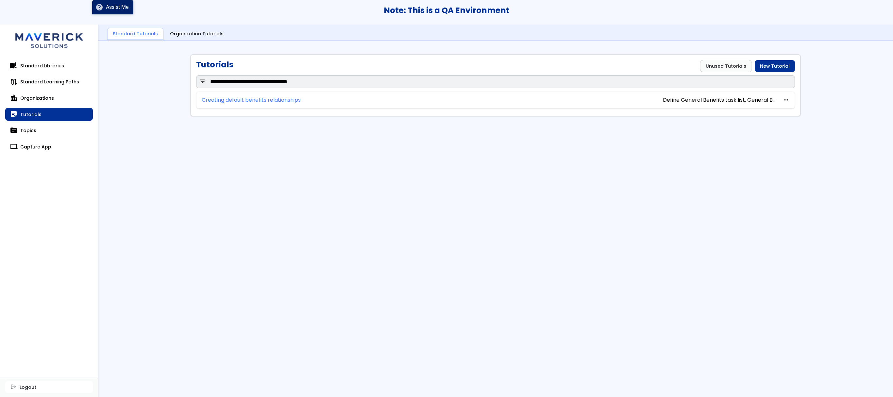
click at [264, 99] on link "Creating default benefits relationships" at bounding box center [251, 100] width 99 height 6
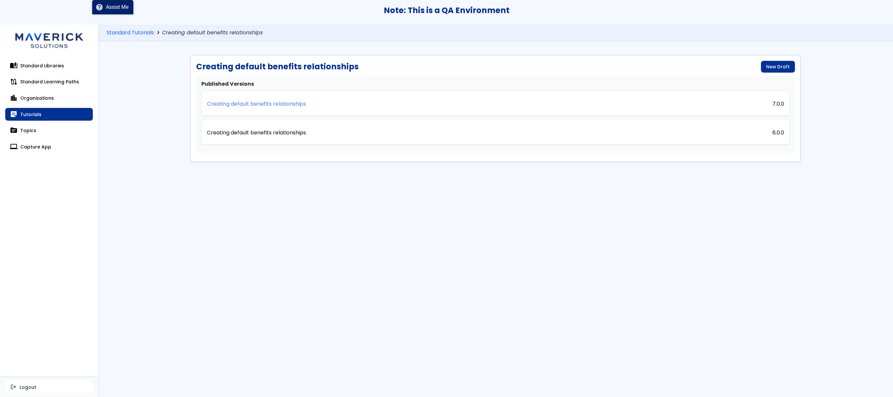
click at [257, 106] on p "Creating default benefits relationships" at bounding box center [256, 104] width 99 height 6
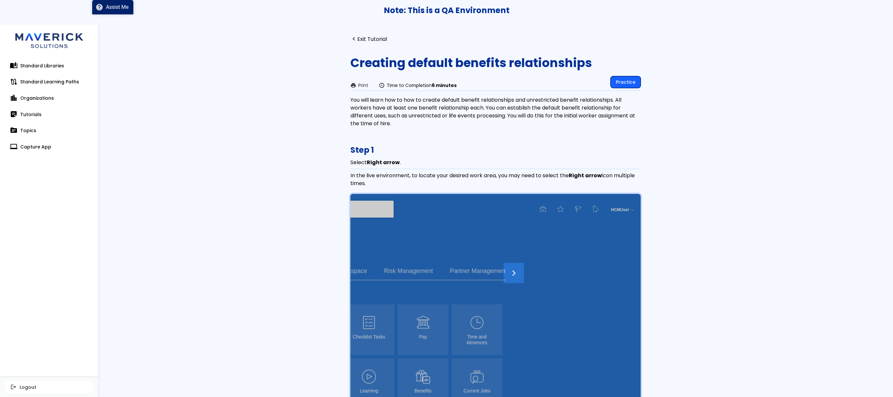
click at [625, 80] on link "Practice" at bounding box center [626, 82] width 30 height 12
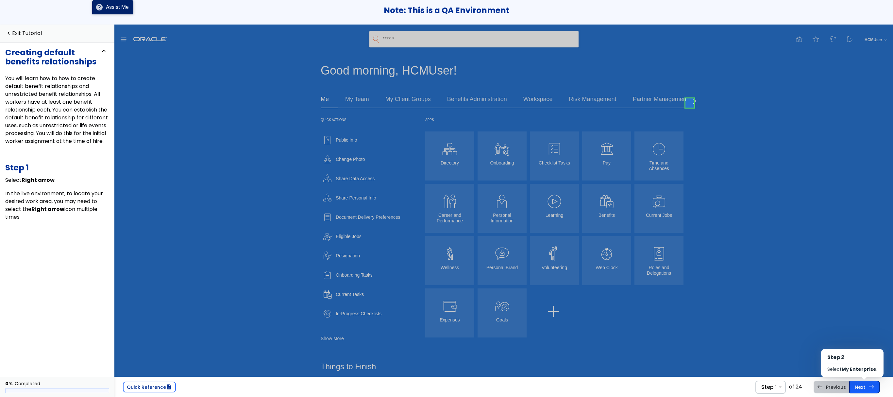
click at [869, 386] on span "east" at bounding box center [872, 386] width 6 height 5
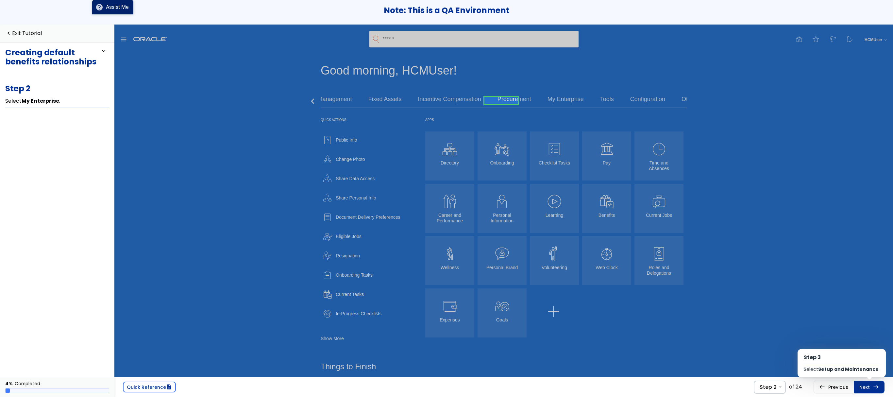
click at [868, 386] on link "Next east Step 3 Select Setup and Maintenance ." at bounding box center [869, 387] width 31 height 12
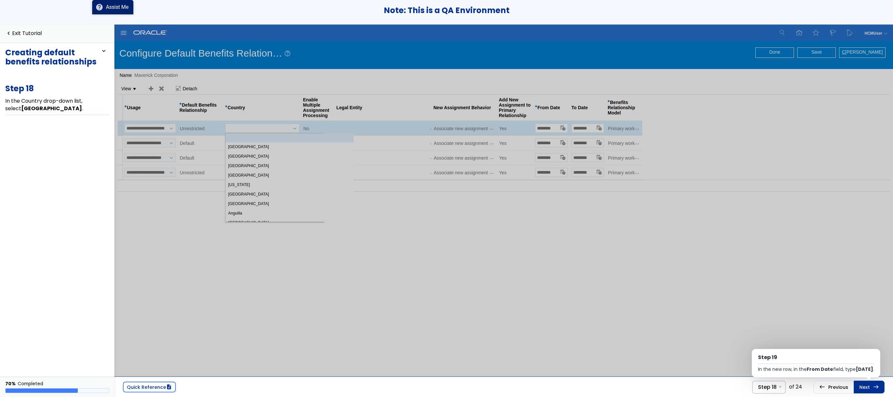
scroll to position [2357, 0]
click at [865, 387] on link "Next east Step 19 In the new row, in the From Date field, type [DATE] ." at bounding box center [869, 387] width 31 height 12
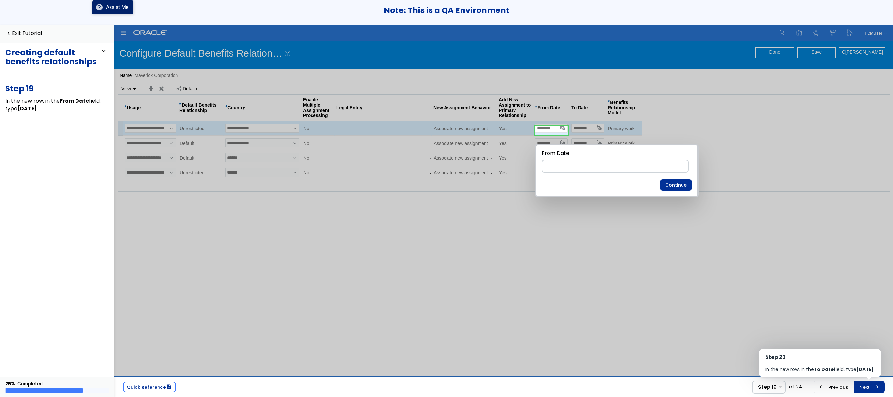
click at [865, 387] on link "Next east Step 20 In the new row, in the To Date field, type [DATE] ." at bounding box center [869, 387] width 31 height 12
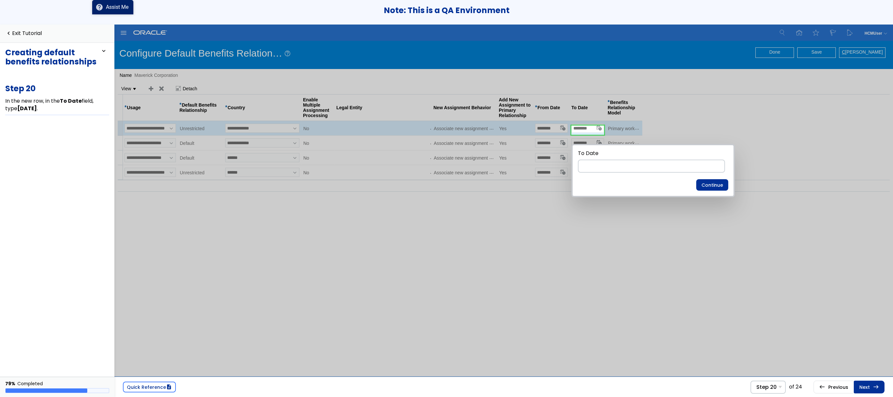
click at [865, 387] on link "Next east Step 21 Select Save ." at bounding box center [869, 387] width 31 height 12
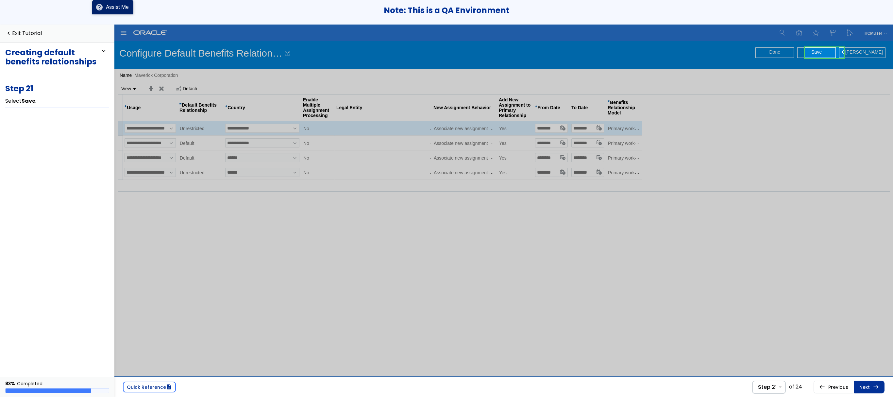
click at [865, 387] on link "Next east Step 22 Select Close ." at bounding box center [869, 387] width 31 height 12
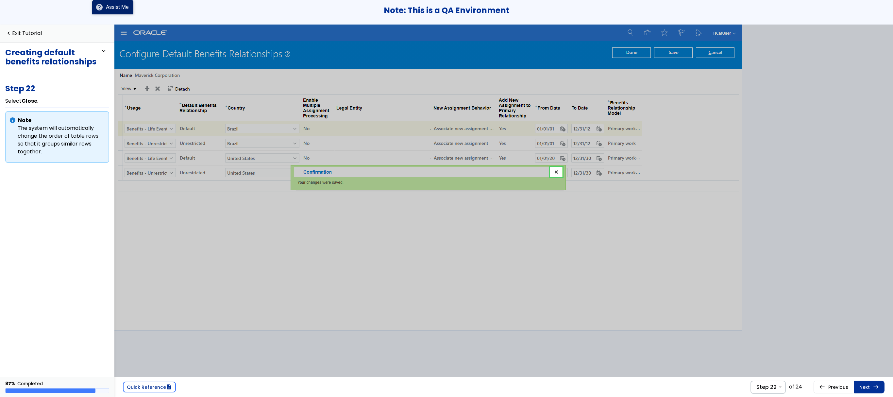
click at [865, 387] on link "Next east Step 23 Select Done ." at bounding box center [869, 387] width 31 height 12
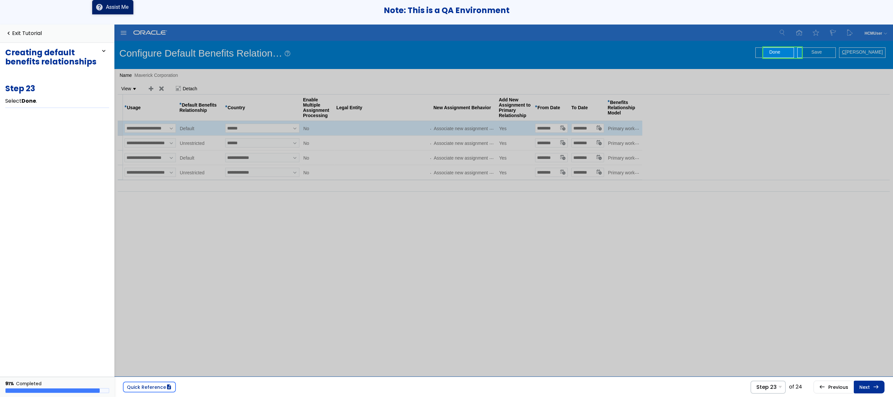
click at [865, 387] on link "Next east Step 24 Select Home ." at bounding box center [869, 387] width 31 height 12
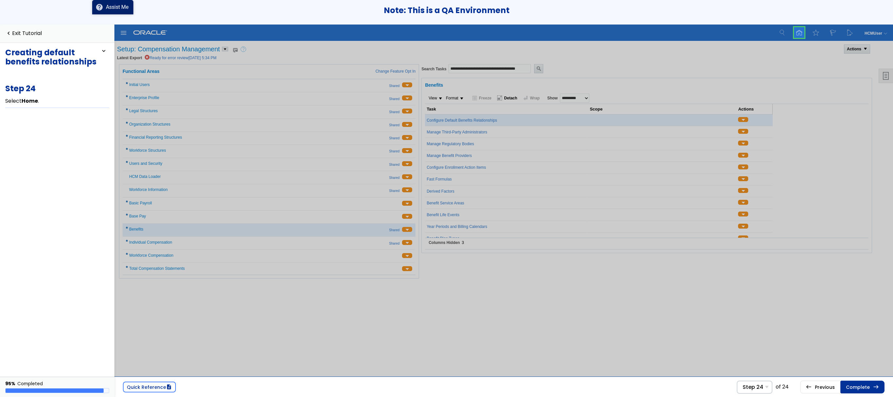
click at [865, 387] on link "Complete east" at bounding box center [863, 387] width 44 height 12
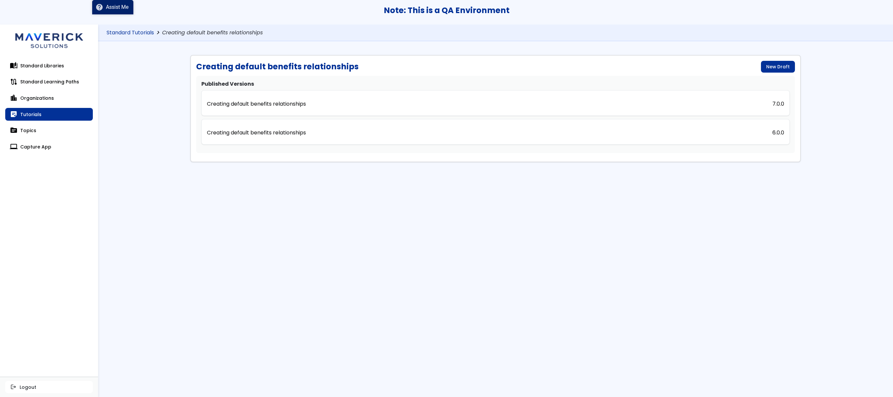
click at [143, 31] on link "Standard Tutorials" at bounding box center [130, 33] width 47 height 6
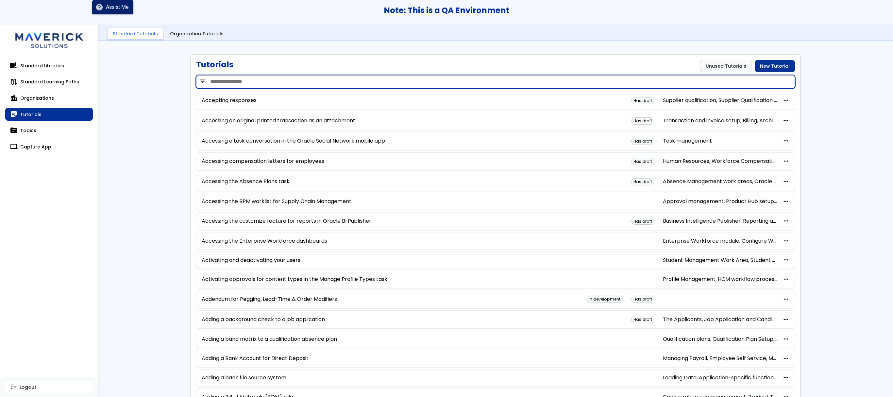
click at [279, 86] on input "search" at bounding box center [495, 81] width 599 height 13
paste input "**********"
type input "**********"
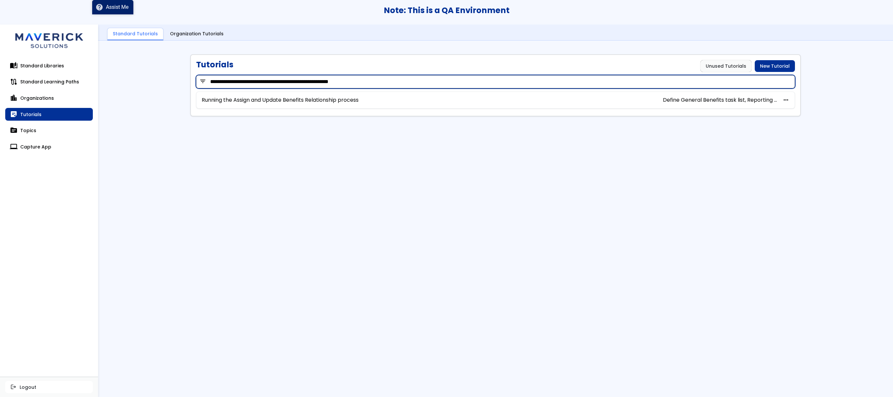
drag, startPoint x: 387, startPoint y: 81, endPoint x: 93, endPoint y: 92, distance: 293.9
click at [93, 92] on div "**********" at bounding box center [446, 198] width 893 height 397
paste input "search"
type input "**********"
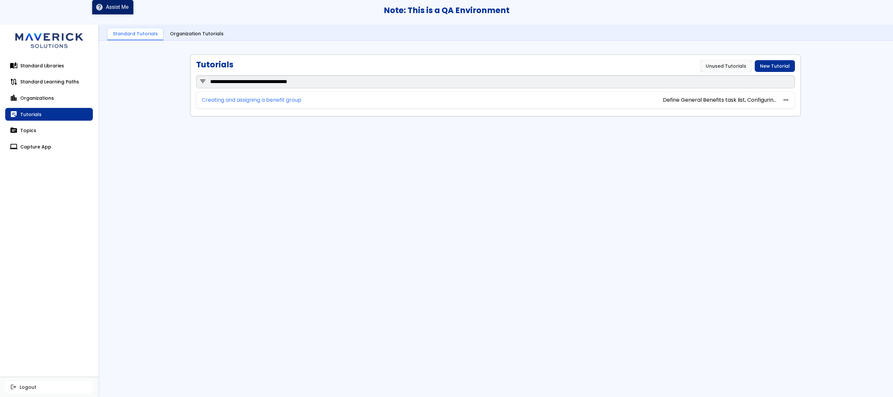
click at [210, 101] on link "Creating and assigning a benefit group" at bounding box center [252, 100] width 100 height 6
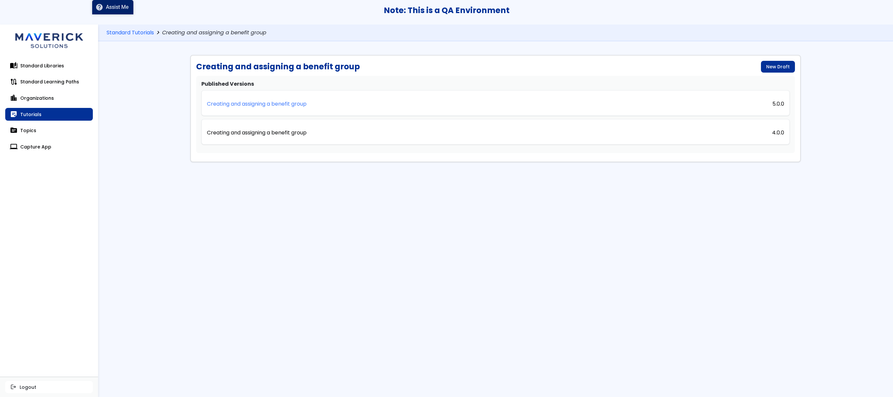
click at [255, 107] on p "Creating and assigning a benefit group" at bounding box center [257, 104] width 100 height 6
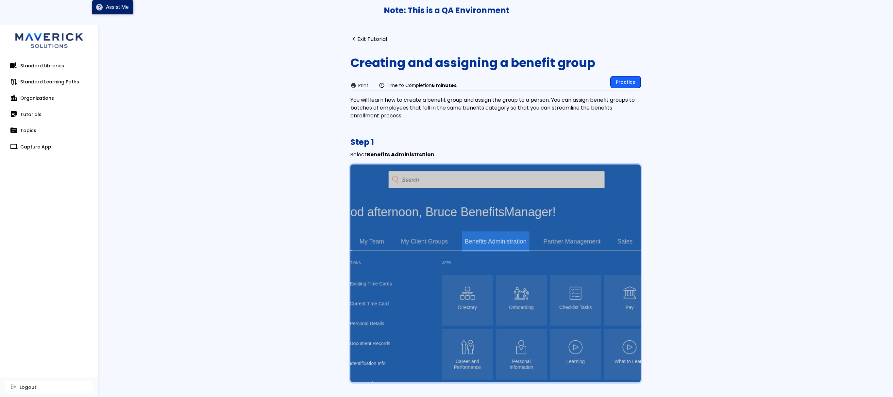
click at [629, 84] on link "Practice" at bounding box center [626, 82] width 30 height 12
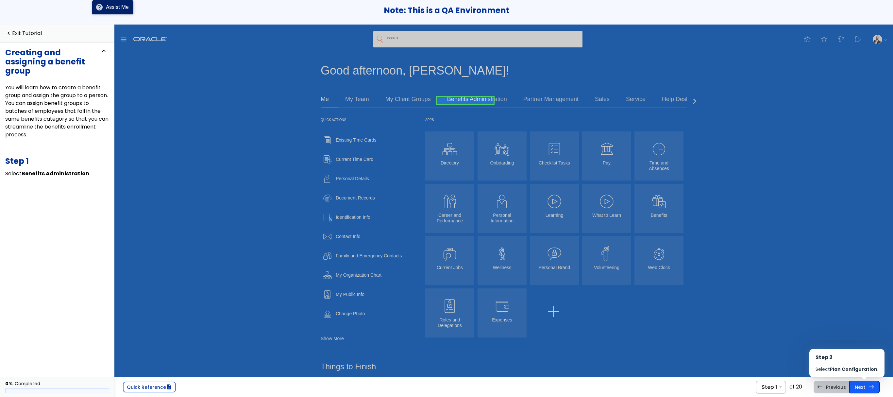
click at [872, 388] on span "east" at bounding box center [872, 386] width 6 height 5
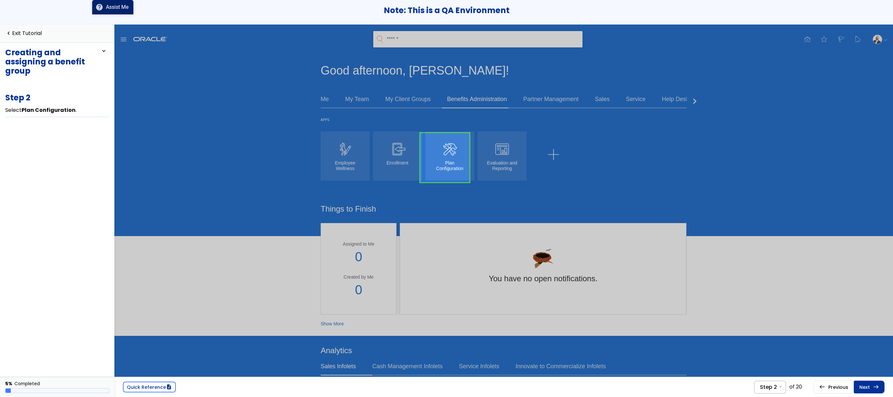
click at [872, 388] on link "Next east Step 3 Select Tasks ." at bounding box center [869, 387] width 31 height 12
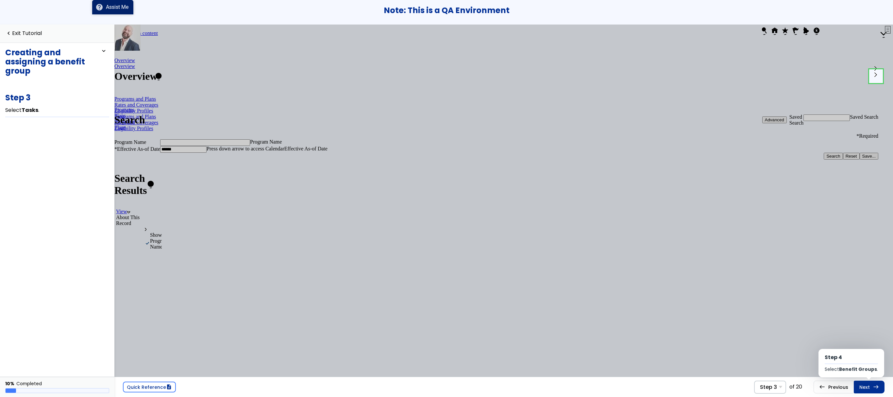
click at [872, 388] on link "Next east Step 4 Select Benefit Groups ." at bounding box center [869, 387] width 31 height 12
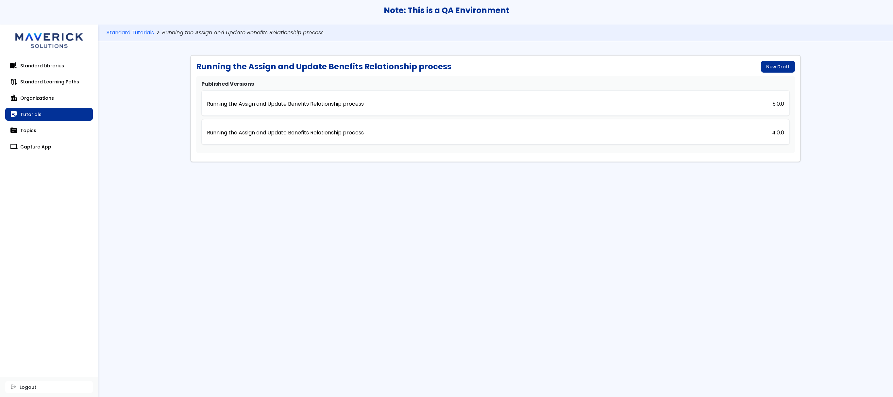
click at [241, 102] on p "Running the Assign and Update Benefits Relationship process" at bounding box center [285, 104] width 157 height 6
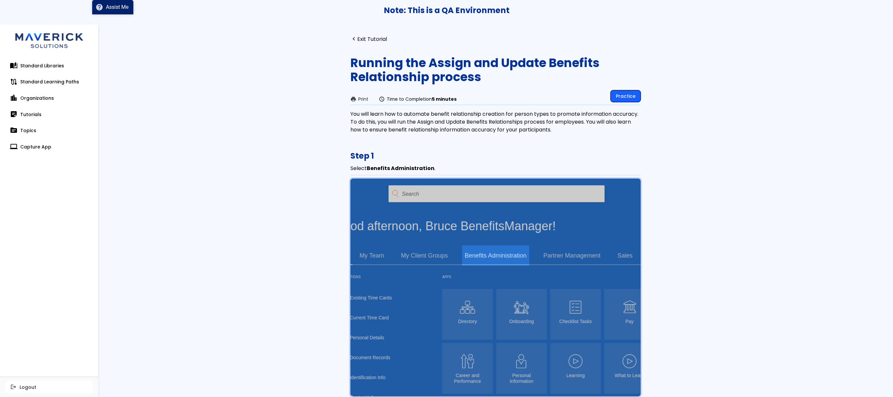
click at [619, 97] on link "Practice" at bounding box center [626, 96] width 30 height 12
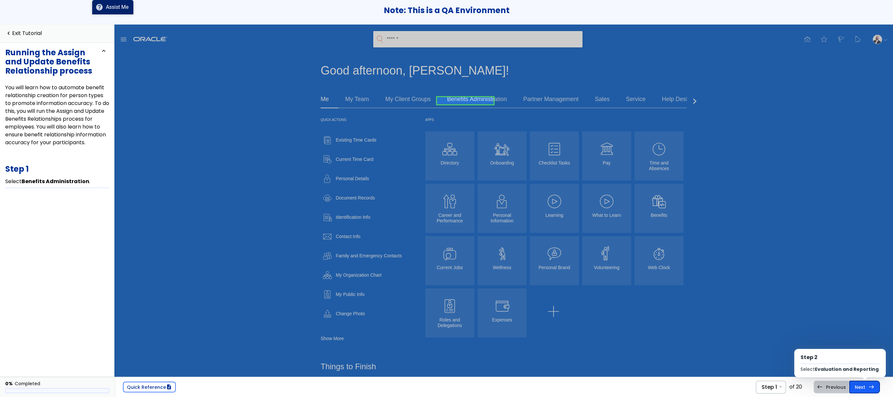
click at [864, 385] on link "Next east Step 2 Select Evaluation and Reporting ." at bounding box center [865, 387] width 31 height 12
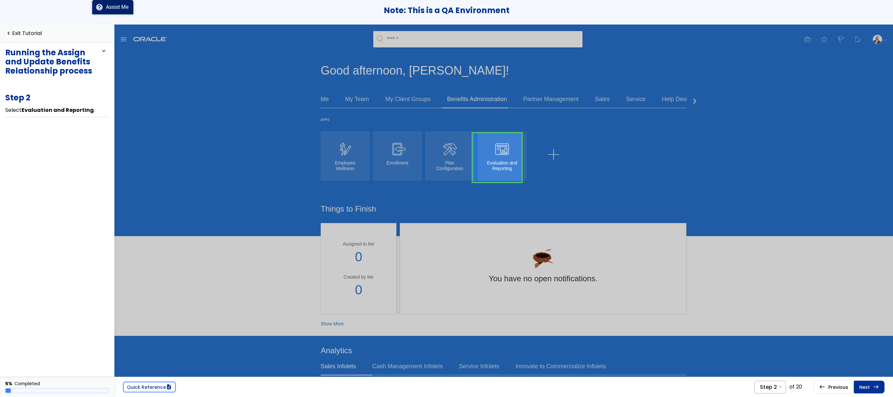
click at [864, 385] on link "Next east Step 3 Select Processes ." at bounding box center [869, 387] width 31 height 12
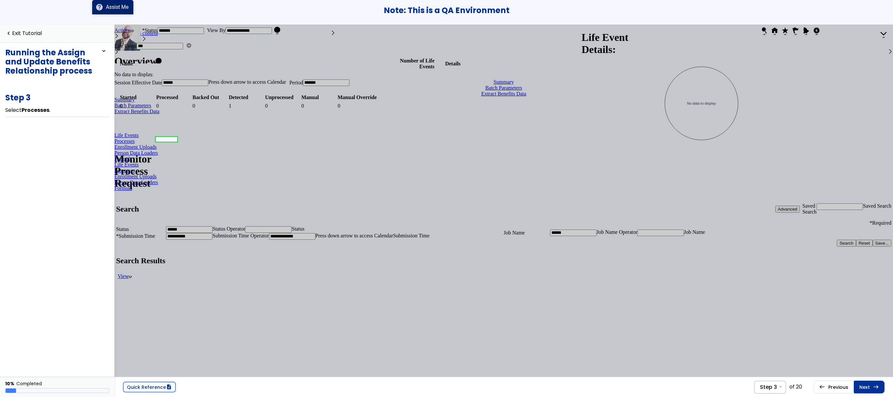
click at [864, 385] on link "Next east Step 4 To expand the Maintenance Processes section, select the expand…" at bounding box center [869, 387] width 31 height 12
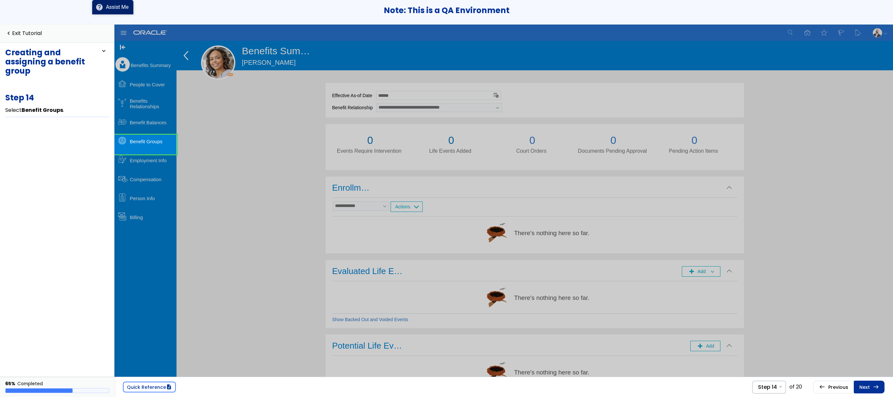
click at [872, 388] on link "Next east Step 15 Select Add ." at bounding box center [869, 387] width 31 height 12
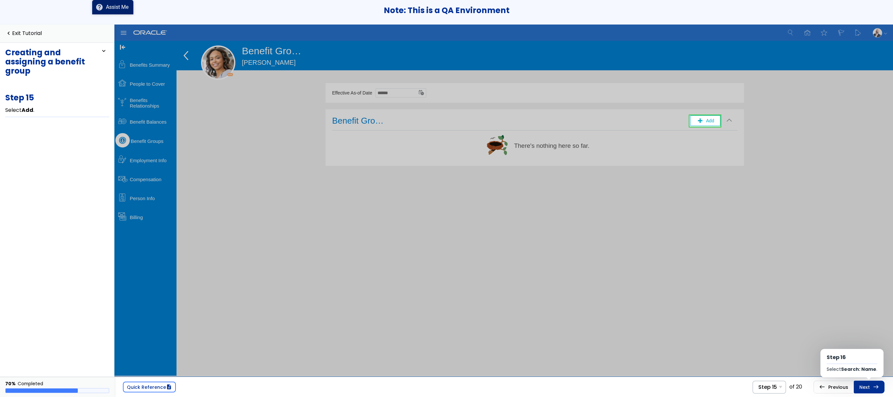
click at [872, 388] on link "Next east Step 16 Select Search: Name ." at bounding box center [869, 387] width 31 height 12
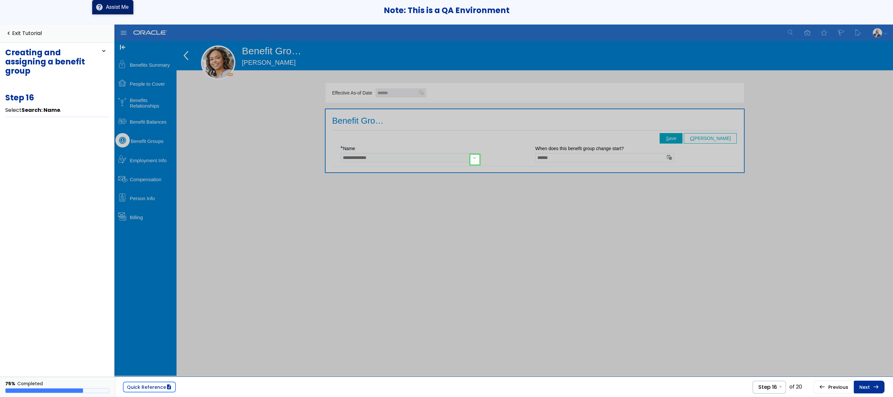
click at [872, 388] on link "Next east Step 17 In the Name drop-down list, select Maverick Benefits Group ." at bounding box center [869, 387] width 31 height 12
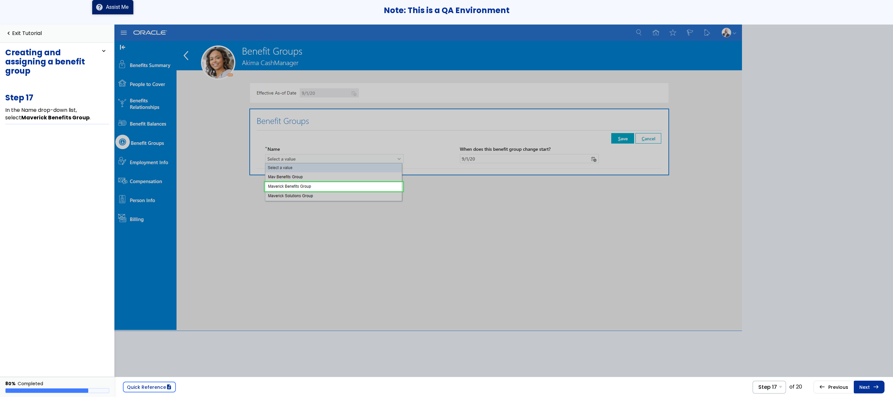
click at [872, 388] on link "Next east Step 18 Select Save ." at bounding box center [869, 387] width 31 height 12
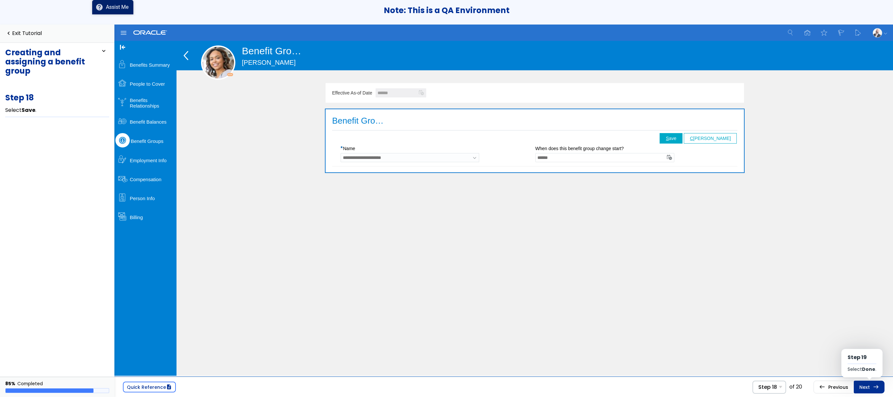
click at [872, 388] on link "Next east Step 19 Select Done ." at bounding box center [869, 387] width 31 height 12
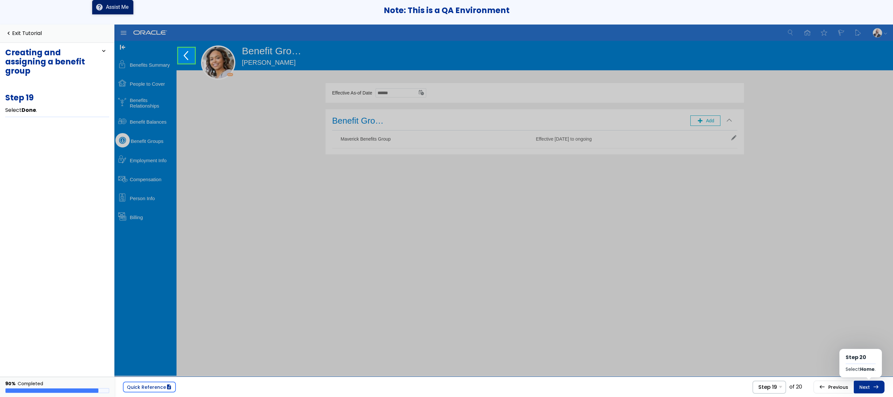
click at [872, 388] on link "Next east Step 20 Select Home ." at bounding box center [869, 387] width 31 height 12
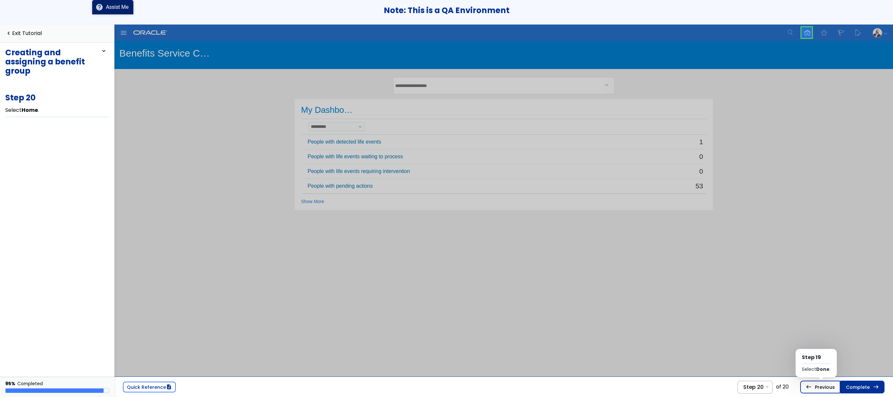
click at [827, 385] on link "west Previous Step 19 Select Done ." at bounding box center [821, 387] width 40 height 12
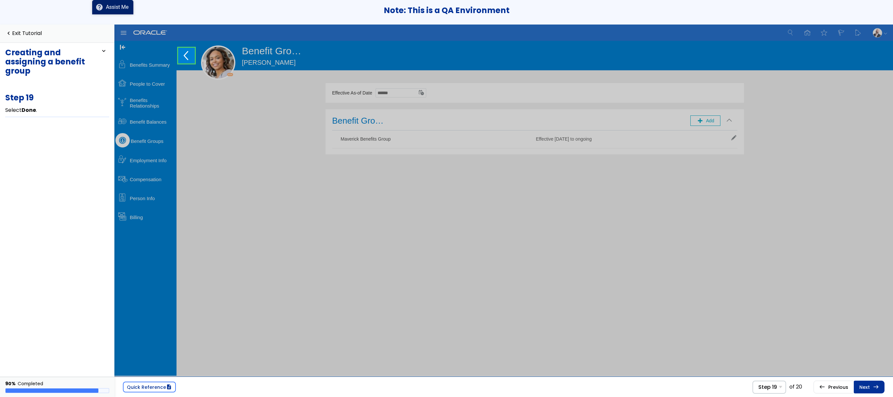
click at [867, 385] on link "Next east Step 20 Select Home ." at bounding box center [869, 387] width 31 height 12
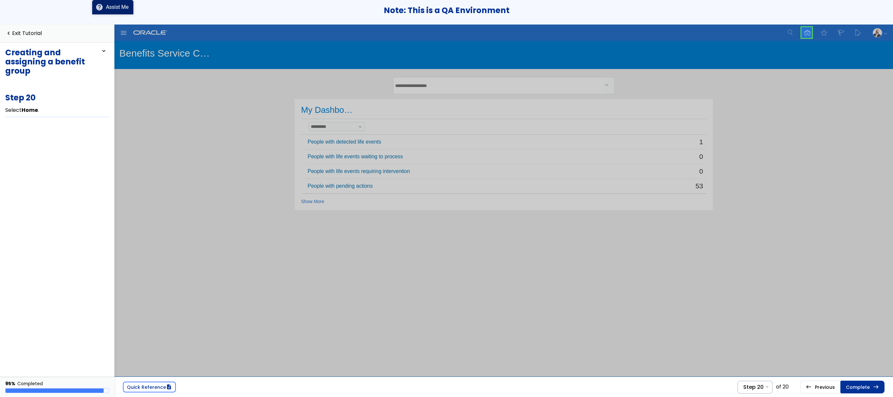
click at [867, 385] on link "Complete east" at bounding box center [863, 387] width 44 height 12
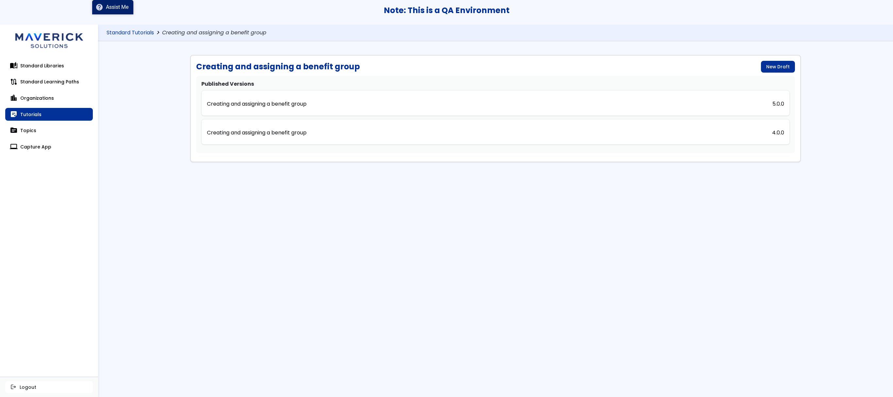
click at [146, 31] on link "Standard Tutorials" at bounding box center [130, 33] width 47 height 6
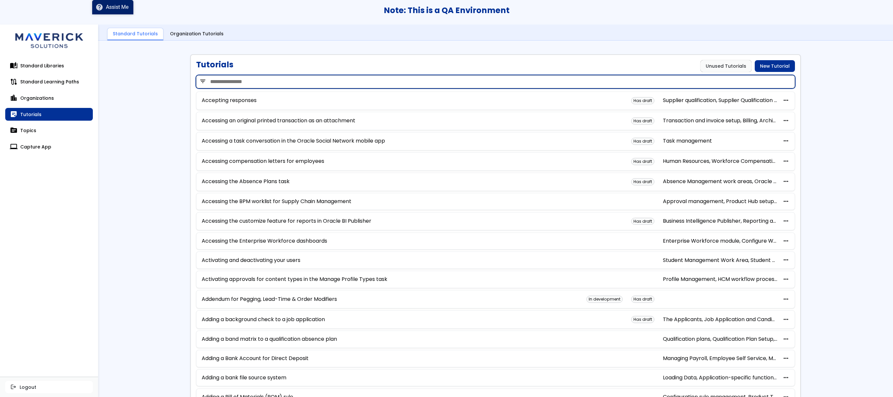
click at [232, 77] on input "search" at bounding box center [495, 81] width 599 height 13
paste input "**********"
type input "**********"
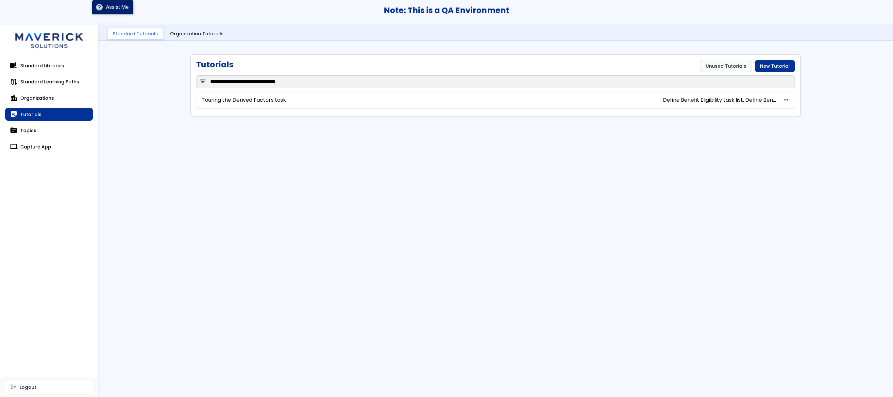
click at [241, 97] on div "Touring the Derived Factors task Define Benefit Eligibility task list, Define B…" at bounding box center [495, 100] width 599 height 17
click at [243, 101] on link "Touring the Derived Factors task" at bounding box center [244, 100] width 84 height 6
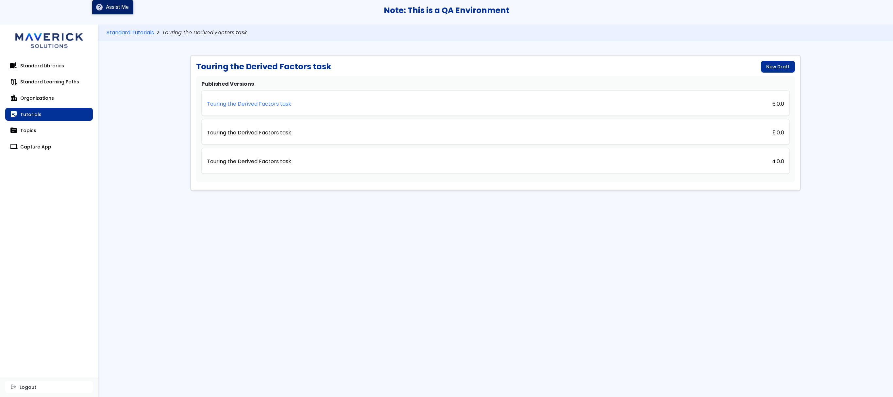
click at [249, 103] on p "Touring the Derived Factors task" at bounding box center [249, 104] width 84 height 6
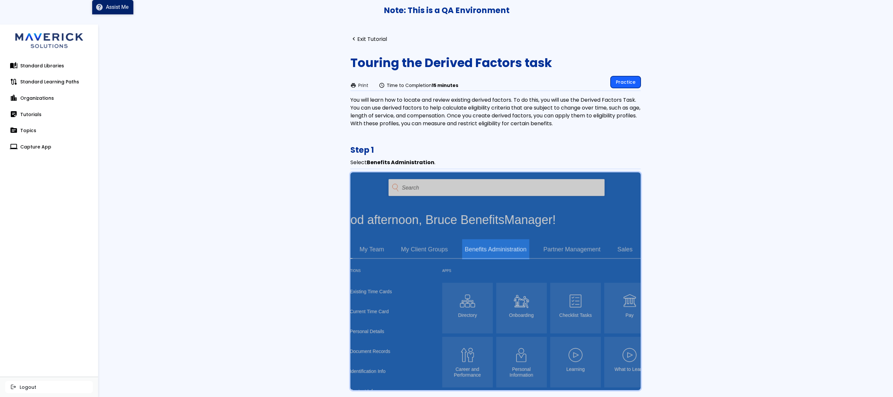
click at [615, 80] on link "Practice" at bounding box center [626, 82] width 30 height 12
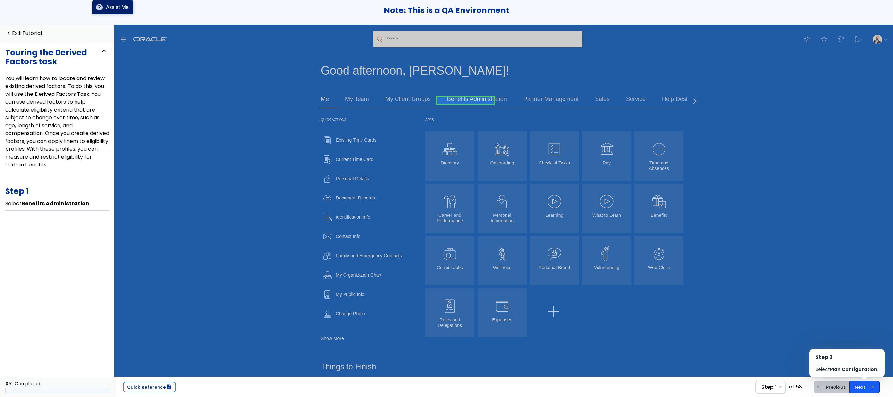
click at [863, 387] on link "Next east Step 2 Select Plan Configuration ." at bounding box center [865, 387] width 31 height 12
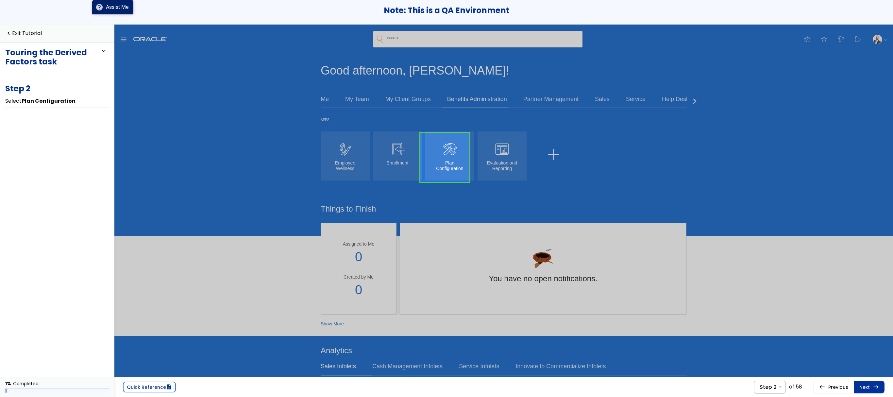
click at [863, 387] on link "Next east Step 3 Select Tasks ." at bounding box center [869, 387] width 31 height 12
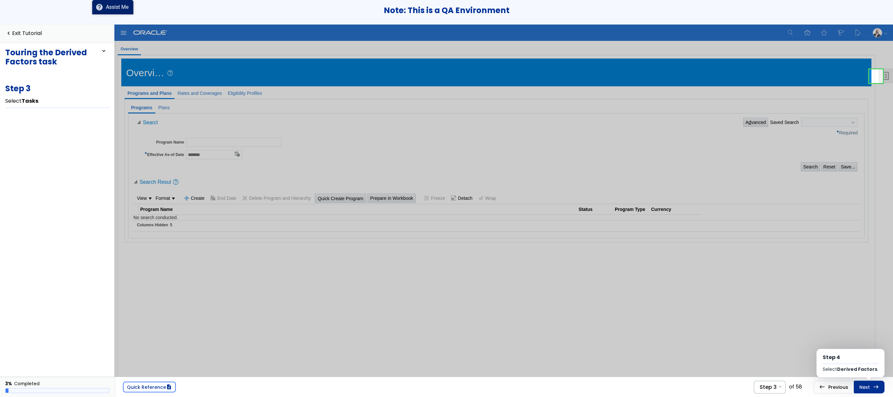
click at [863, 387] on link "Next east Step 4 Select Derived Factors ." at bounding box center [869, 387] width 31 height 12
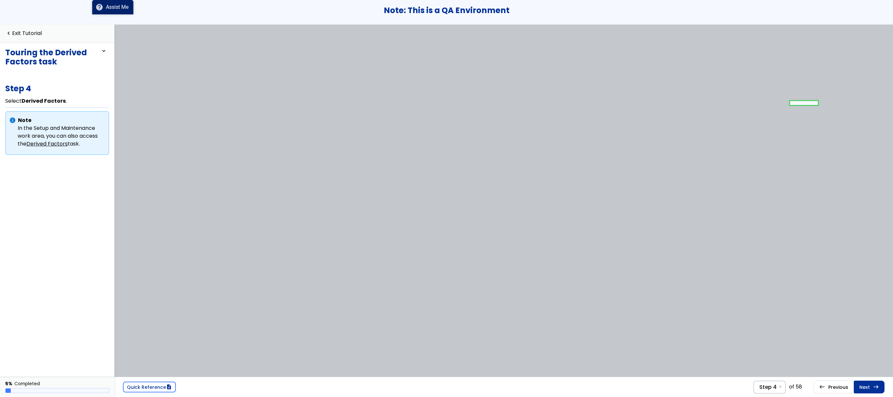
click at [863, 387] on link "Next east Step 5 Select Create ." at bounding box center [869, 387] width 31 height 12
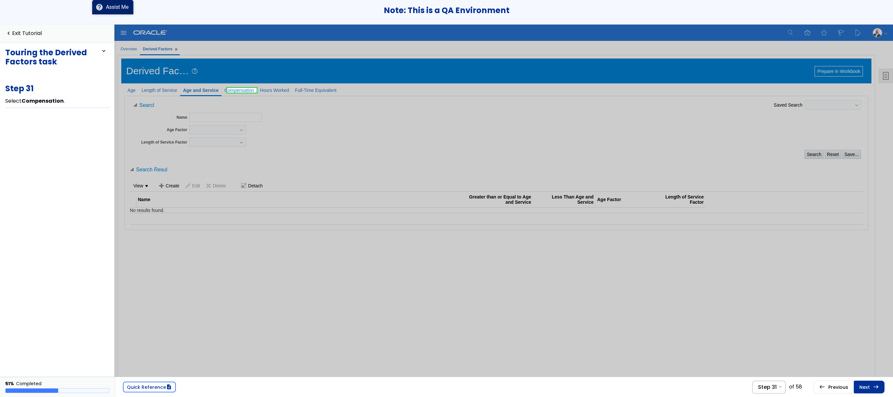
click at [863, 387] on link "Next east Step 32 Select Create ." at bounding box center [869, 387] width 31 height 12
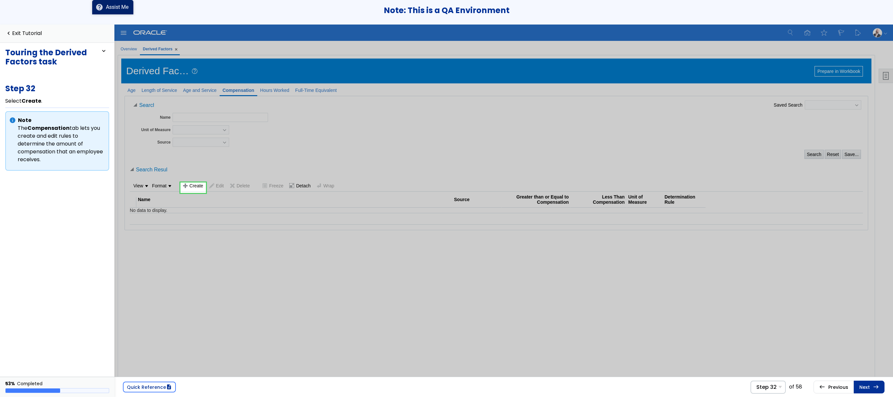
click at [586, 348] on div "Derived Factors Help Prepare in Workbook D o ne Age Length of Service Age and S…" at bounding box center [496, 226] width 751 height 336
click at [864, 390] on link "Next east Step 33 Select Search: Unit of Measure ." at bounding box center [869, 387] width 31 height 12
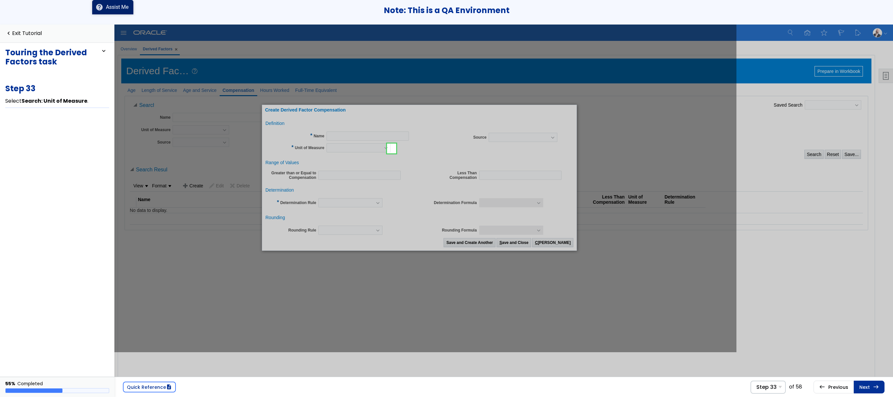
click at [685, 264] on div at bounding box center [425, 188] width 622 height 328
click at [855, 384] on link "Next east Step 34 Select Search: Unit of Measure ." at bounding box center [869, 387] width 31 height 12
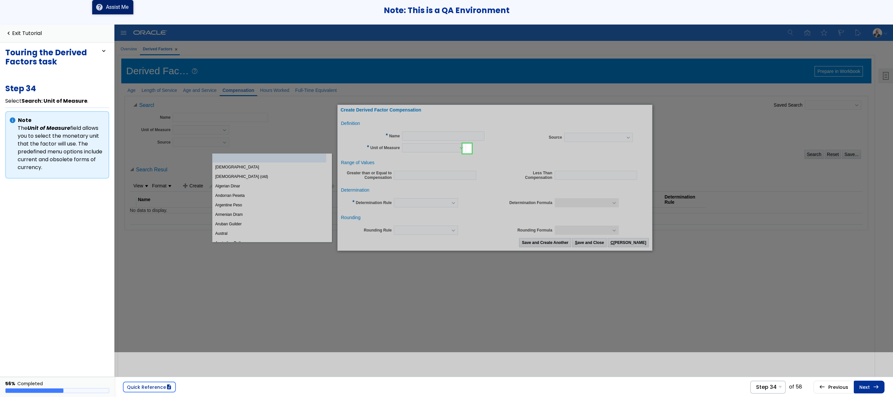
click at [855, 384] on link "Next east Step 35 Select Search: Source ." at bounding box center [869, 387] width 31 height 12
